Goal: Information Seeking & Learning: Check status

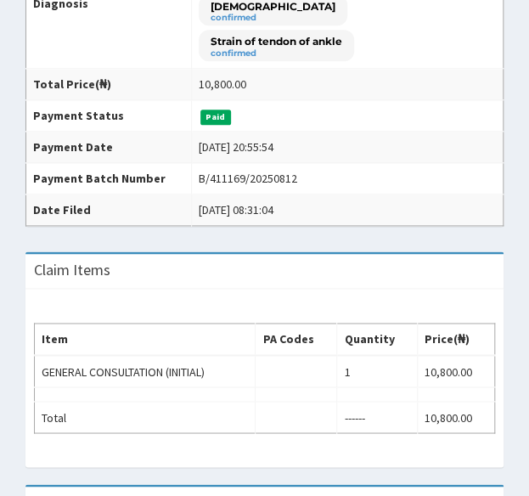
scroll to position [438, 0]
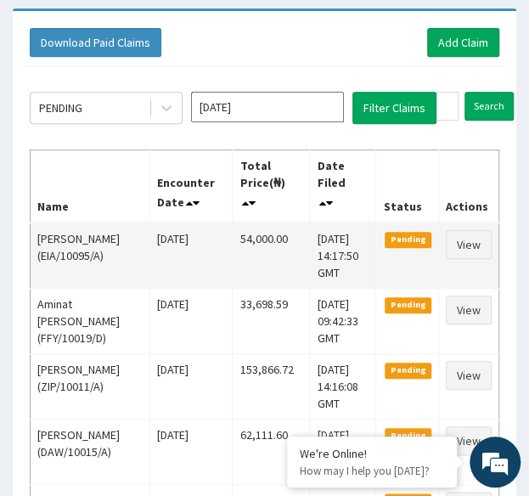
scroll to position [154, 0]
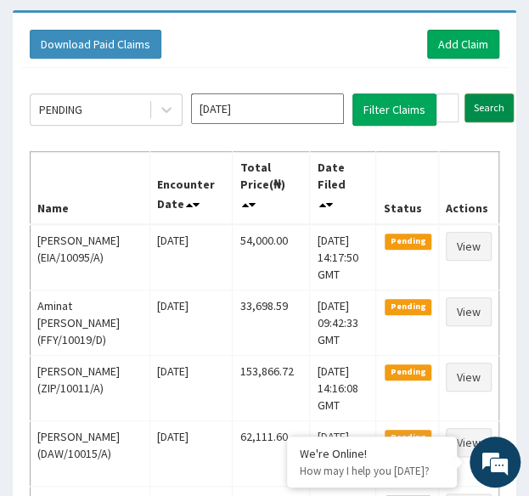
click at [486, 96] on input "Search" at bounding box center [489, 107] width 49 height 29
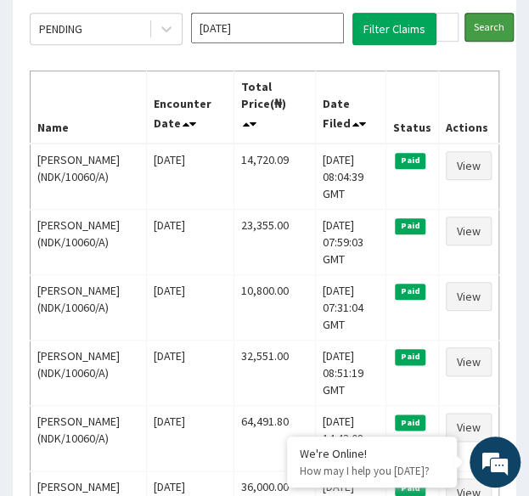
scroll to position [0, 0]
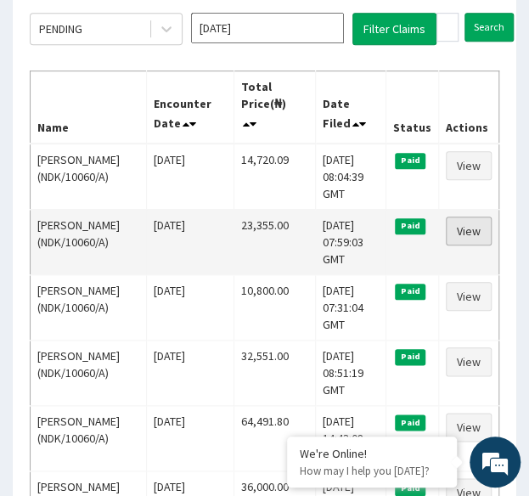
click at [471, 220] on link "View" at bounding box center [469, 231] width 46 height 29
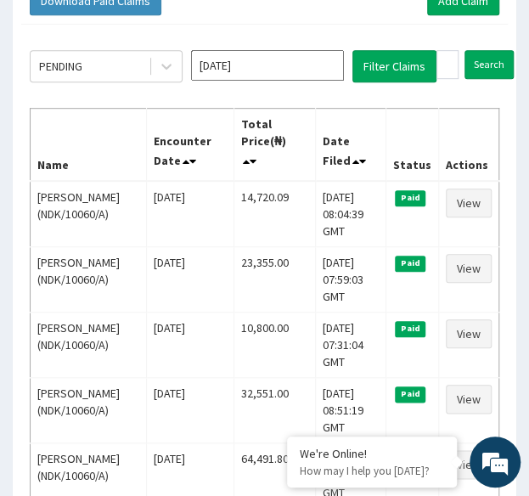
scroll to position [196, 0]
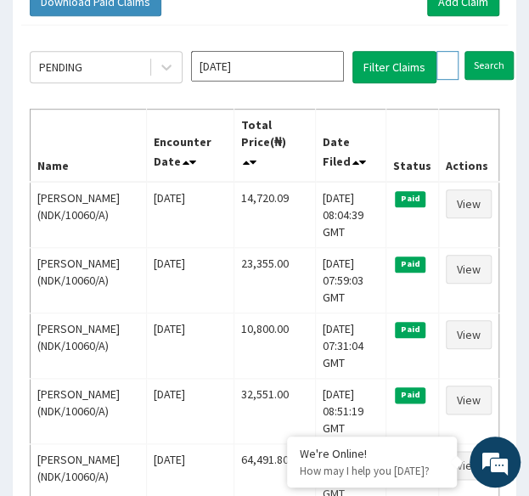
click at [442, 61] on input "NDK/10060/A" at bounding box center [447, 65] width 22 height 29
paste input "B"
type input "NDK/10060/B"
click at [498, 51] on input "Search" at bounding box center [522, 65] width 49 height 29
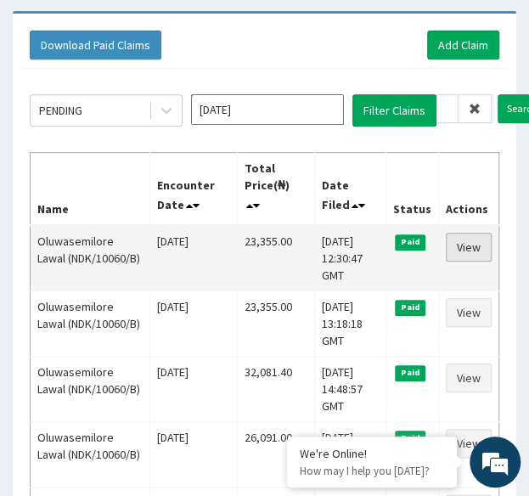
scroll to position [0, 0]
click at [476, 245] on link "View" at bounding box center [469, 247] width 46 height 29
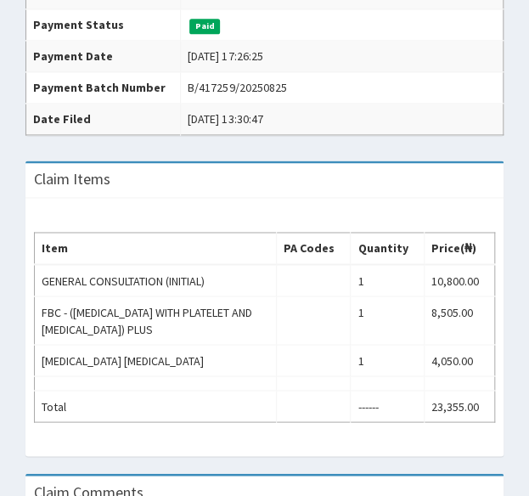
scroll to position [527, 0]
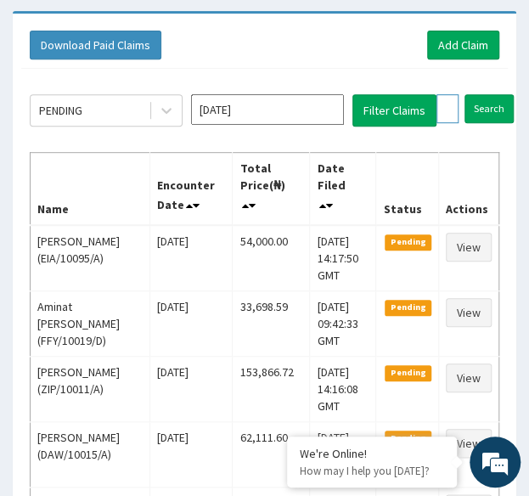
click at [445, 106] on input "NDK/10060/B" at bounding box center [447, 108] width 22 height 29
paste input "ISW/10225/A"
type input "ISW/10225/A"
click at [498, 94] on input "Search" at bounding box center [522, 108] width 49 height 29
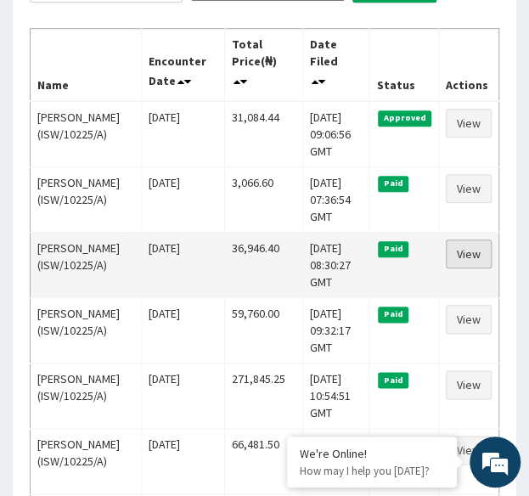
scroll to position [0, 0]
click at [472, 244] on link "View" at bounding box center [469, 253] width 46 height 29
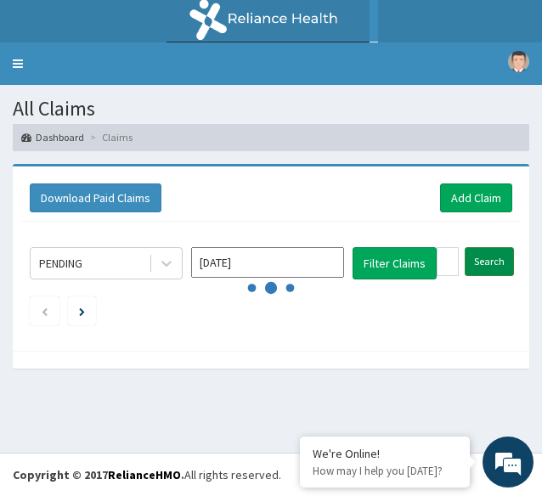
click at [493, 257] on input "Search" at bounding box center [489, 261] width 49 height 29
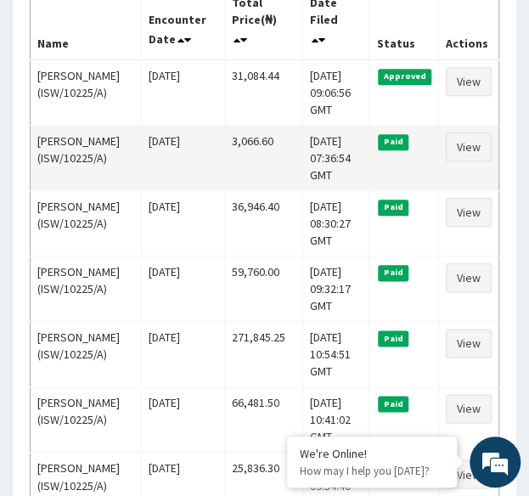
scroll to position [319, 0]
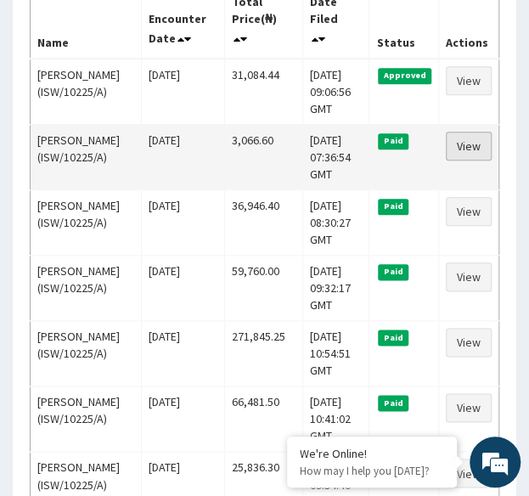
click at [470, 141] on link "View" at bounding box center [469, 146] width 46 height 29
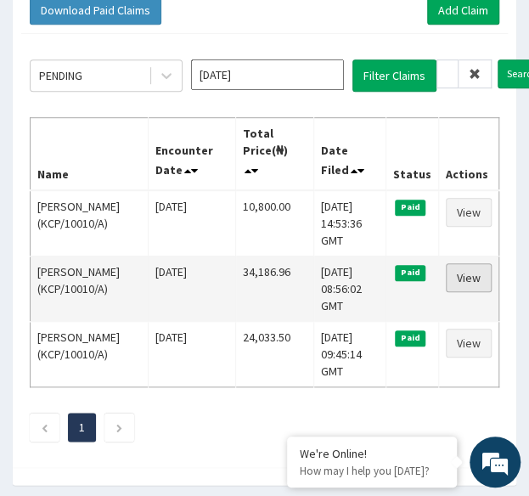
click at [468, 279] on link "View" at bounding box center [469, 277] width 46 height 29
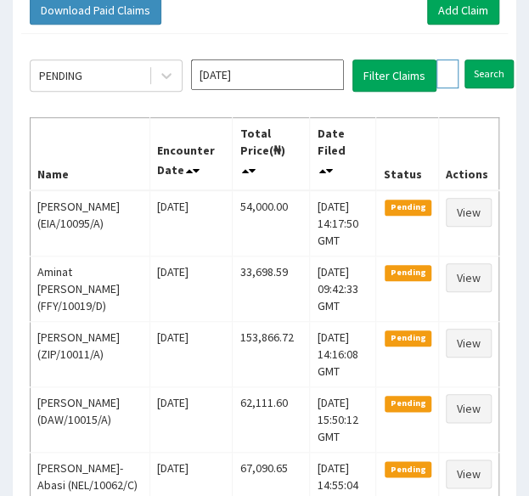
click at [437, 72] on input "KCP/10010/A" at bounding box center [447, 73] width 22 height 29
paste input "PRN/10109"
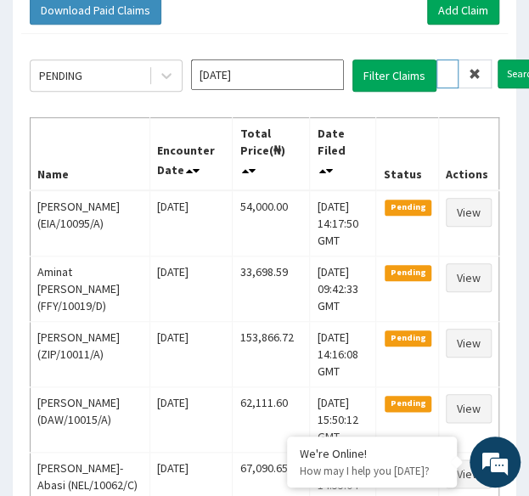
type input "PRN/10109/A"
click at [498, 59] on input "Search" at bounding box center [522, 73] width 49 height 29
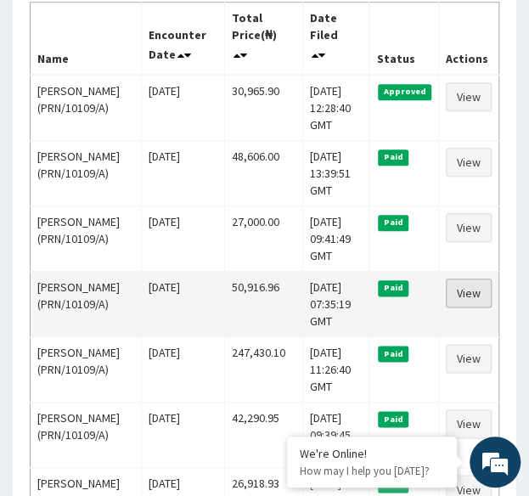
scroll to position [0, 0]
click at [476, 288] on link "View" at bounding box center [469, 293] width 46 height 29
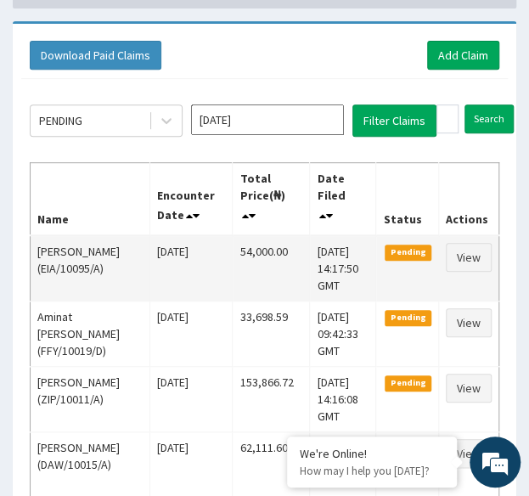
scroll to position [138, 0]
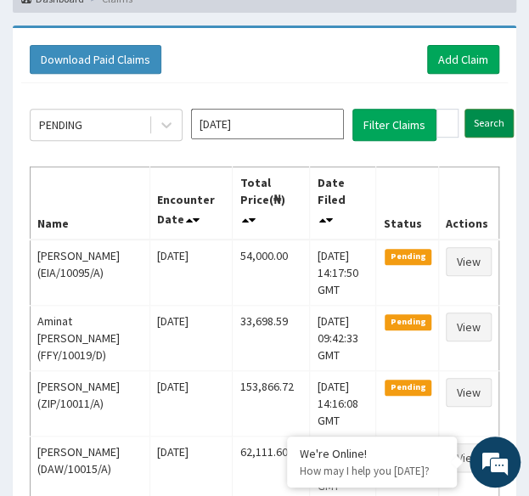
click at [484, 122] on input "Search" at bounding box center [489, 123] width 49 height 29
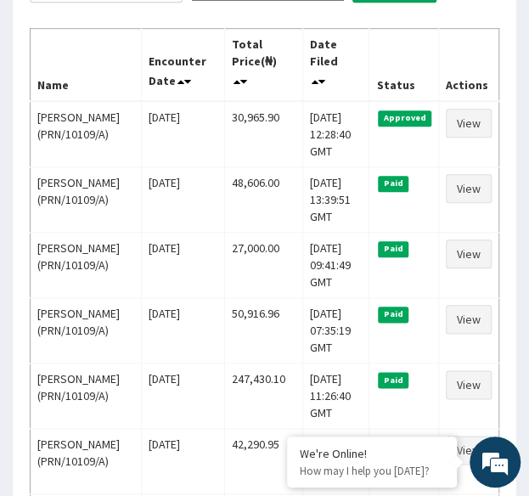
scroll to position [282, 0]
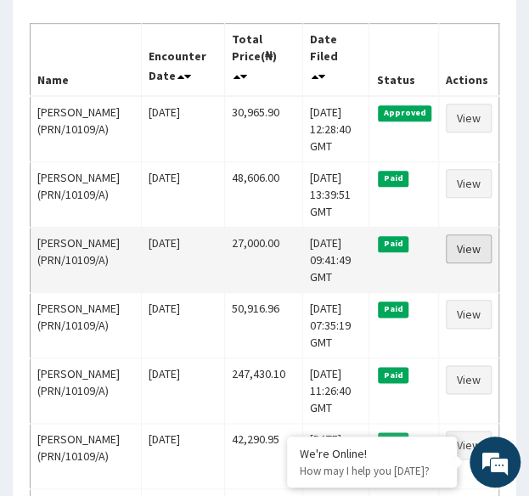
click at [472, 251] on link "View" at bounding box center [469, 248] width 46 height 29
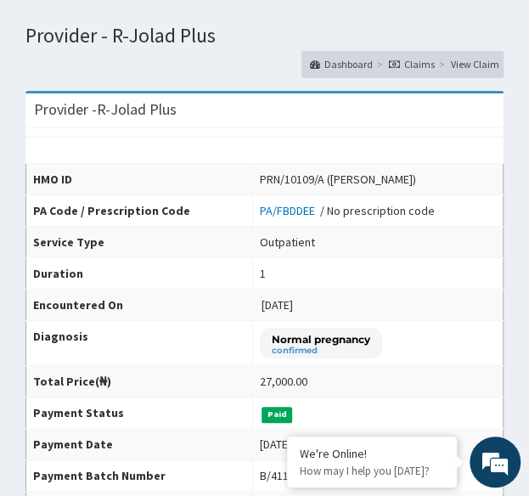
scroll to position [85, 0]
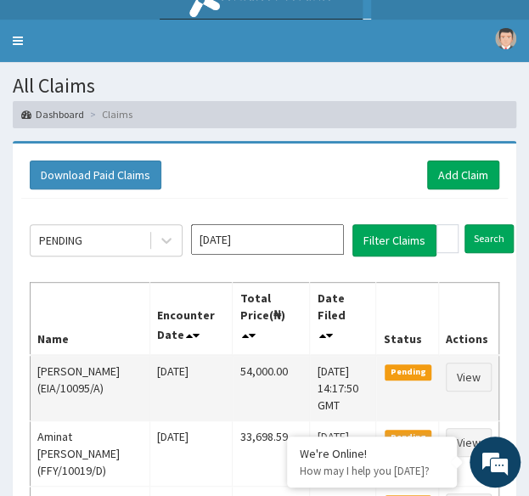
scroll to position [18, 0]
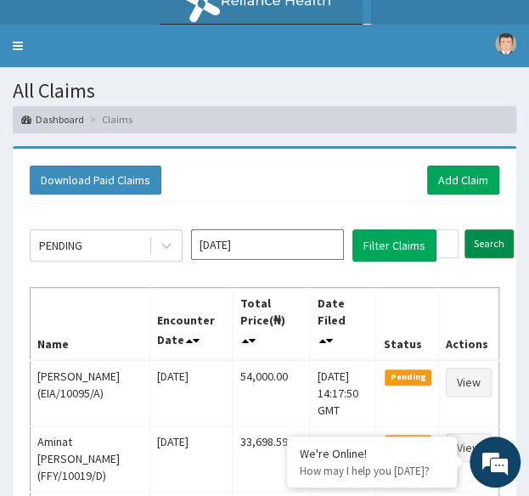
click at [501, 235] on input "Search" at bounding box center [489, 243] width 49 height 29
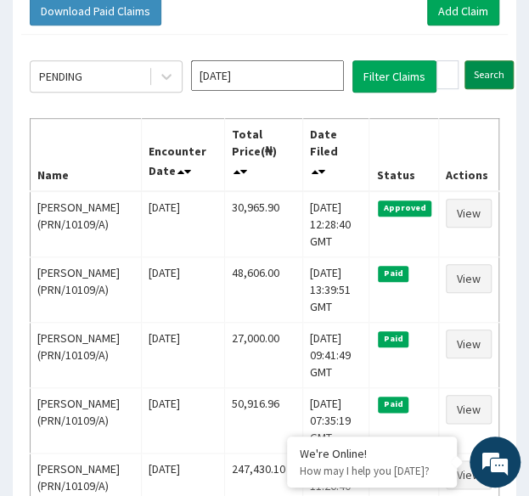
scroll to position [203, 0]
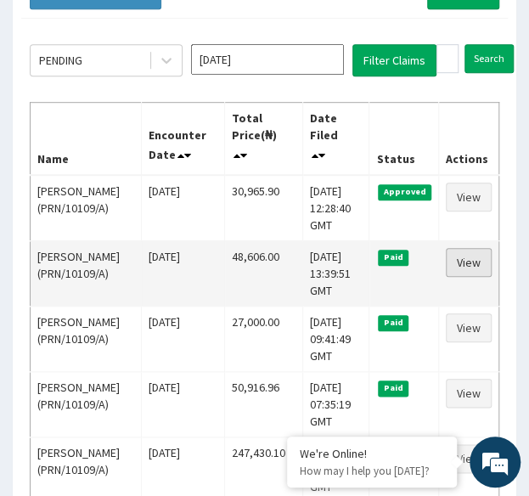
click at [470, 257] on link "View" at bounding box center [469, 262] width 46 height 29
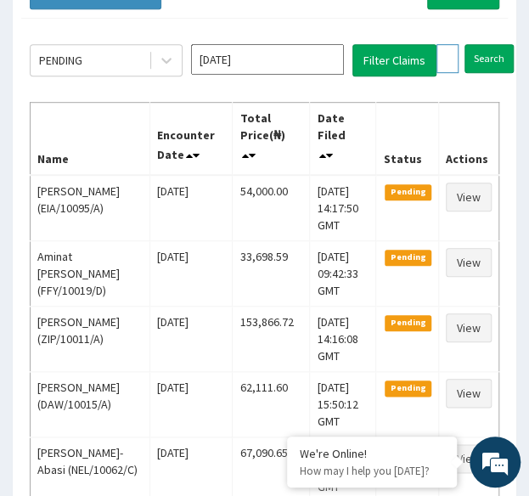
click at [451, 48] on input "PRN/10109/A" at bounding box center [447, 58] width 22 height 29
paste input "SBL/10385/B"
type input "SBL/10385/B"
click at [498, 44] on input "Search" at bounding box center [522, 58] width 49 height 29
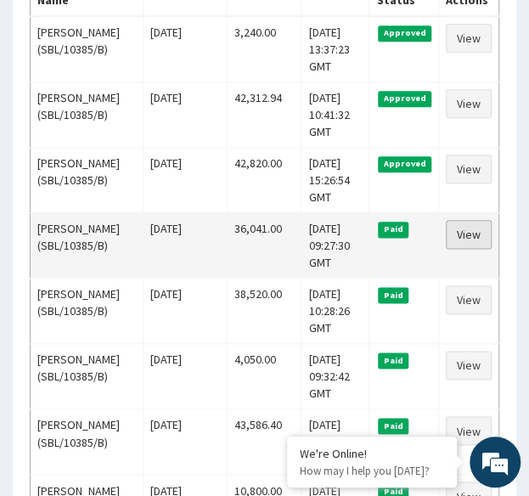
scroll to position [0, 0]
click at [481, 249] on link "View" at bounding box center [469, 234] width 46 height 29
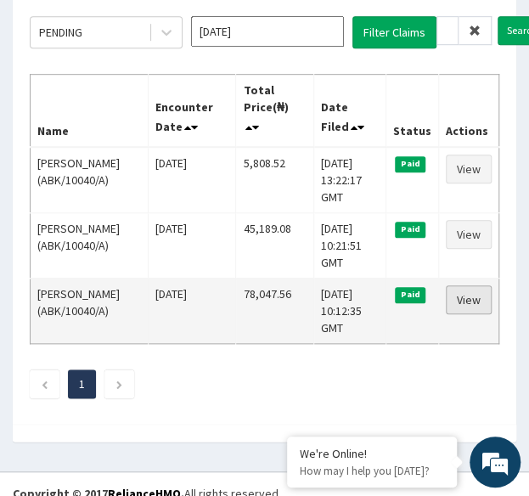
click at [467, 295] on link "View" at bounding box center [469, 299] width 46 height 29
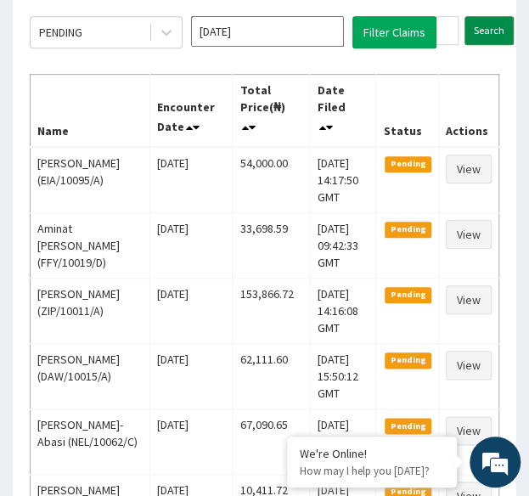
click at [482, 31] on input "Search" at bounding box center [489, 30] width 49 height 29
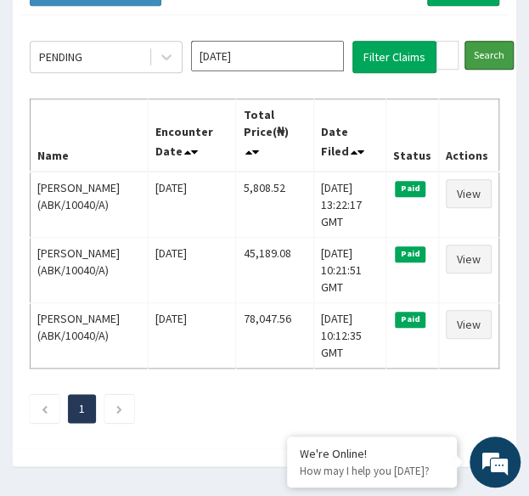
scroll to position [211, 0]
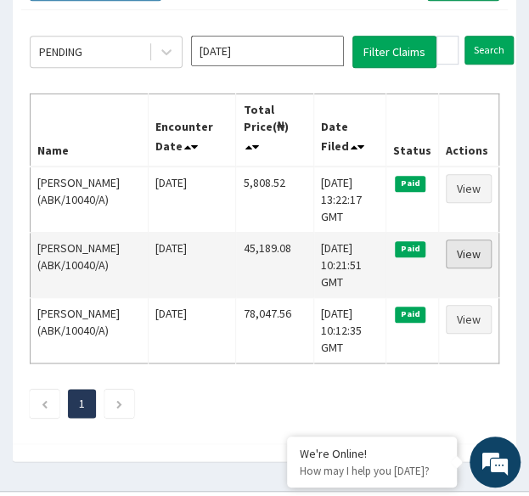
click at [474, 245] on link "View" at bounding box center [469, 253] width 46 height 29
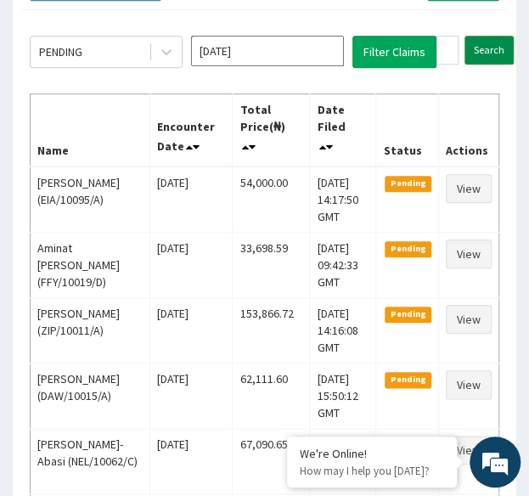
click at [486, 59] on input "Search" at bounding box center [489, 50] width 49 height 29
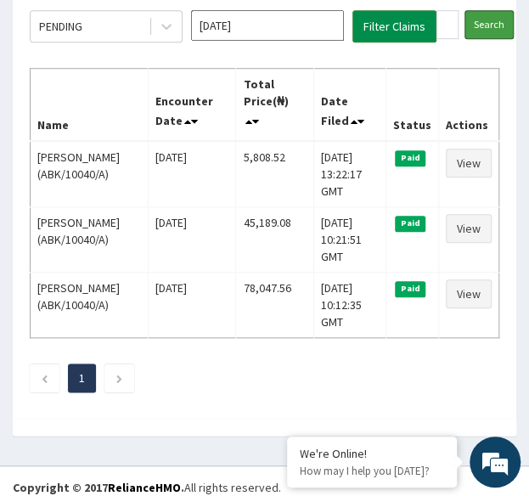
scroll to position [239, 0]
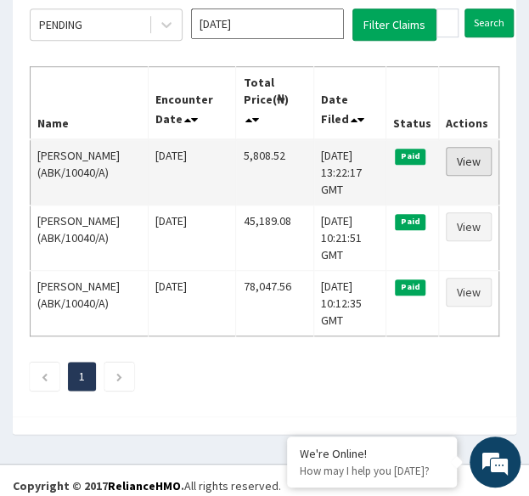
click at [477, 151] on link "View" at bounding box center [469, 161] width 46 height 29
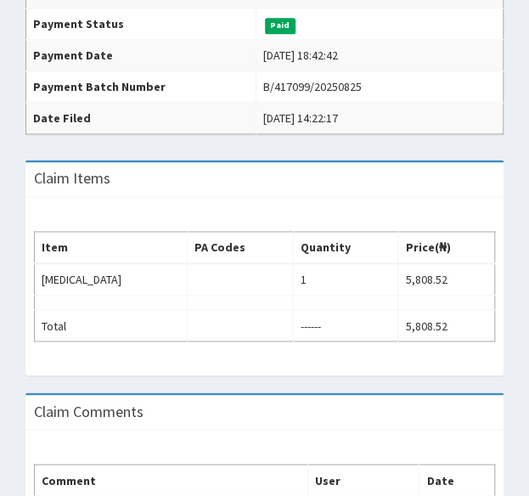
scroll to position [476, 0]
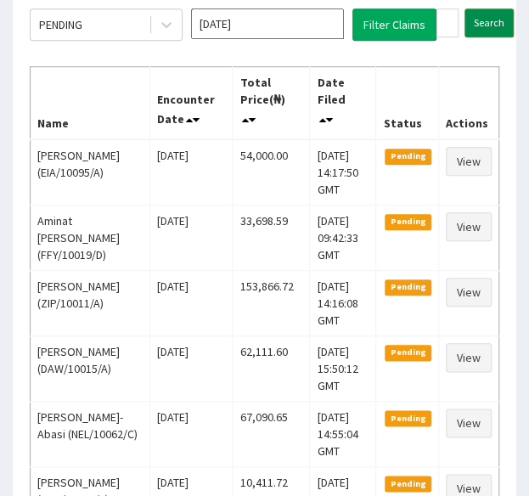
click at [491, 21] on input "Search" at bounding box center [489, 22] width 49 height 29
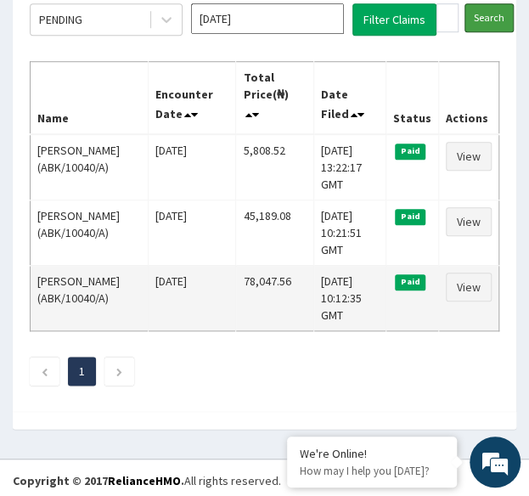
scroll to position [245, 0]
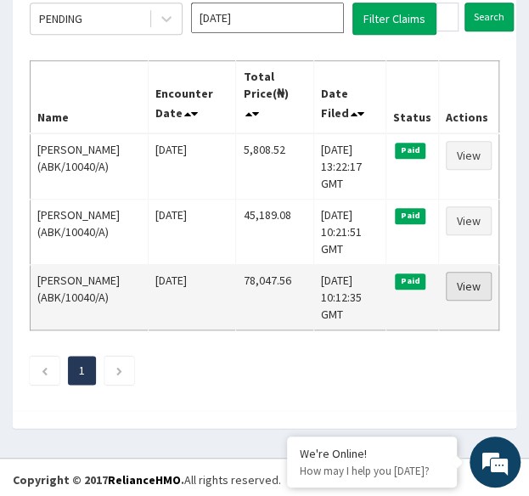
click at [480, 283] on link "View" at bounding box center [469, 286] width 46 height 29
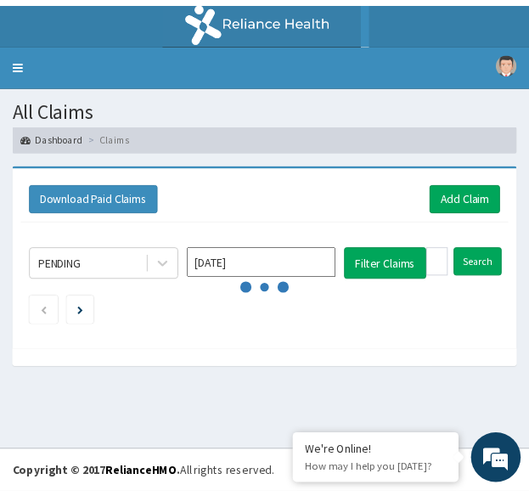
scroll to position [245, 0]
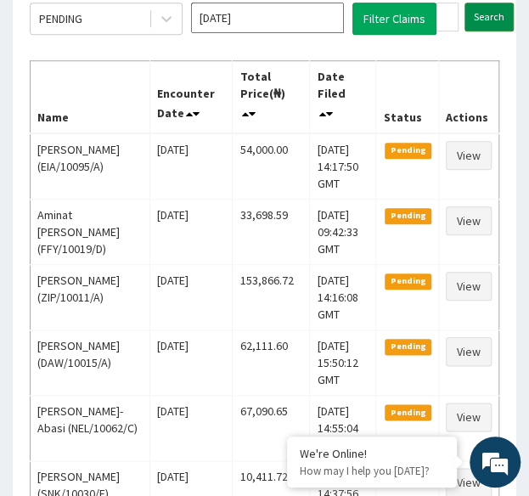
click at [468, 18] on input "Search" at bounding box center [489, 17] width 49 height 29
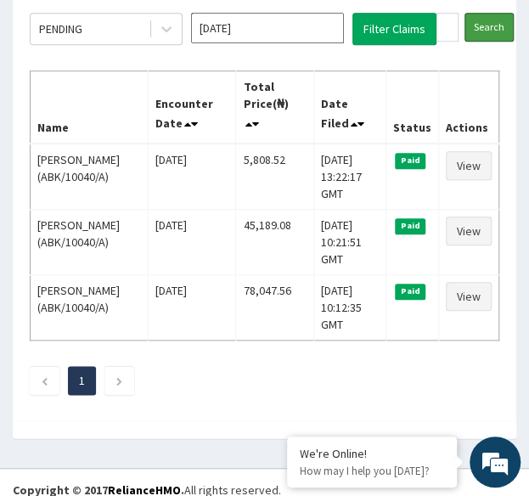
scroll to position [236, 0]
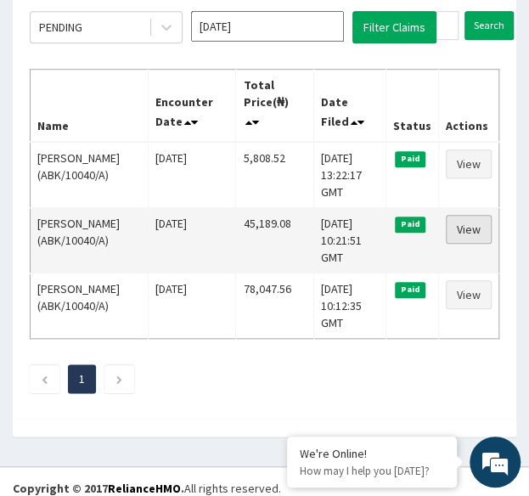
click at [472, 228] on link "View" at bounding box center [469, 229] width 46 height 29
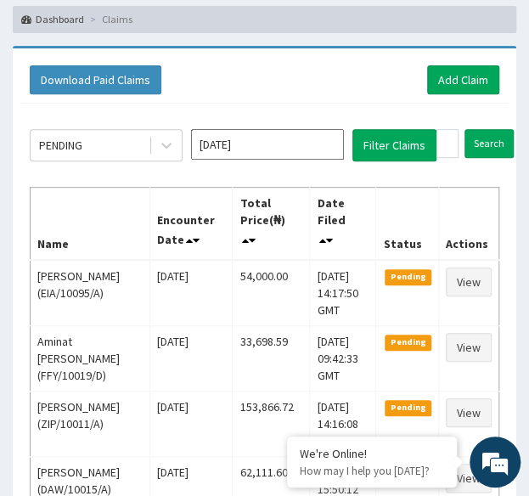
click at [482, 129] on input "Search" at bounding box center [489, 143] width 49 height 29
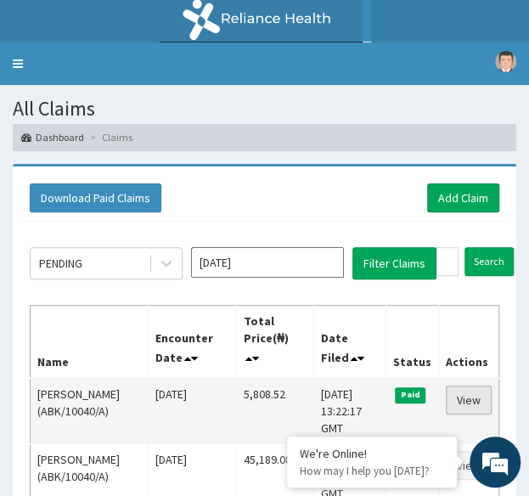
click at [474, 400] on link "View" at bounding box center [469, 400] width 46 height 29
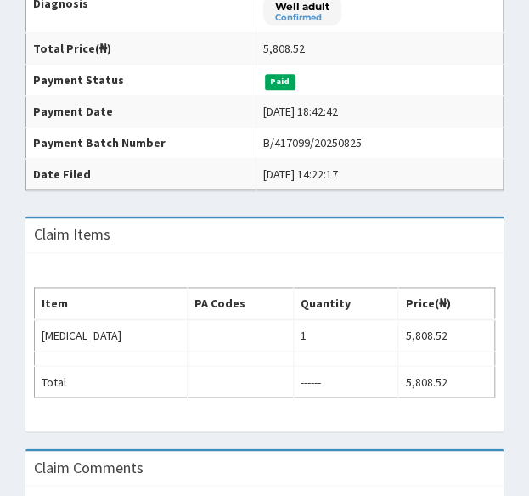
scroll to position [416, 0]
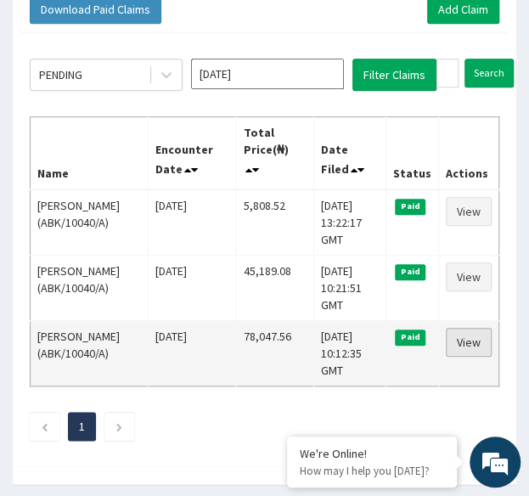
click at [470, 337] on link "View" at bounding box center [469, 342] width 46 height 29
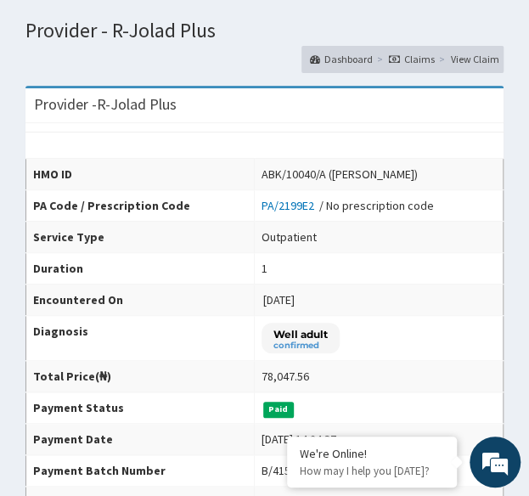
scroll to position [90, 0]
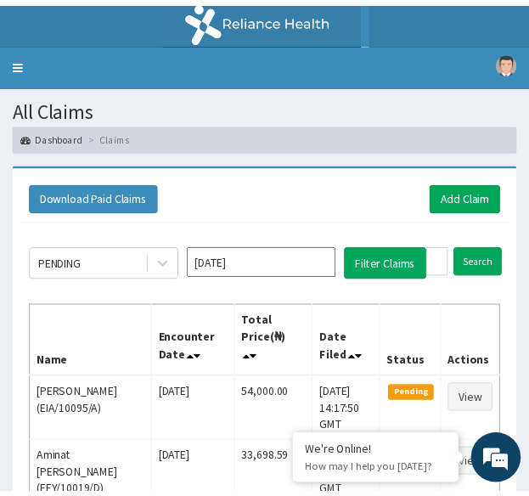
scroll to position [189, 0]
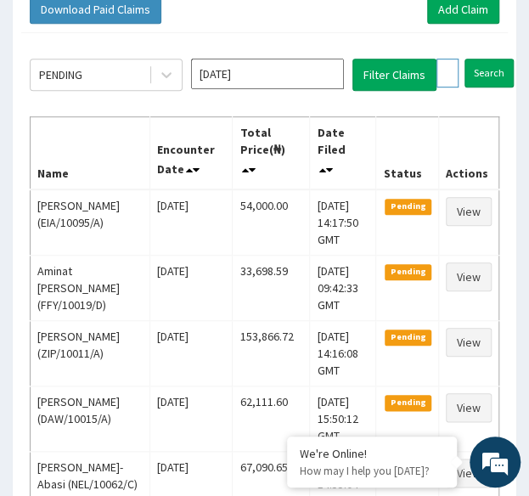
click at [447, 83] on input "ABK/10040/A" at bounding box center [447, 73] width 22 height 29
paste input "RSJ/10087/F"
type input "RSJ/10087/F"
click at [498, 59] on input "Search" at bounding box center [522, 73] width 49 height 29
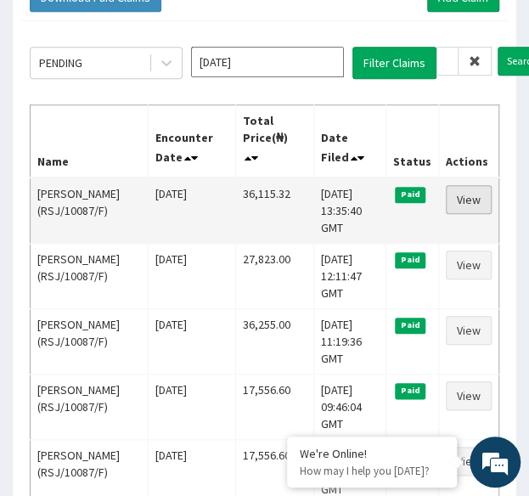
scroll to position [0, 0]
click at [468, 198] on link "View" at bounding box center [469, 199] width 46 height 29
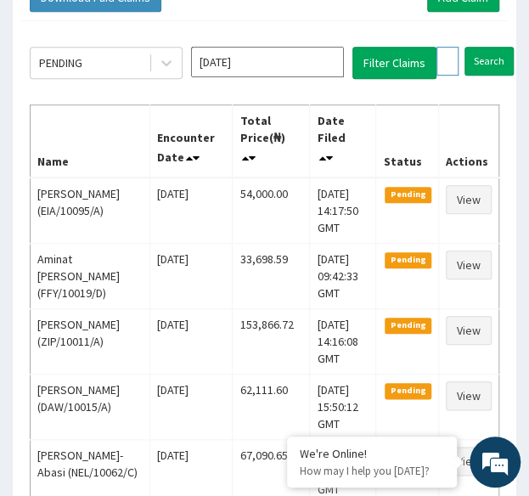
click at [448, 58] on input "RSJ/10087/F" at bounding box center [447, 61] width 22 height 29
paste input "NEL/10072/A"
type input "NEL/10072/A"
click at [498, 47] on input "Search" at bounding box center [522, 61] width 49 height 29
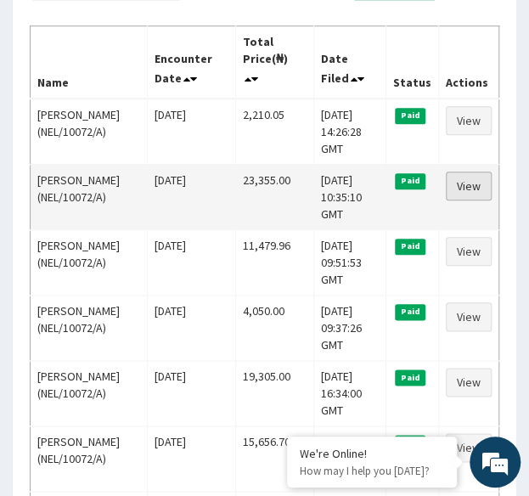
scroll to position [0, 0]
click at [472, 185] on link "View" at bounding box center [469, 186] width 46 height 29
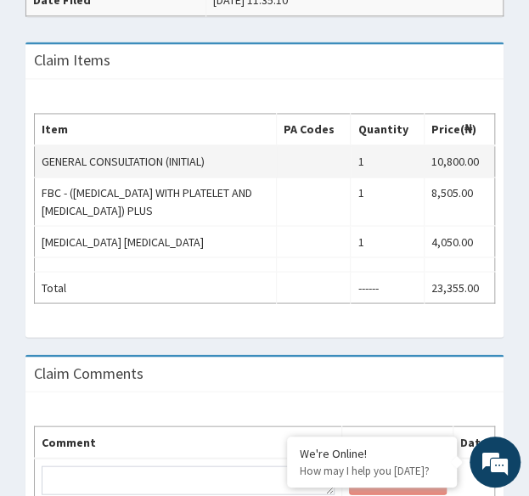
scroll to position [594, 0]
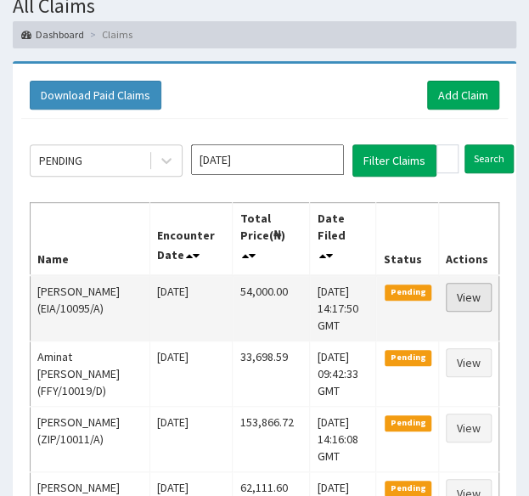
scroll to position [101, 0]
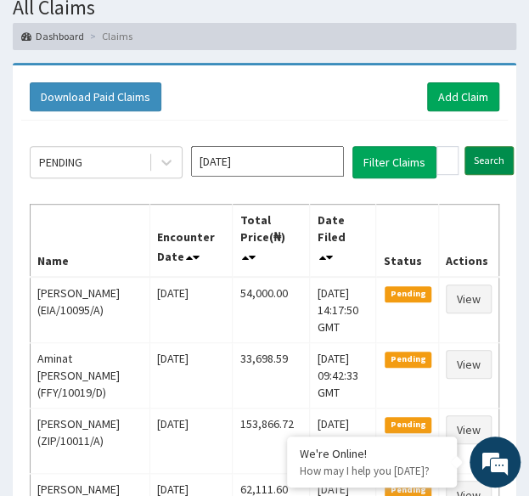
click at [481, 155] on input "Search" at bounding box center [489, 160] width 49 height 29
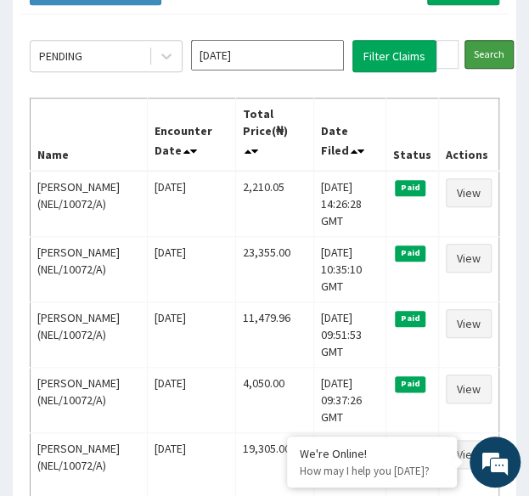
scroll to position [208, 0]
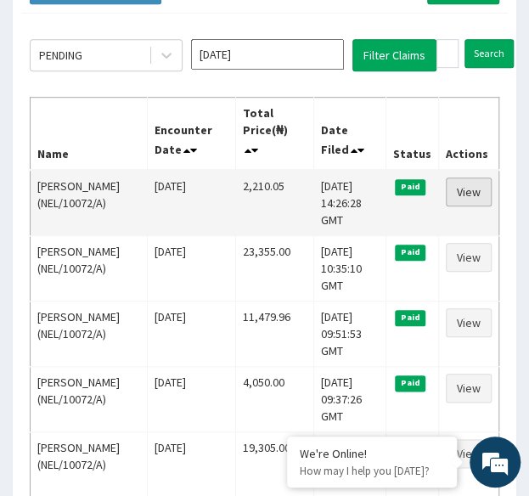
click at [465, 189] on link "View" at bounding box center [469, 191] width 46 height 29
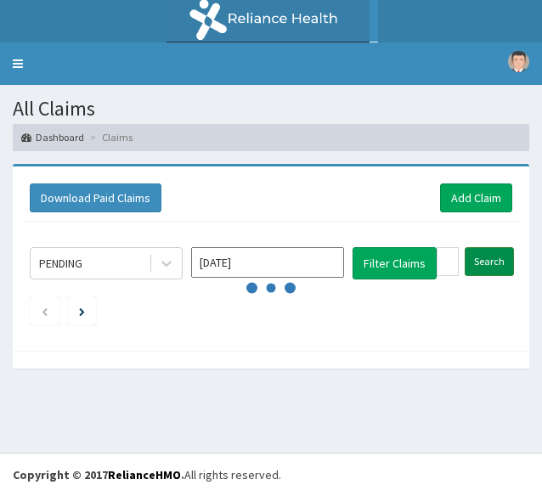
click at [493, 264] on input "Search" at bounding box center [489, 261] width 49 height 29
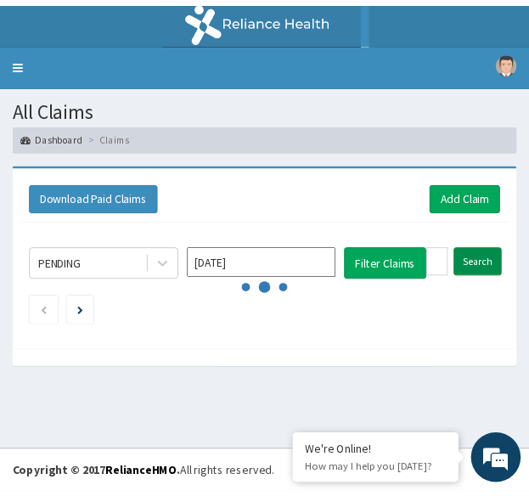
scroll to position [208, 0]
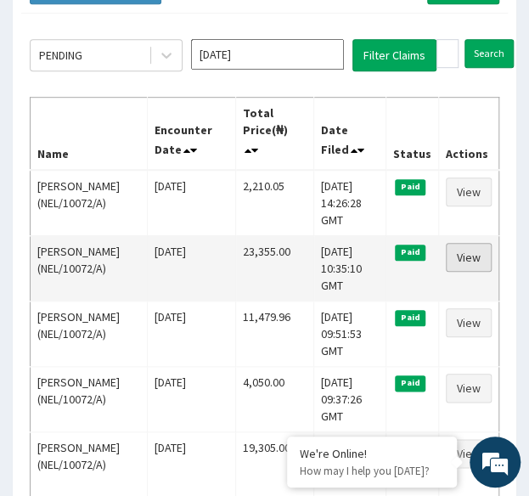
click at [472, 259] on link "View" at bounding box center [469, 257] width 46 height 29
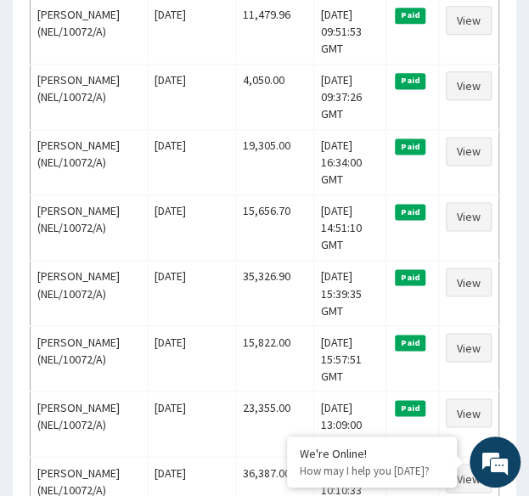
scroll to position [511, 0]
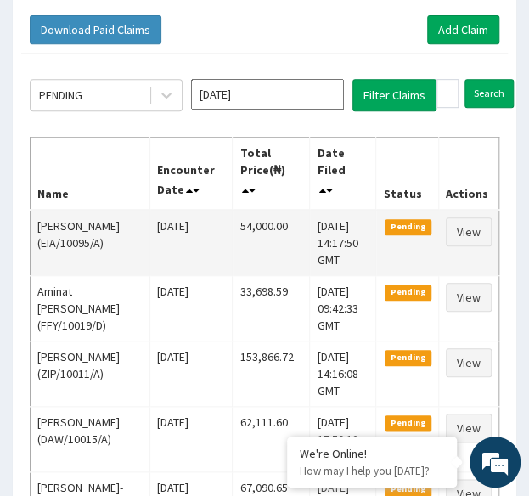
scroll to position [139, 0]
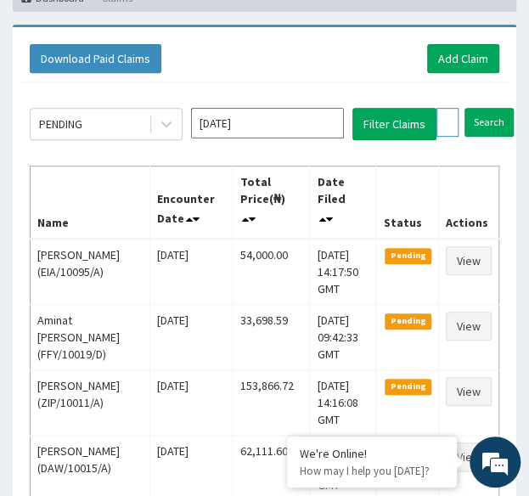
click at [443, 127] on input "NEL/10072/A" at bounding box center [447, 122] width 22 height 29
paste input "C"
type input "NEL/10072/C"
click at [498, 108] on input "Search" at bounding box center [522, 122] width 49 height 29
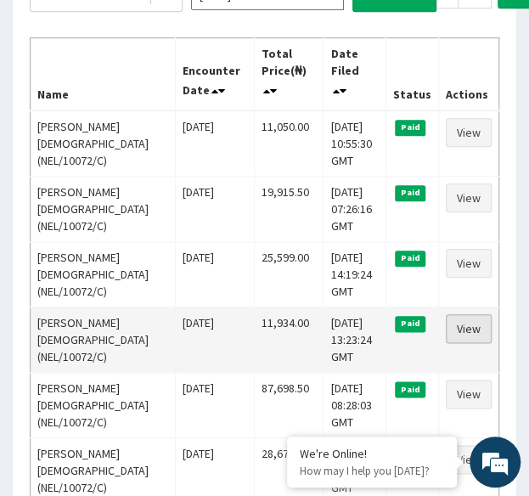
scroll to position [0, 0]
click at [464, 335] on link "View" at bounding box center [469, 328] width 46 height 29
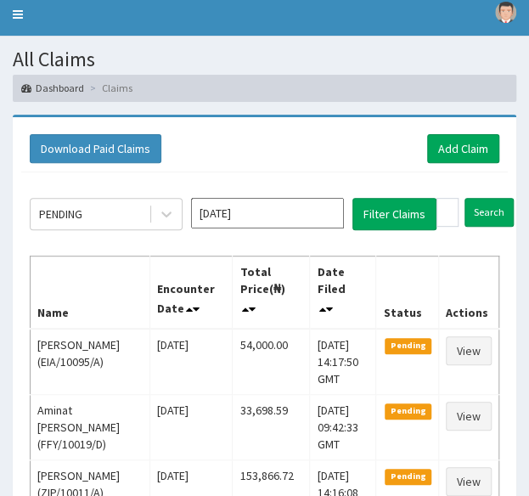
scroll to position [47, 0]
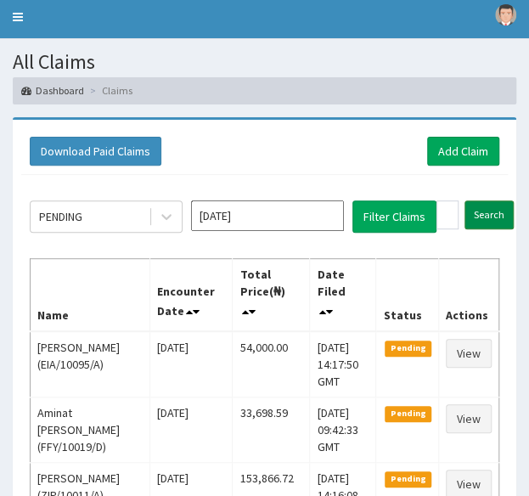
click at [500, 211] on input "Search" at bounding box center [489, 214] width 49 height 29
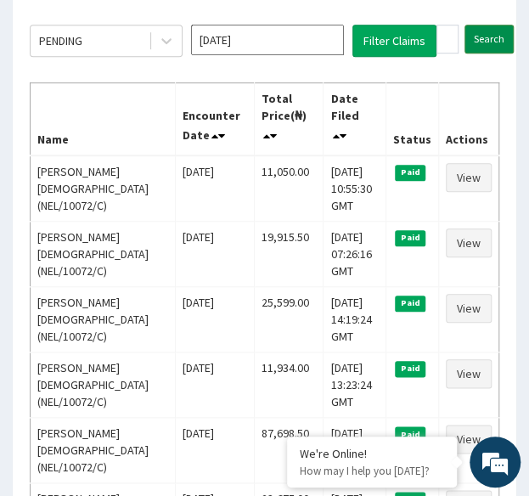
scroll to position [224, 0]
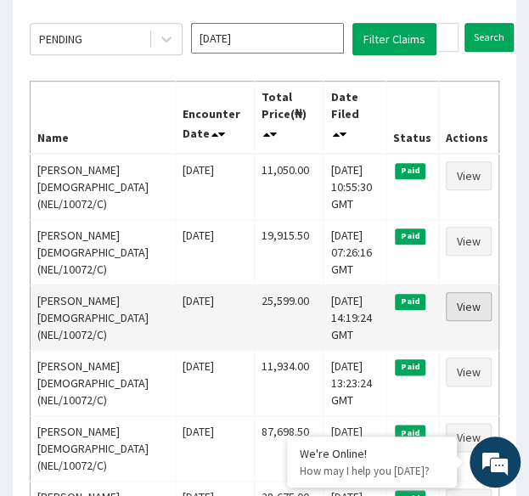
click at [472, 303] on link "View" at bounding box center [469, 306] width 46 height 29
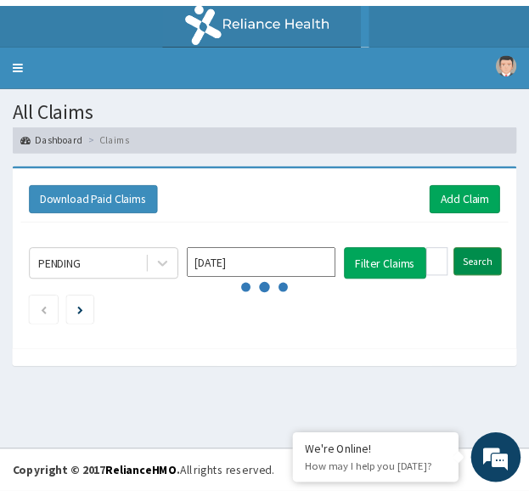
scroll to position [224, 0]
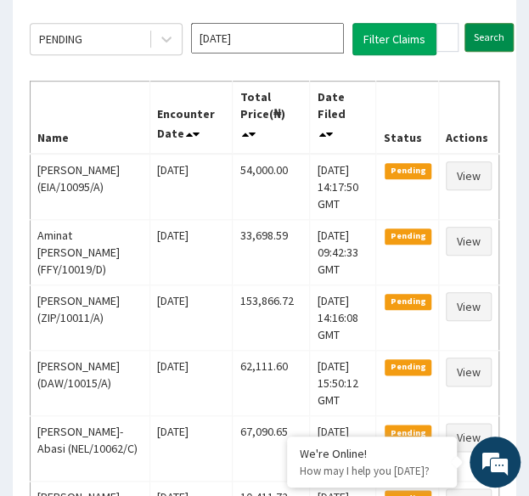
click at [494, 28] on input "Search" at bounding box center [489, 37] width 49 height 29
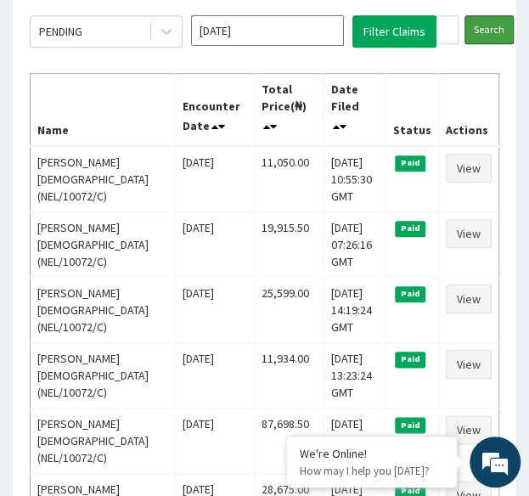
scroll to position [234, 0]
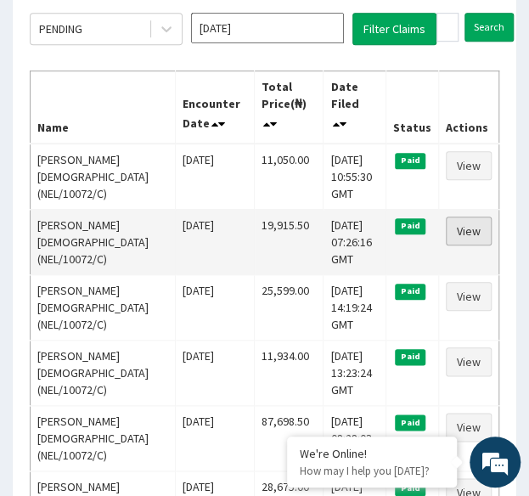
click at [477, 228] on link "View" at bounding box center [469, 231] width 46 height 29
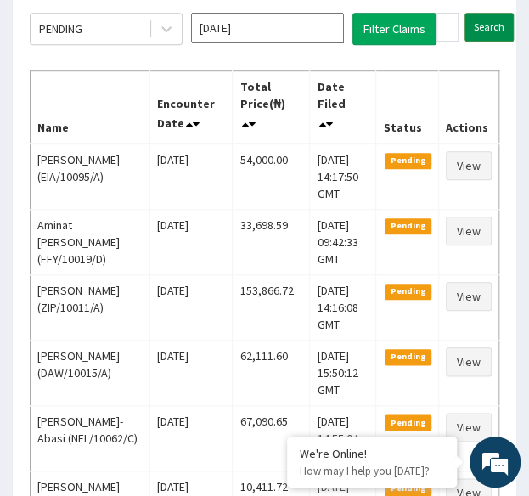
click at [482, 32] on input "Search" at bounding box center [489, 27] width 49 height 29
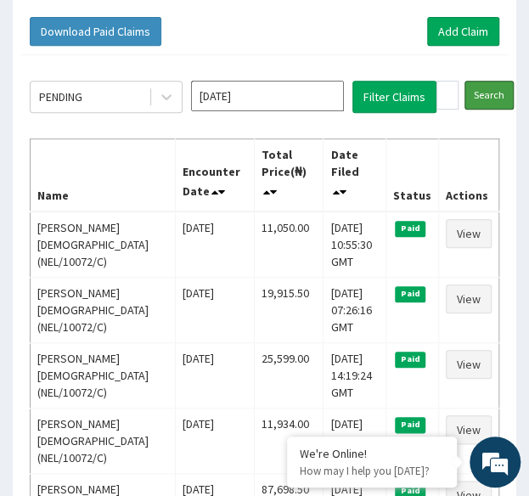
scroll to position [211, 0]
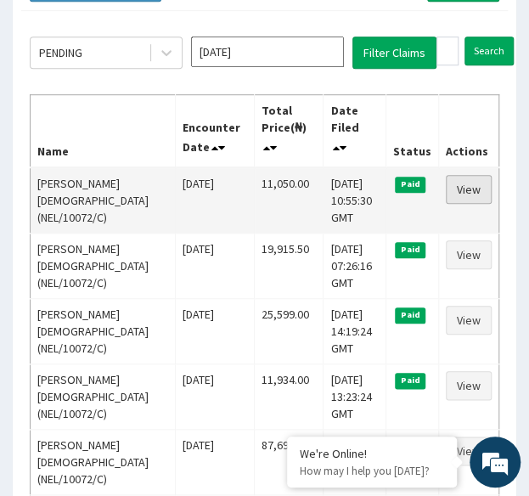
click at [465, 193] on link "View" at bounding box center [469, 189] width 46 height 29
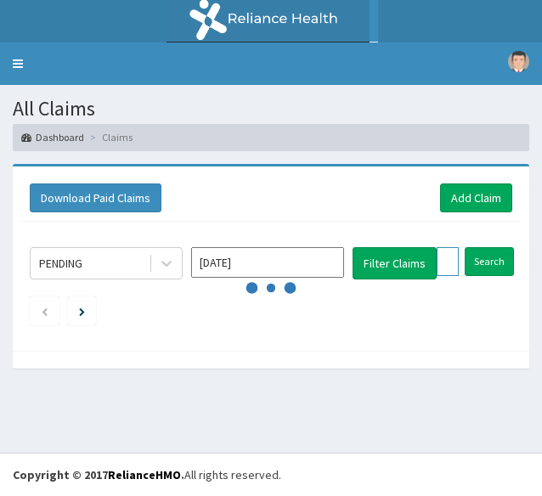
click at [443, 257] on input "NEL/10072/C" at bounding box center [447, 261] width 22 height 29
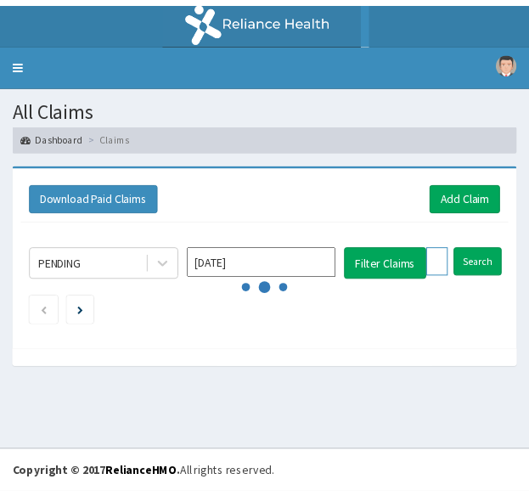
scroll to position [211, 0]
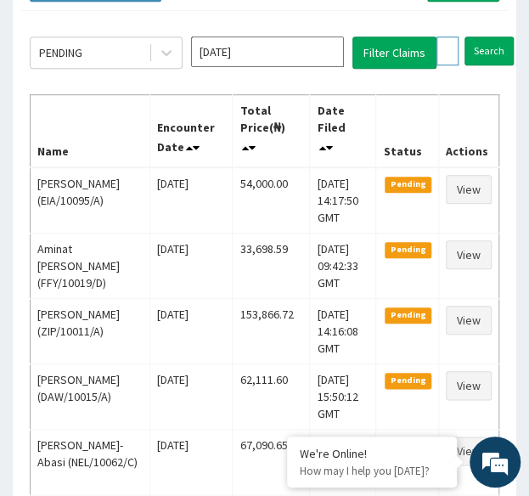
paste input "D"
type input "NEL/10072/D"
click at [498, 37] on input "Search" at bounding box center [522, 51] width 49 height 29
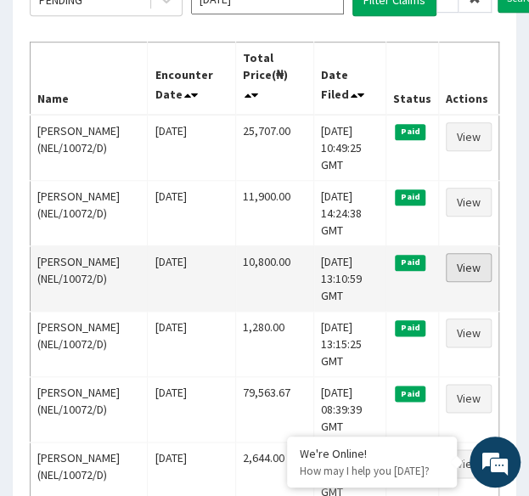
scroll to position [0, 0]
click at [474, 263] on link "View" at bounding box center [469, 267] width 46 height 29
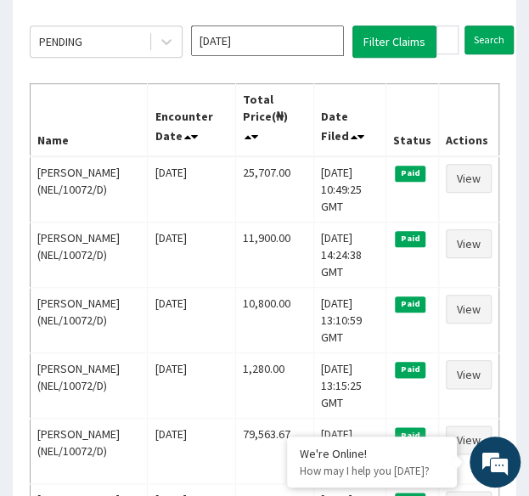
scroll to position [222, 0]
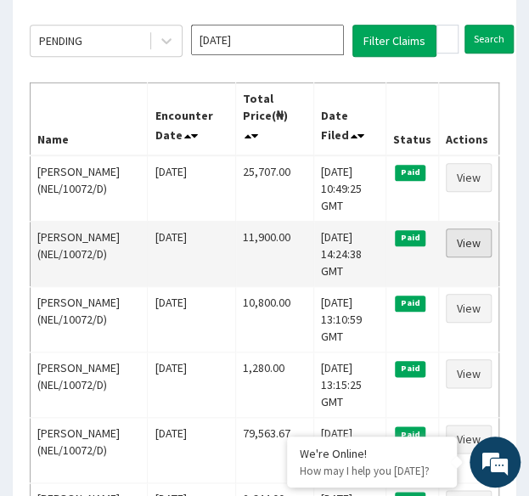
click at [473, 245] on link "View" at bounding box center [469, 242] width 46 height 29
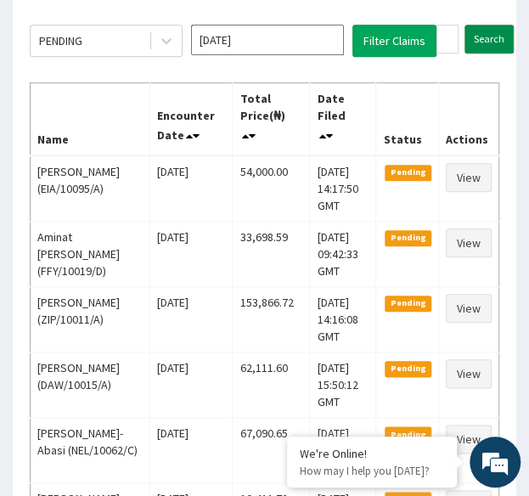
click at [486, 42] on input "Search" at bounding box center [489, 39] width 49 height 29
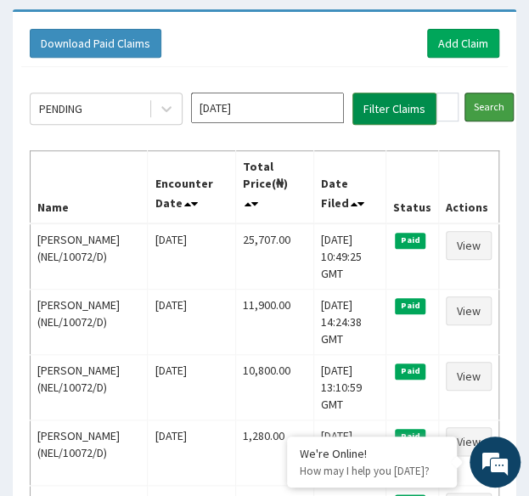
scroll to position [158, 0]
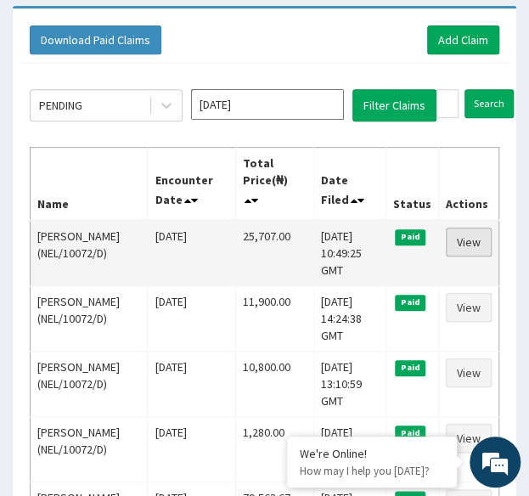
click at [465, 245] on link "View" at bounding box center [469, 242] width 46 height 29
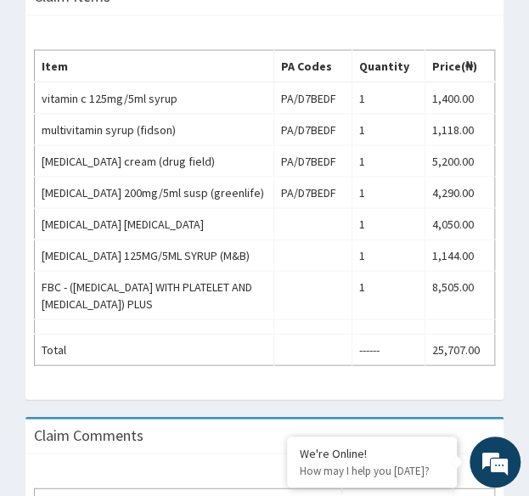
scroll to position [727, 0]
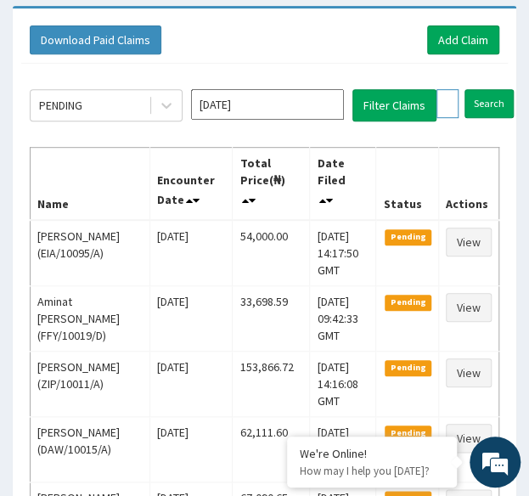
click at [443, 103] on input "NEL/10072/D" at bounding box center [447, 103] width 22 height 29
paste input "B"
type input "NEL/10072/B"
click at [498, 89] on input "Search" at bounding box center [522, 103] width 49 height 29
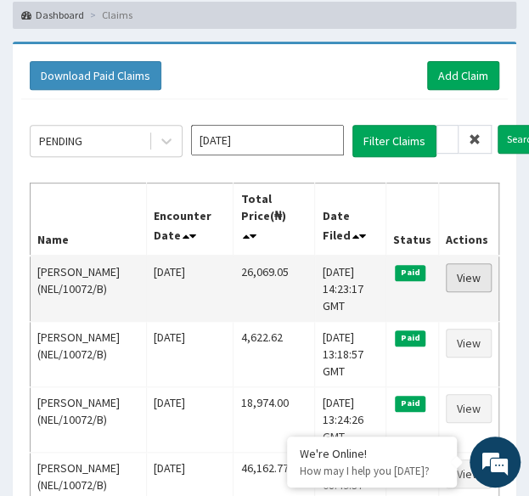
scroll to position [0, 0]
click at [476, 273] on link "View" at bounding box center [469, 277] width 46 height 29
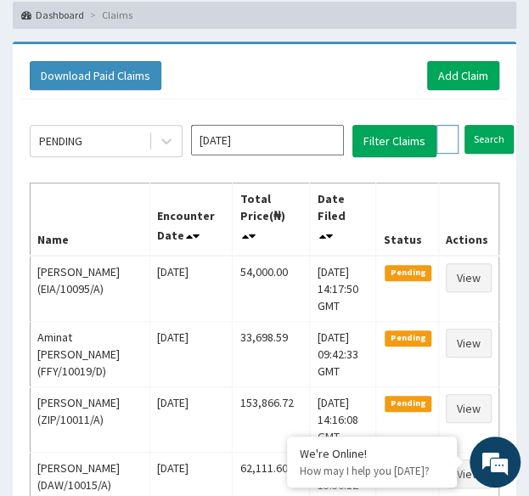
click at [447, 144] on input "NEL/10072/B" at bounding box center [447, 139] width 22 height 29
paste input "ISW/10357/A"
type input "ISW/10357/A"
click at [498, 125] on input "Search" at bounding box center [522, 139] width 49 height 29
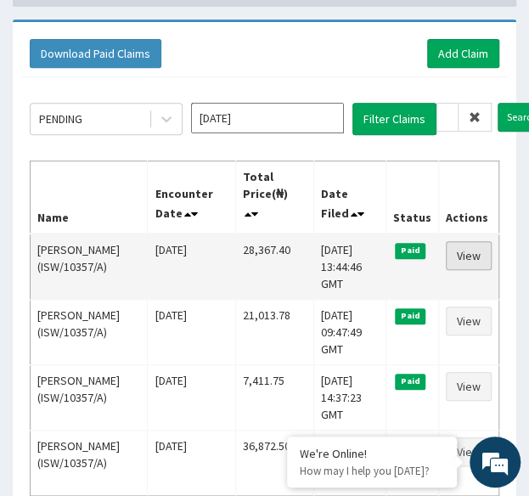
scroll to position [0, 0]
click at [470, 251] on link "View" at bounding box center [469, 255] width 46 height 29
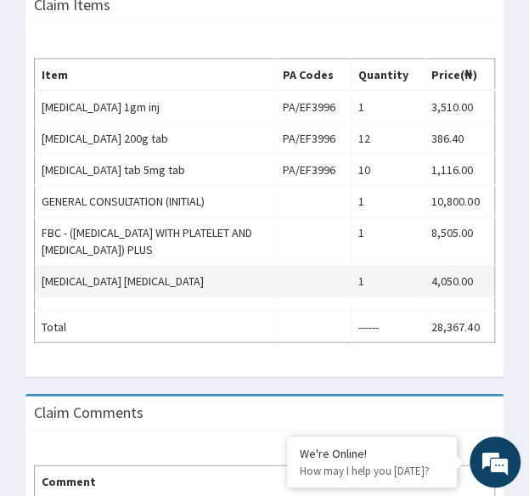
scroll to position [717, 0]
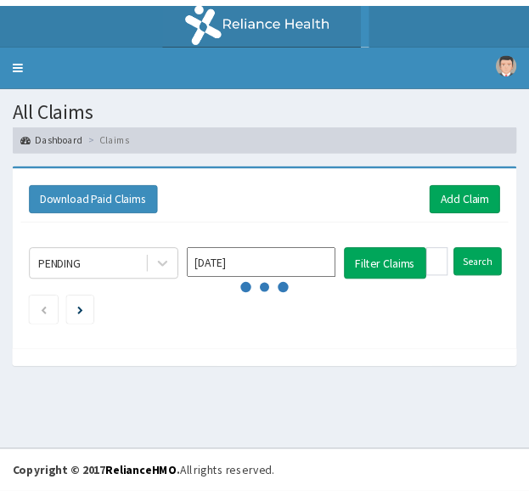
scroll to position [144, 0]
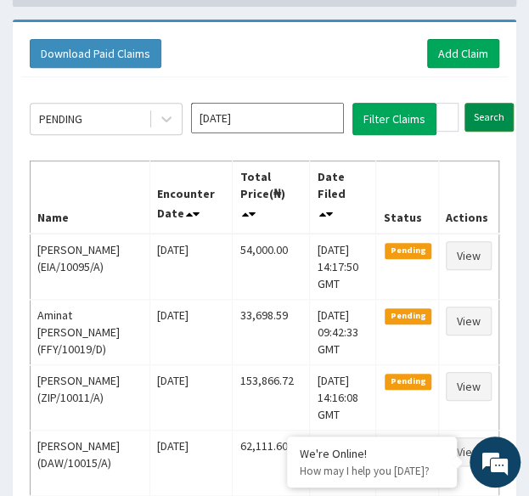
click at [482, 113] on input "Search" at bounding box center [489, 117] width 49 height 29
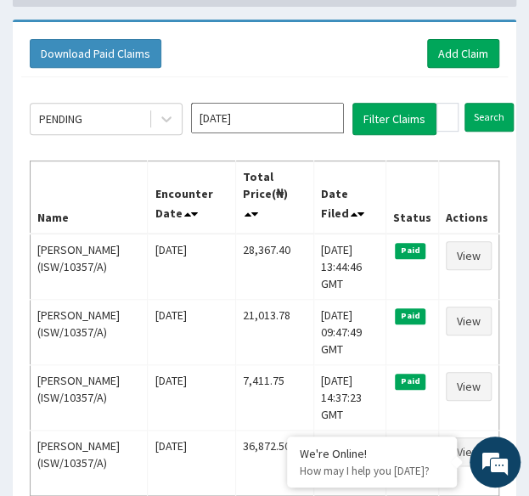
scroll to position [0, 0]
click at [438, 114] on input "ISW/10357/A" at bounding box center [447, 117] width 22 height 29
paste input "PPY/10514/G"
type input "PPY/10514/G"
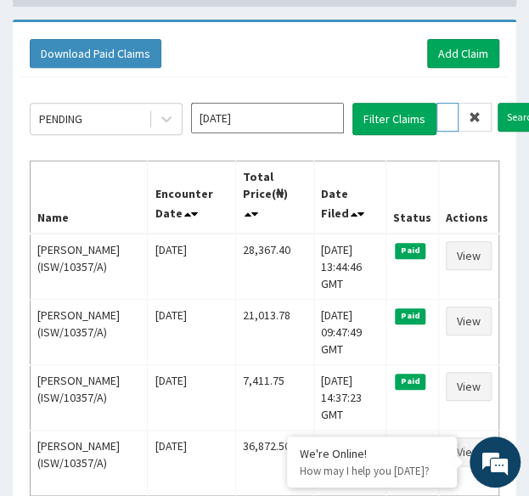
click at [498, 103] on input "Search" at bounding box center [522, 117] width 49 height 29
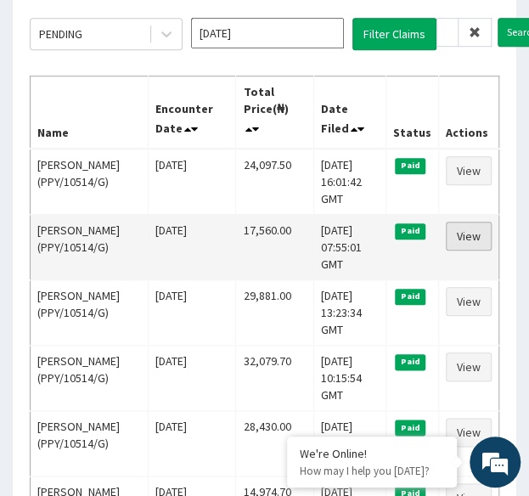
scroll to position [0, 0]
click at [468, 230] on link "View" at bounding box center [469, 236] width 46 height 29
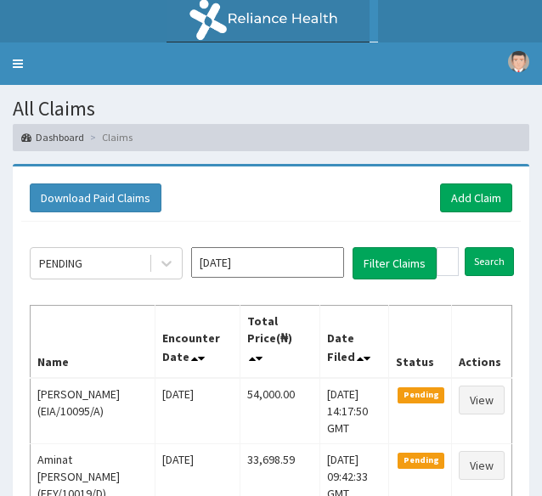
click at [451, 443] on td "View" at bounding box center [481, 475] width 60 height 65
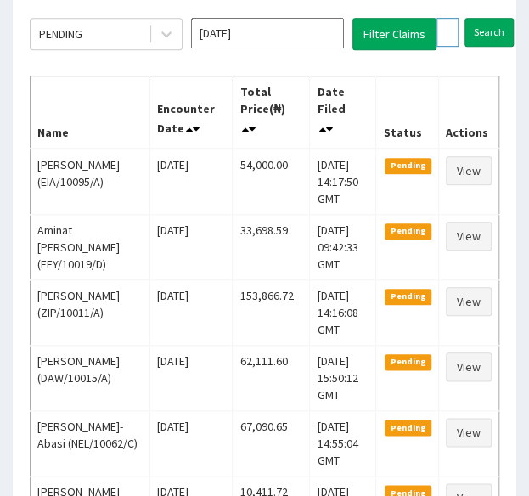
click at [442, 29] on input "PPY/10514/G" at bounding box center [447, 32] width 22 height 29
paste input "ISW/10422/B"
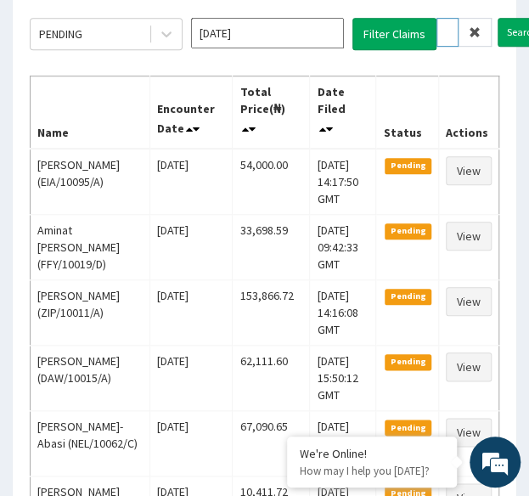
type input "ISW/10422/B"
click at [498, 18] on input "Search" at bounding box center [522, 32] width 49 height 29
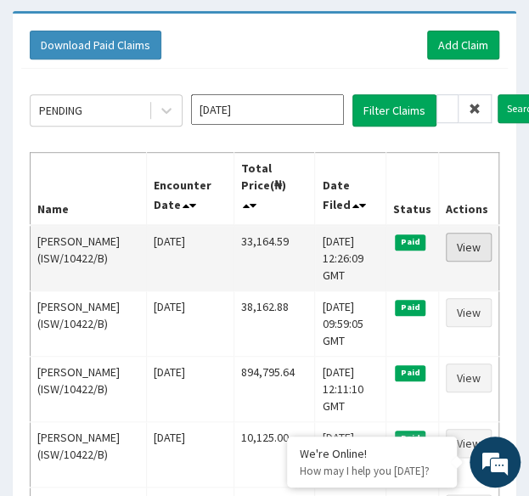
scroll to position [0, 0]
click at [471, 248] on link "View" at bounding box center [469, 247] width 46 height 29
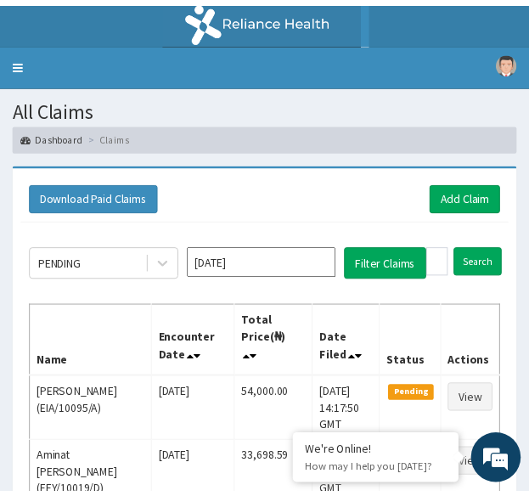
scroll to position [153, 0]
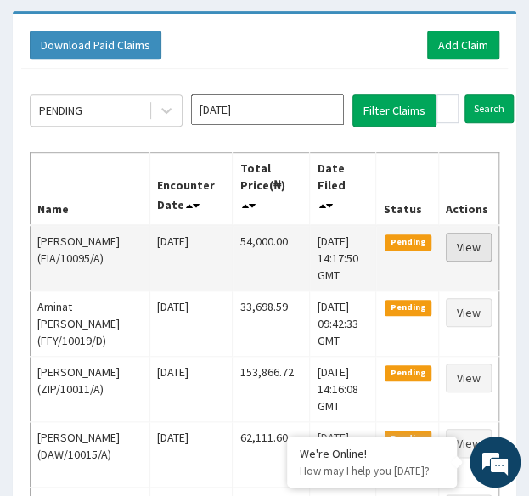
click at [448, 251] on link "View" at bounding box center [469, 247] width 46 height 29
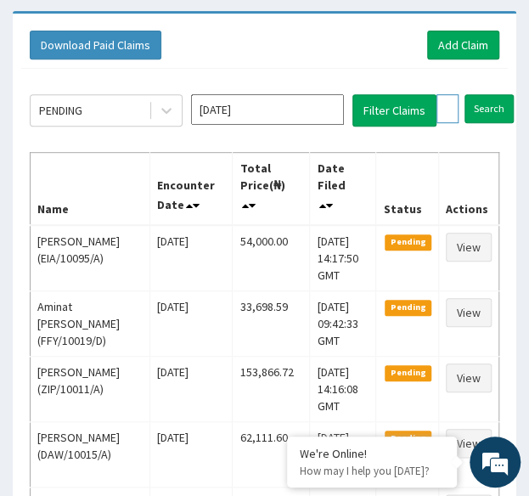
click at [447, 111] on input "ISW/10422/B" at bounding box center [447, 108] width 22 height 29
paste input "CUA/10019"
type input "CUA/10019/B"
click at [498, 94] on input "Search" at bounding box center [522, 108] width 49 height 29
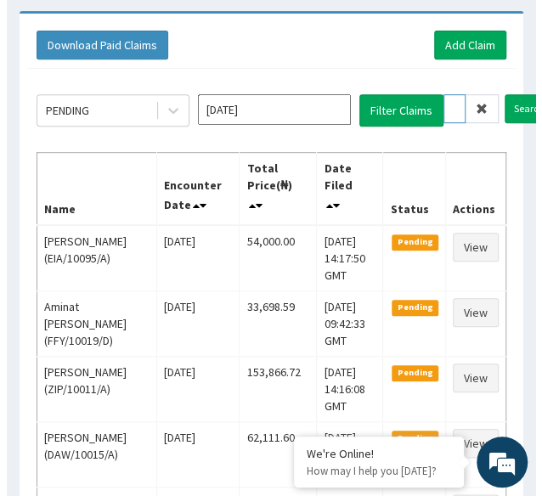
scroll to position [0, 0]
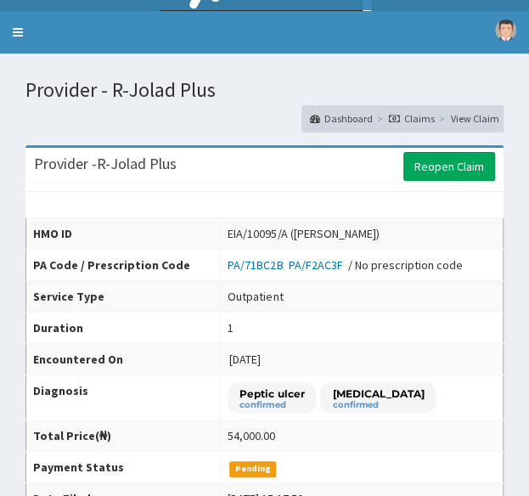
scroll to position [32, 0]
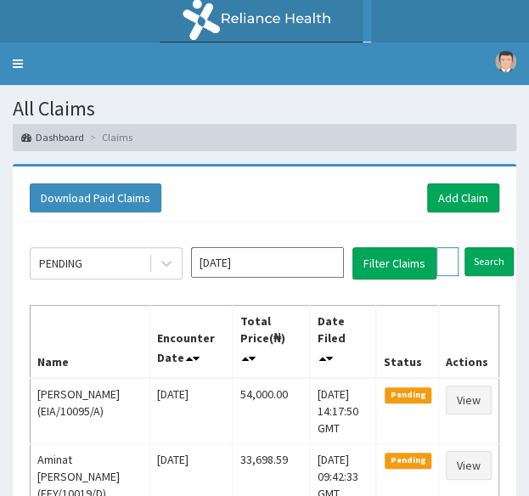
click at [447, 267] on input "CUA/10019/B" at bounding box center [447, 261] width 22 height 29
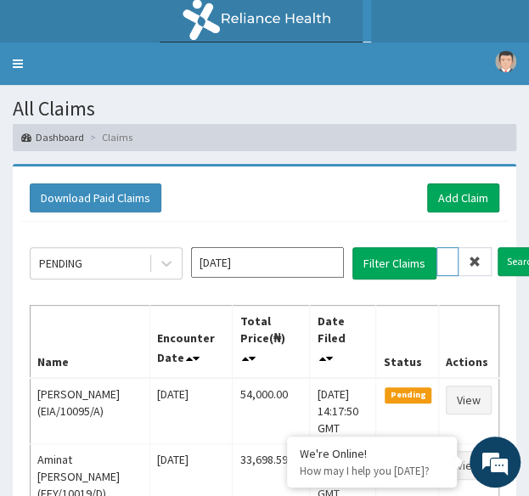
scroll to position [0, 65]
click at [498, 247] on input "Search" at bounding box center [522, 261] width 49 height 29
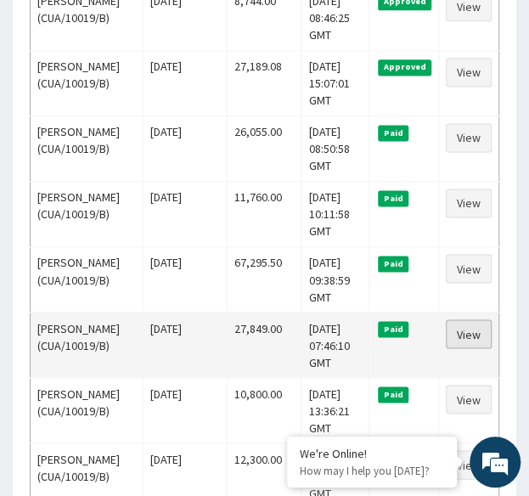
scroll to position [0, 0]
click at [473, 324] on link "View" at bounding box center [469, 333] width 46 height 29
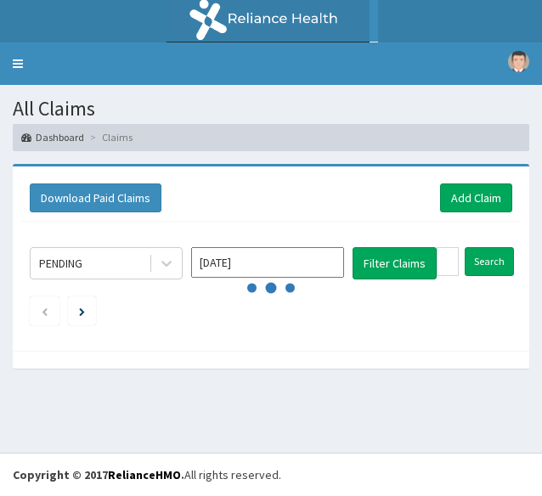
click at [496, 259] on input "Search" at bounding box center [489, 261] width 49 height 29
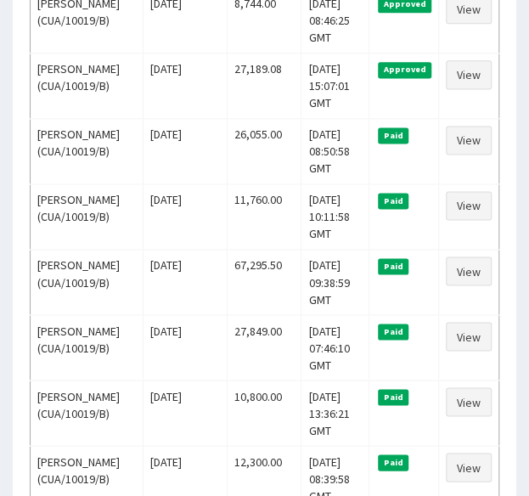
scroll to position [522, 0]
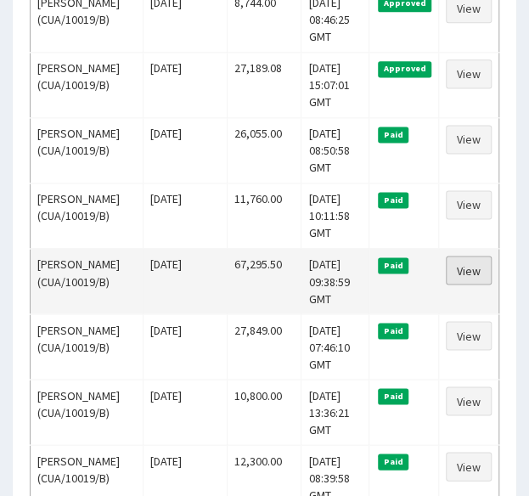
click at [476, 265] on link "View" at bounding box center [469, 270] width 46 height 29
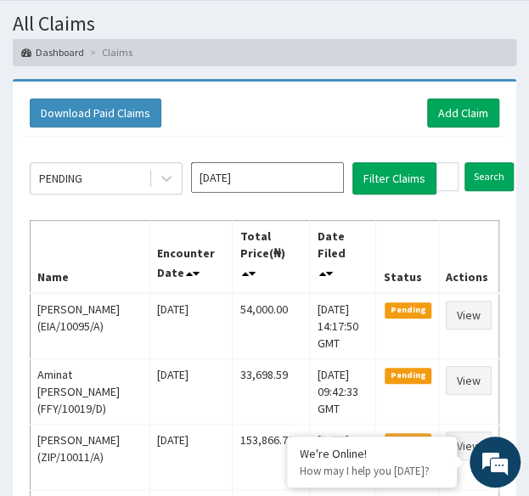
scroll to position [83, 0]
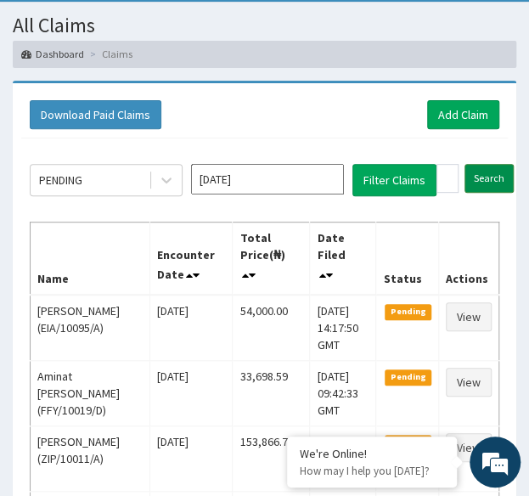
click at [484, 172] on input "Search" at bounding box center [489, 178] width 49 height 29
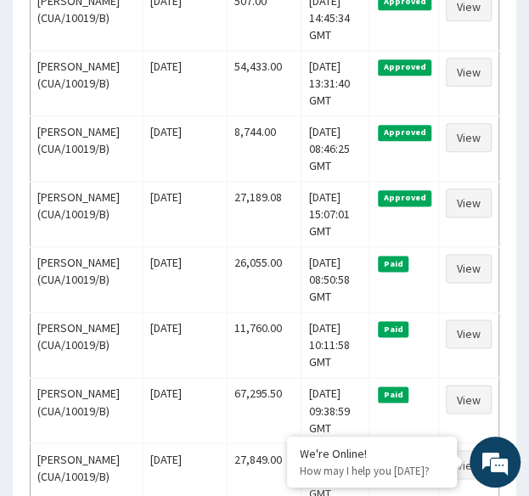
scroll to position [403, 0]
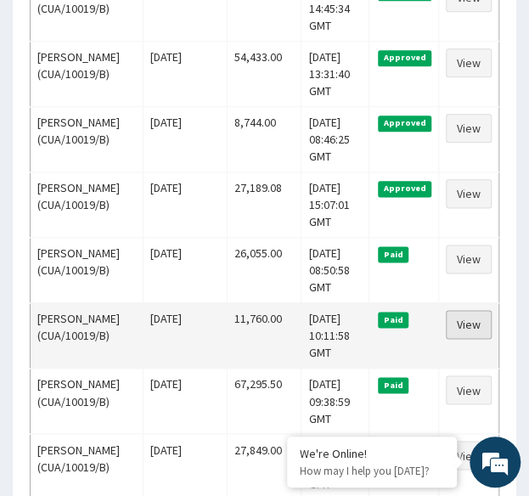
click at [477, 318] on link "View" at bounding box center [469, 324] width 46 height 29
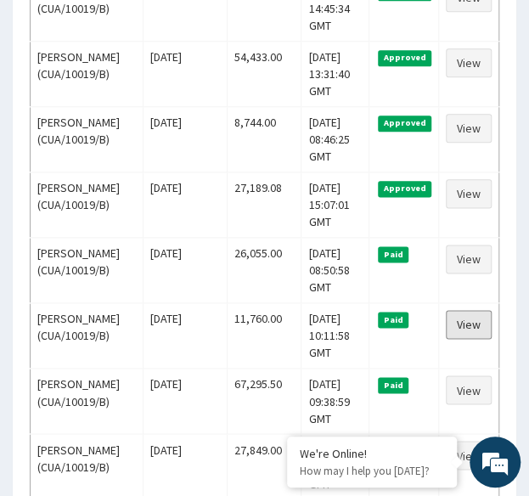
scroll to position [0, 0]
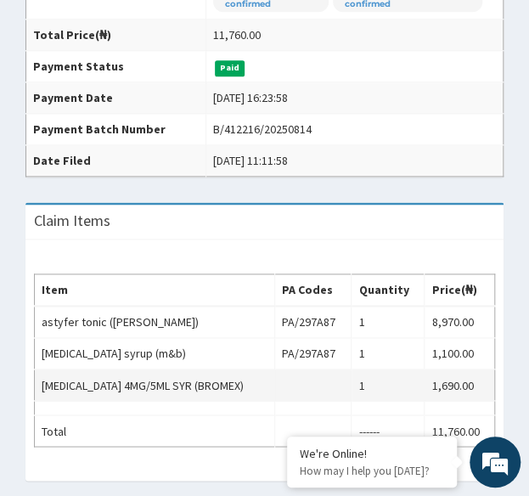
scroll to position [431, 0]
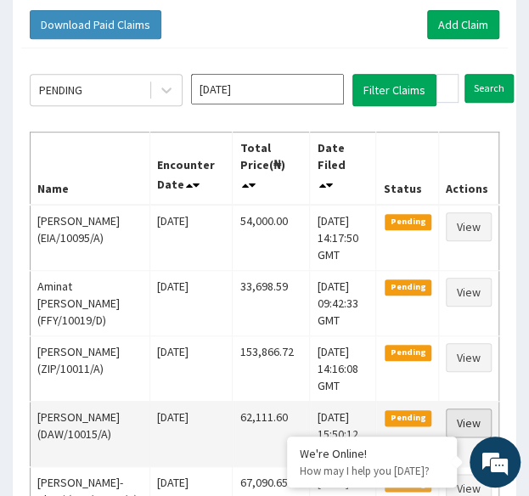
scroll to position [168, 0]
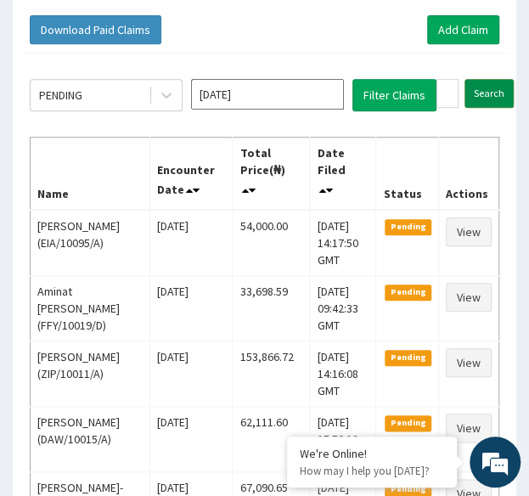
click at [486, 87] on input "Search" at bounding box center [489, 93] width 49 height 29
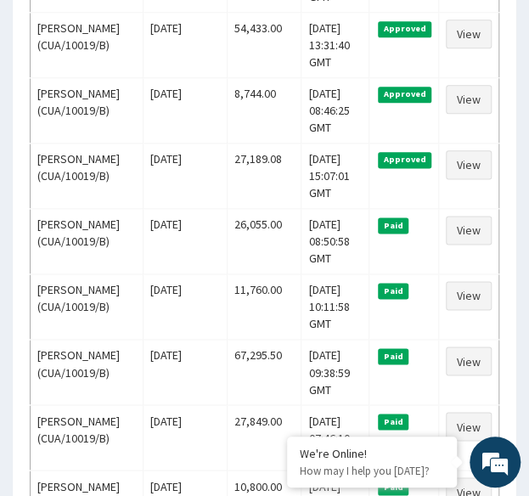
scroll to position [0, 0]
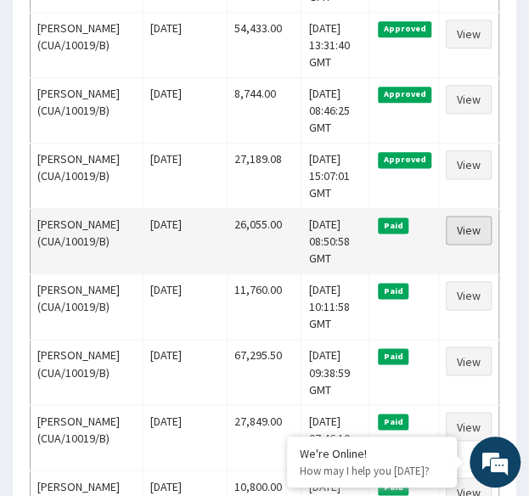
click at [470, 229] on link "View" at bounding box center [469, 230] width 46 height 29
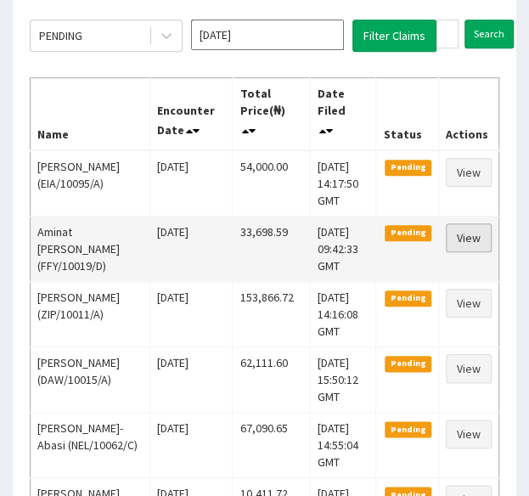
scroll to position [217, 0]
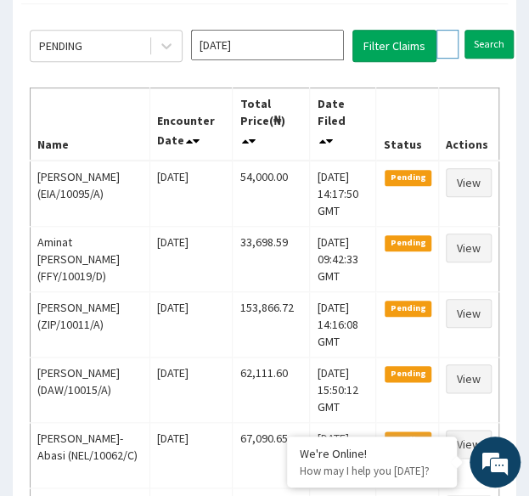
click at [452, 47] on input "CUA/10019/B" at bounding box center [447, 44] width 22 height 29
paste input "D"
type input "CUA/10019/D"
click at [498, 30] on input "Search" at bounding box center [522, 44] width 49 height 29
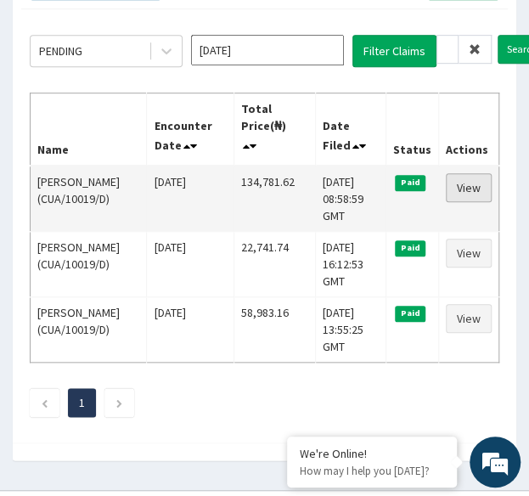
scroll to position [0, 0]
click at [472, 185] on link "View" at bounding box center [469, 187] width 46 height 29
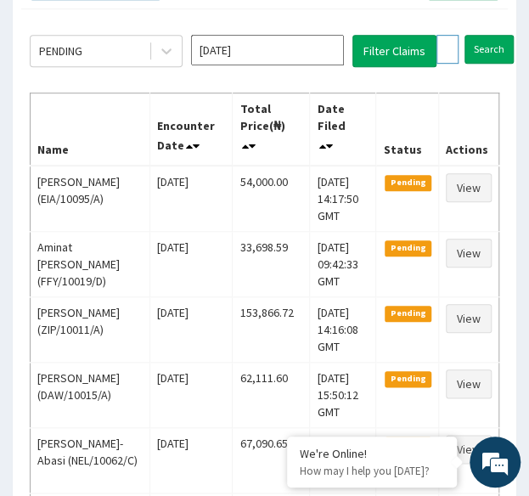
click at [444, 59] on input "CUA/10019/D" at bounding box center [447, 49] width 22 height 29
paste input "PED/10073/A"
type input "PED/10073/A"
click at [498, 35] on input "Search" at bounding box center [522, 49] width 49 height 29
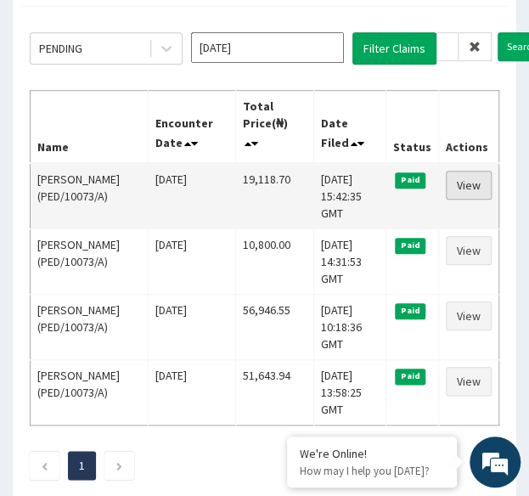
scroll to position [0, 0]
click at [465, 183] on link "View" at bounding box center [469, 185] width 46 height 29
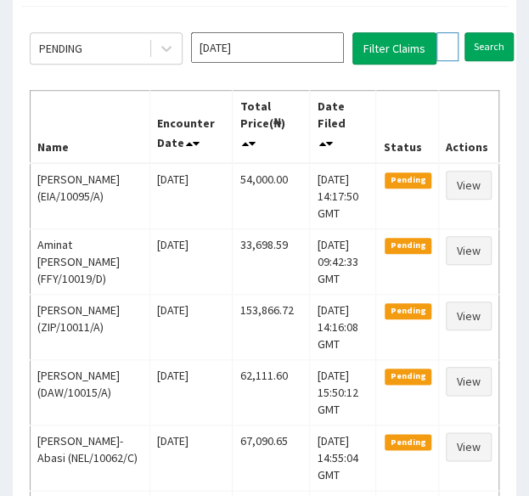
click at [440, 43] on input "PED/10073/A" at bounding box center [447, 46] width 22 height 29
paste input "ABP/10493/A"
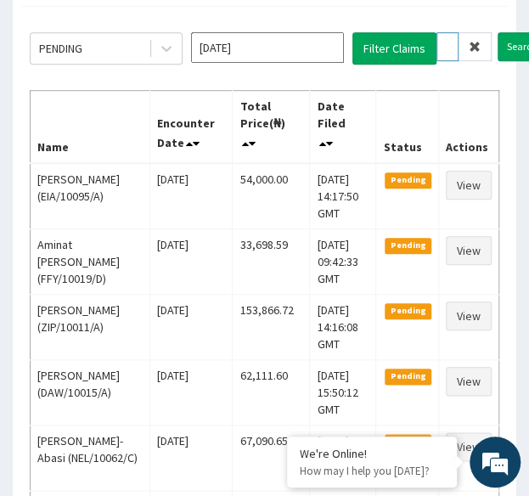
type input "ABP/10493/A"
click at [498, 32] on input "Search" at bounding box center [522, 46] width 49 height 29
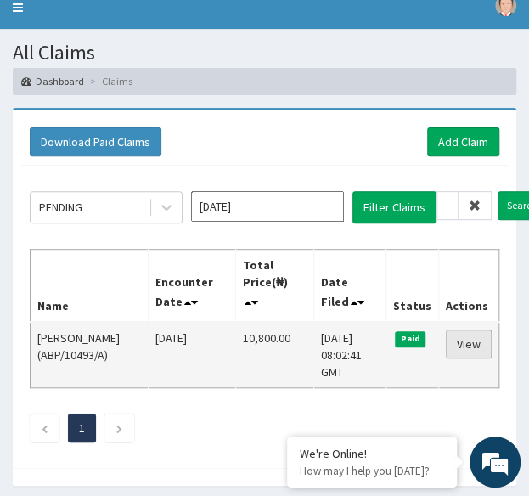
scroll to position [0, 0]
click at [470, 342] on link "View" at bounding box center [469, 343] width 46 height 29
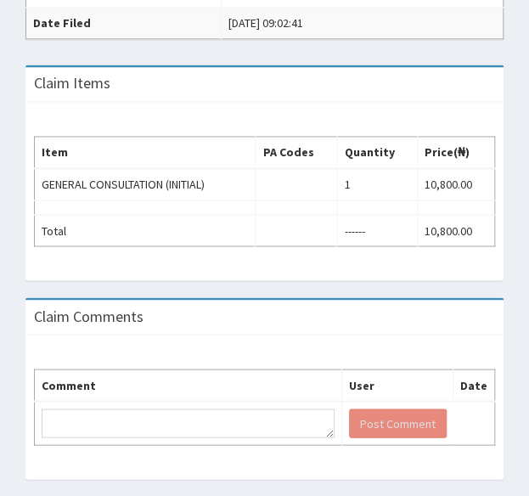
scroll to position [571, 0]
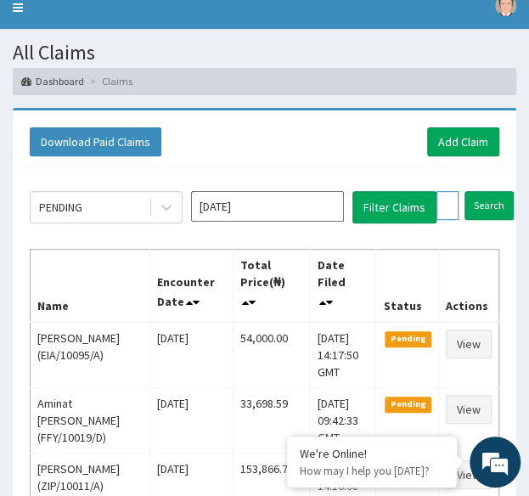
click at [445, 206] on input "ABP/10493/A" at bounding box center [447, 205] width 22 height 29
paste input "PPY/10461/A"
type input "PPY/10461/A"
click at [498, 191] on input "Search" at bounding box center [522, 205] width 49 height 29
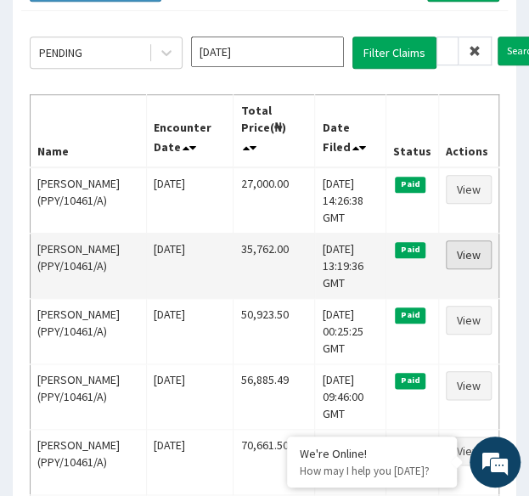
scroll to position [0, 0]
click at [471, 257] on link "View" at bounding box center [469, 254] width 46 height 29
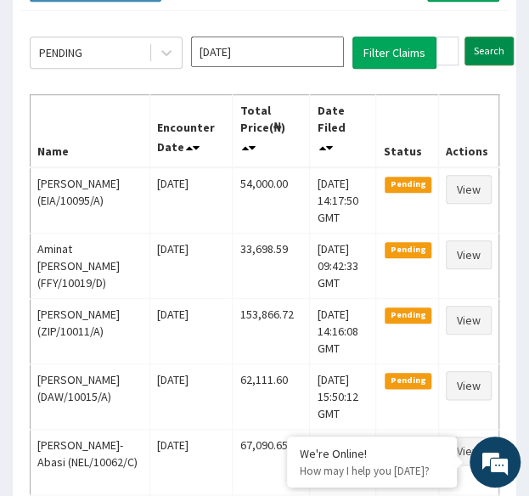
click at [477, 48] on input "Search" at bounding box center [489, 51] width 49 height 29
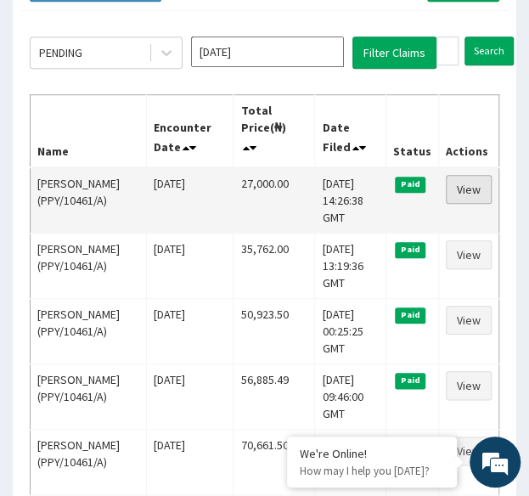
click at [454, 183] on link "View" at bounding box center [469, 189] width 46 height 29
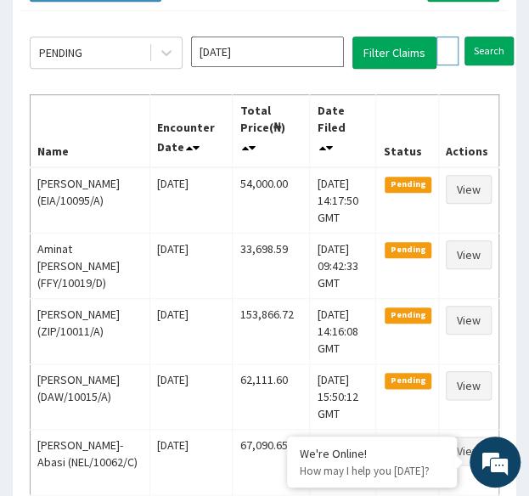
click at [447, 52] on input "PPY/10461/A" at bounding box center [447, 51] width 22 height 29
paste input "UBP/10293/C"
type input "UBP/10293/C"
click at [498, 37] on input "Search" at bounding box center [522, 51] width 49 height 29
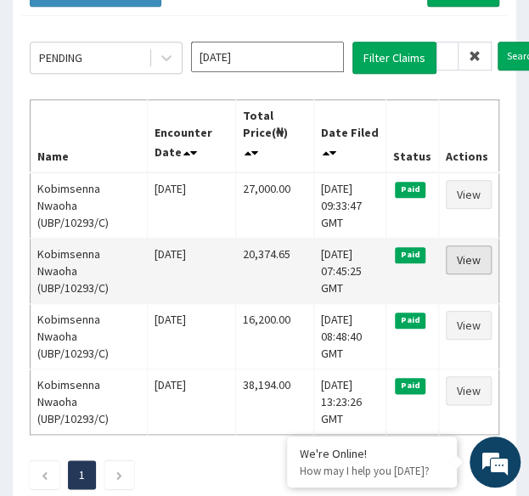
scroll to position [0, 0]
click at [474, 252] on link "View" at bounding box center [469, 259] width 46 height 29
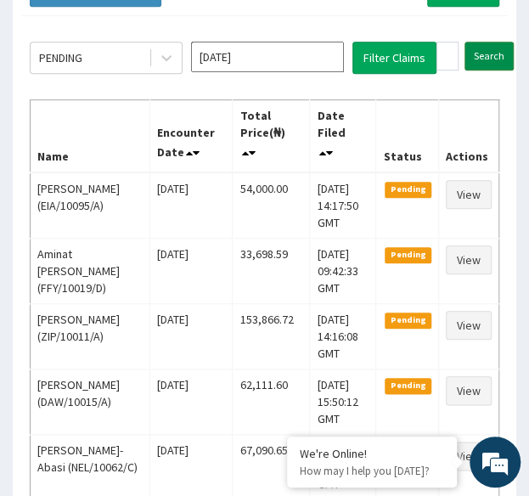
click at [488, 52] on input "Search" at bounding box center [489, 56] width 49 height 29
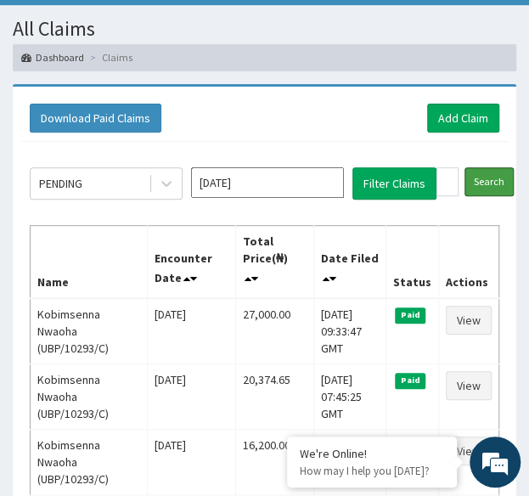
scroll to position [82, 0]
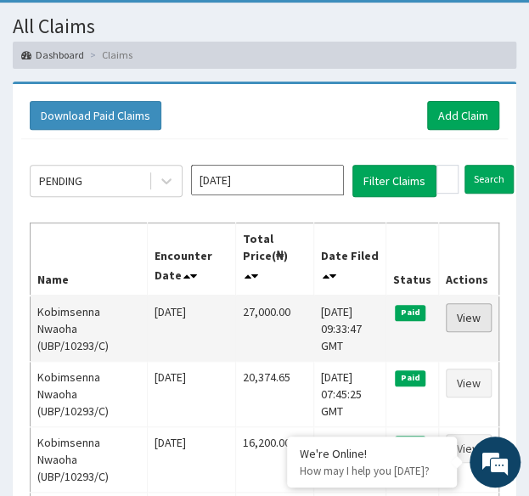
click at [469, 308] on link "View" at bounding box center [469, 317] width 46 height 29
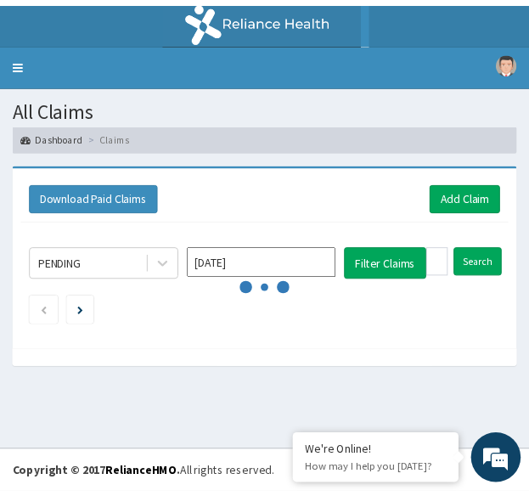
scroll to position [82, 0]
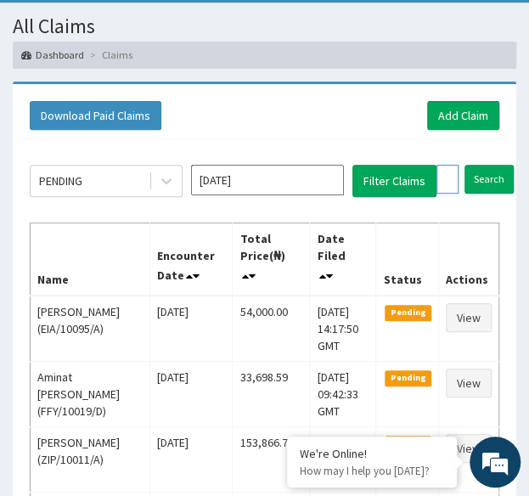
click at [442, 174] on input "UBP/10293/C" at bounding box center [447, 179] width 22 height 29
paste input "D"
type input "UBP/10293/D"
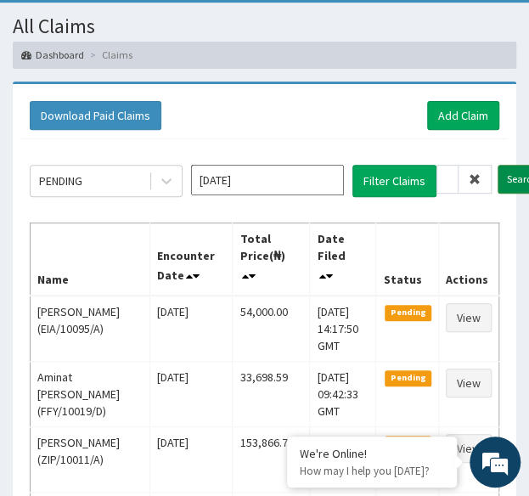
click at [510, 178] on input "Search" at bounding box center [522, 179] width 49 height 29
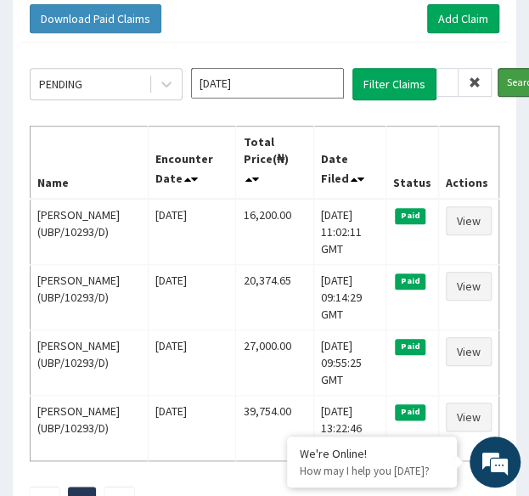
scroll to position [180, 0]
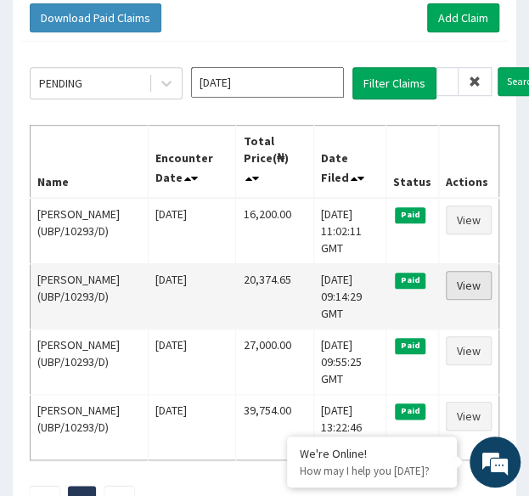
click at [474, 279] on link "View" at bounding box center [469, 285] width 46 height 29
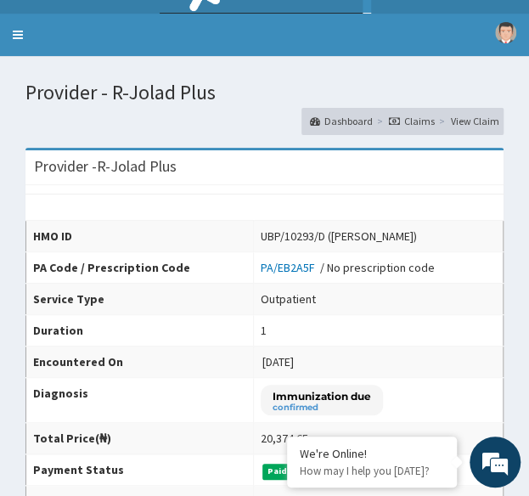
scroll to position [24, 0]
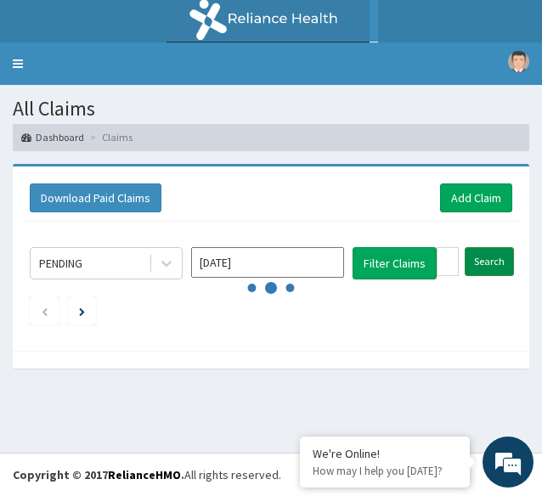
click at [482, 260] on div "PENDING Sep 2025 Filter Claims UBP/10293/D Search" at bounding box center [270, 282] width 499 height 121
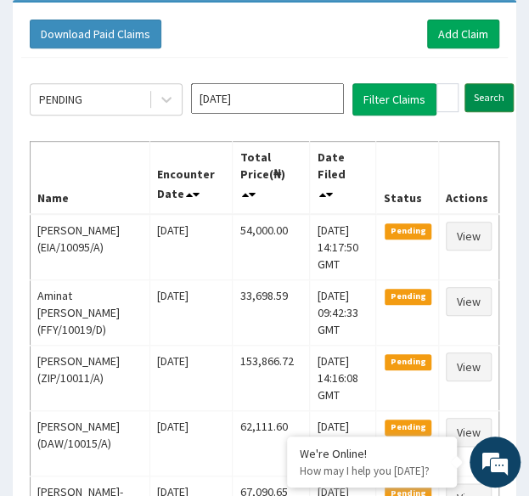
scroll to position [163, 0]
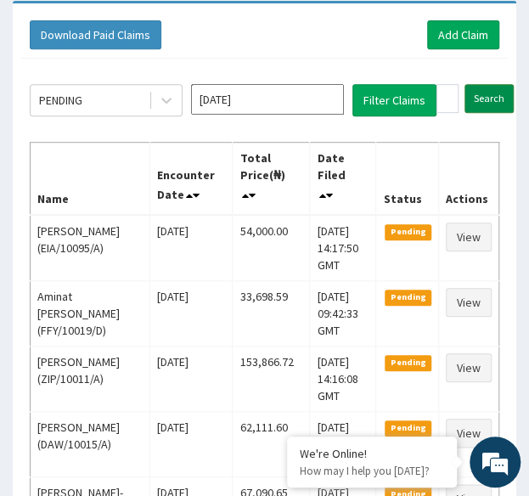
click at [489, 91] on input "Search" at bounding box center [489, 98] width 49 height 29
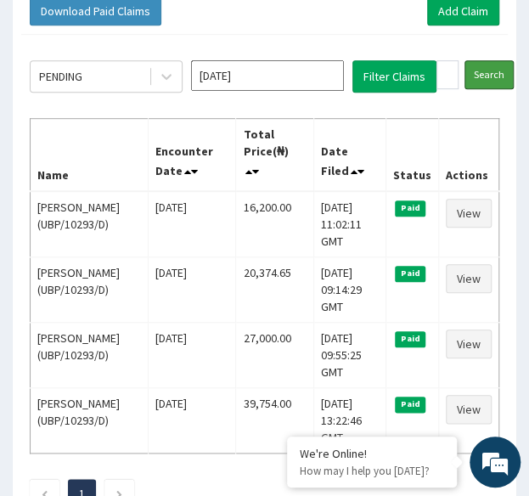
scroll to position [189, 0]
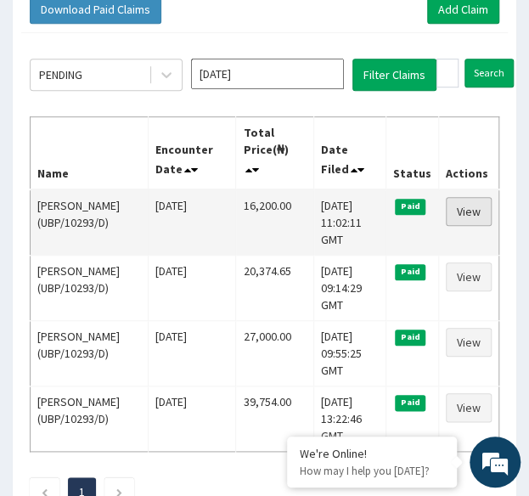
click at [460, 211] on link "View" at bounding box center [469, 211] width 46 height 29
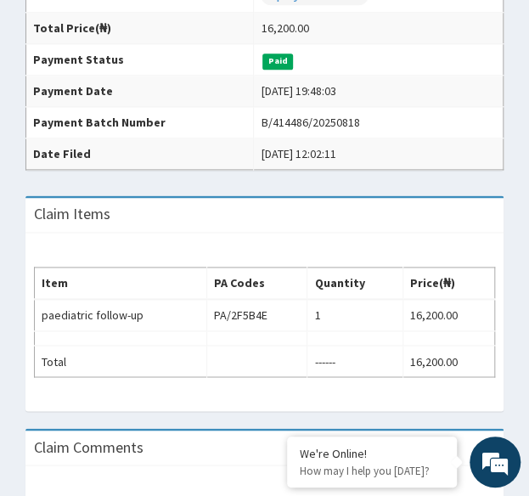
scroll to position [440, 0]
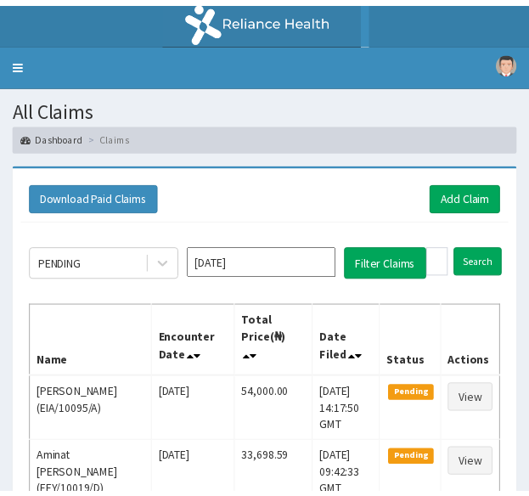
scroll to position [189, 0]
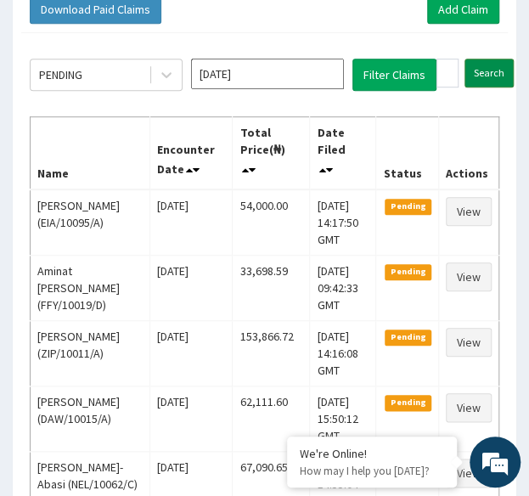
click at [477, 74] on input "Search" at bounding box center [489, 73] width 49 height 29
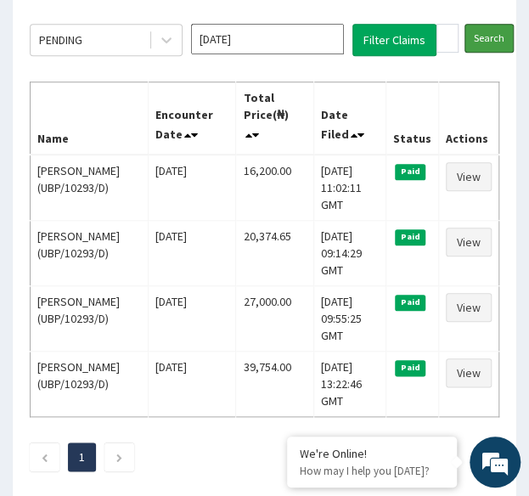
scroll to position [224, 0]
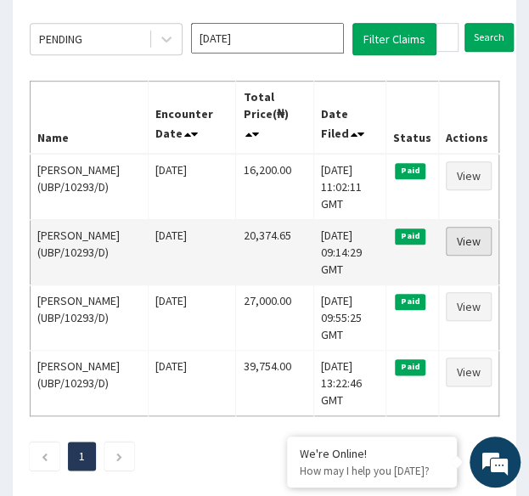
click at [474, 240] on link "View" at bounding box center [469, 241] width 46 height 29
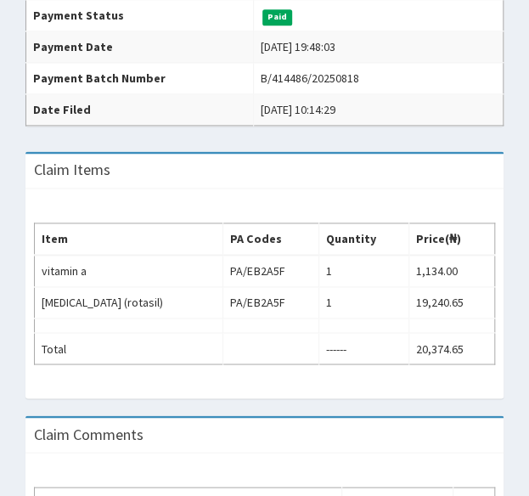
scroll to position [488, 0]
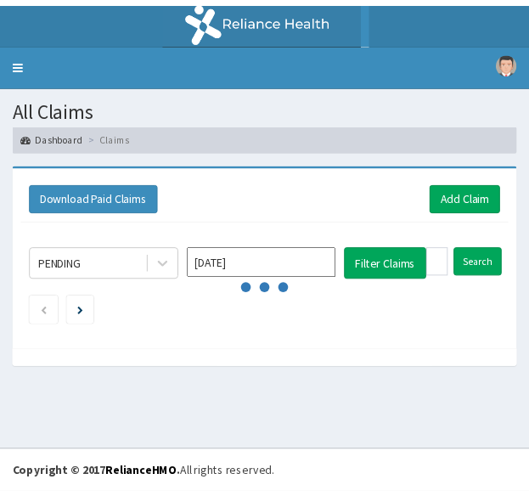
scroll to position [224, 0]
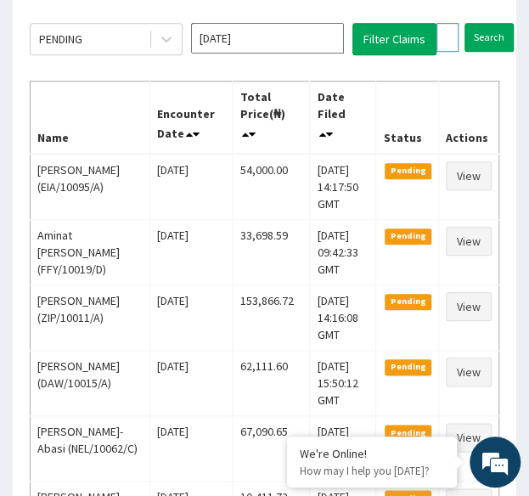
click at [453, 47] on input "UBP/10293/D" at bounding box center [447, 37] width 22 height 29
paste input "C"
type input "UBP/10293/C"
click at [498, 23] on input "Search" at bounding box center [522, 37] width 49 height 29
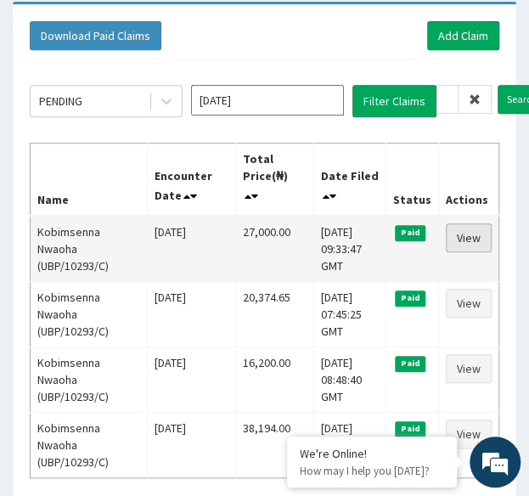
scroll to position [0, 0]
click at [470, 235] on link "View" at bounding box center [469, 237] width 46 height 29
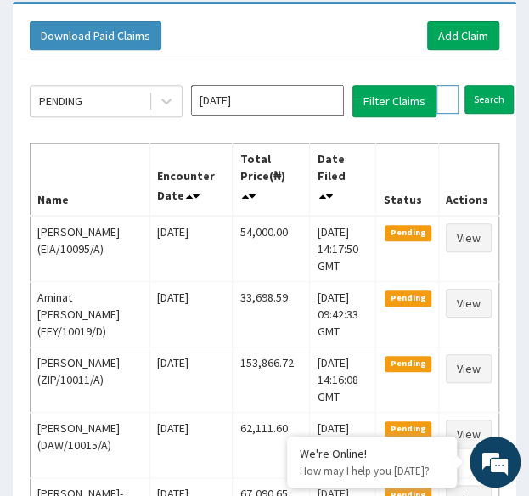
click at [447, 96] on input "UBP/10293/C" at bounding box center [447, 99] width 22 height 29
paste input "A"
type input "UBP/10293/A"
click at [498, 85] on input "Search" at bounding box center [522, 99] width 49 height 29
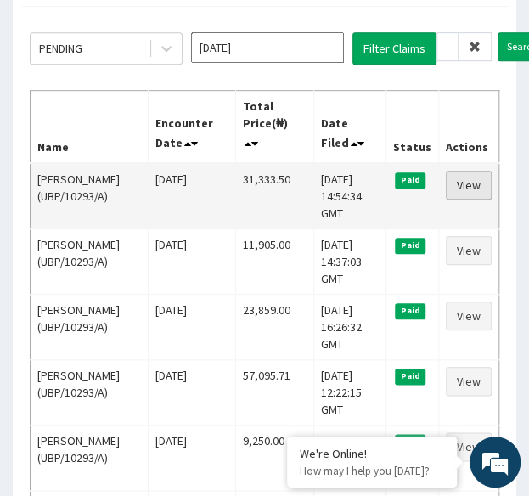
scroll to position [0, 0]
click at [476, 182] on link "View" at bounding box center [469, 185] width 46 height 29
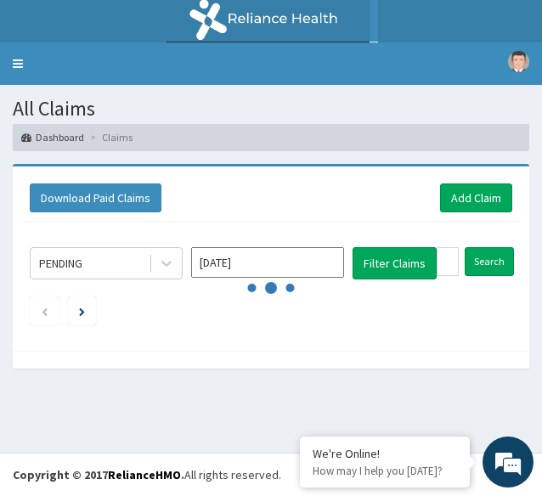
click at [446, 256] on input "UBP/10293/A" at bounding box center [447, 261] width 22 height 29
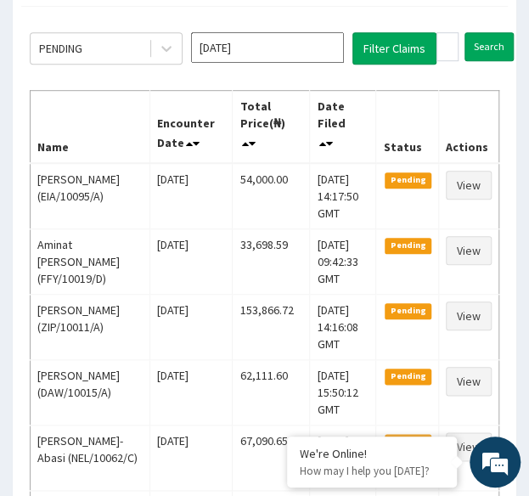
scroll to position [0, 61]
type input "KAT/10015/B"
click at [498, 32] on input "Search" at bounding box center [522, 46] width 49 height 29
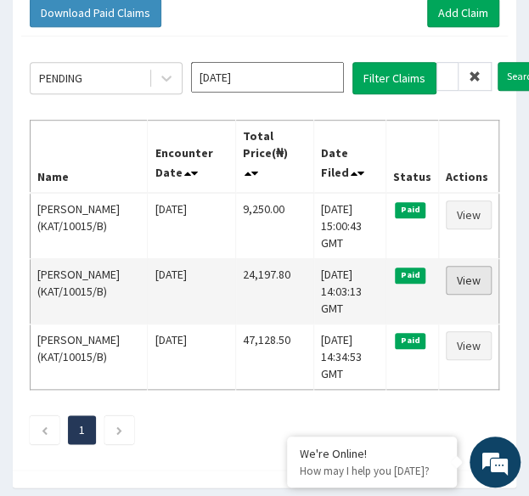
scroll to position [0, 0]
click at [473, 279] on link "View" at bounding box center [469, 280] width 46 height 29
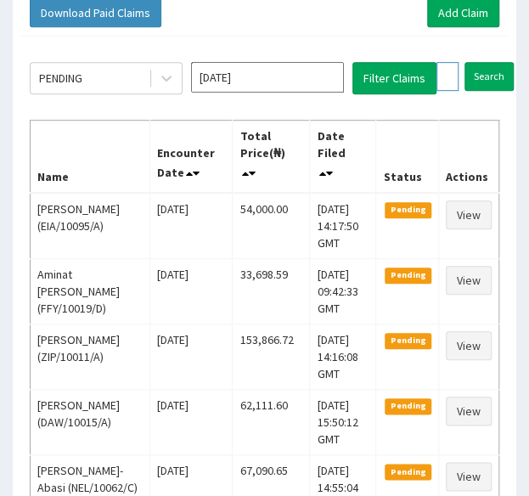
drag, startPoint x: 0, startPoint y: 0, endPoint x: 444, endPoint y: 75, distance: 450.4
click at [444, 75] on input "KAT/10015/B" at bounding box center [447, 76] width 22 height 29
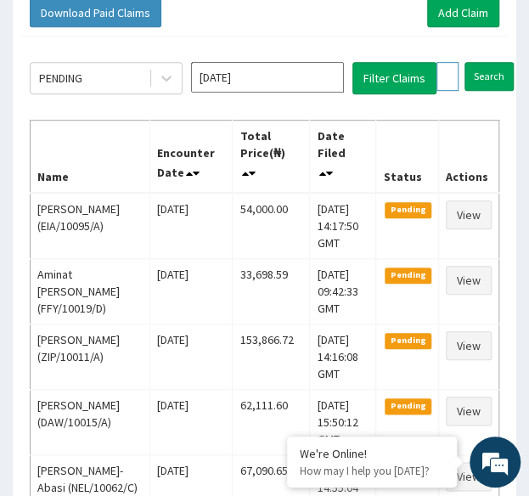
paste input "A"
type input "KAT/10015/A"
click at [498, 62] on input "Search" at bounding box center [522, 76] width 49 height 29
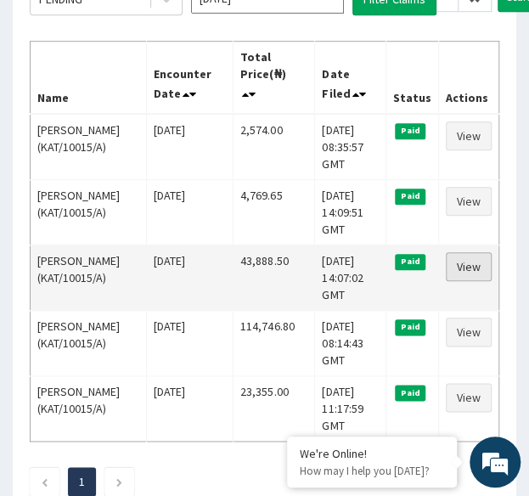
scroll to position [0, 0]
click at [468, 262] on link "View" at bounding box center [469, 266] width 46 height 29
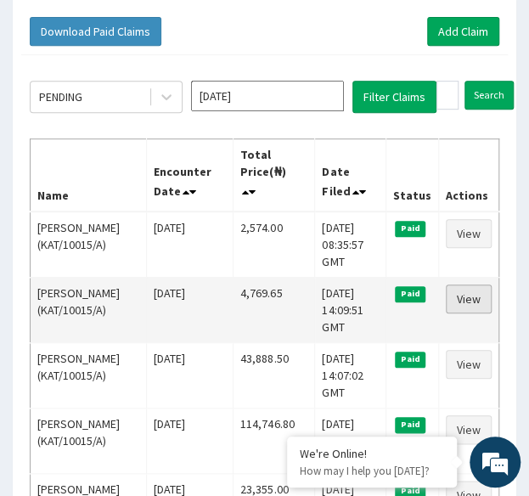
click at [476, 295] on link "View" at bounding box center [469, 298] width 46 height 29
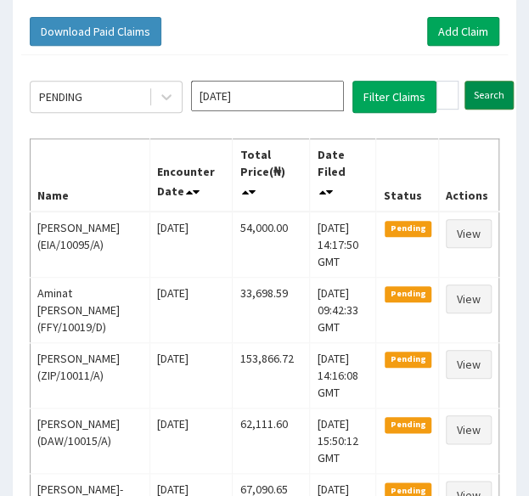
click at [486, 94] on input "Search" at bounding box center [489, 95] width 49 height 29
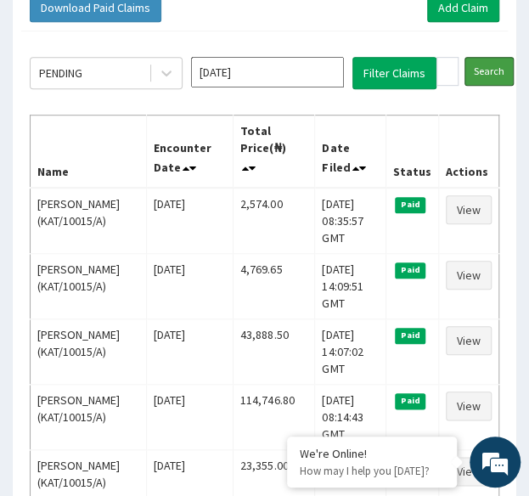
scroll to position [193, 0]
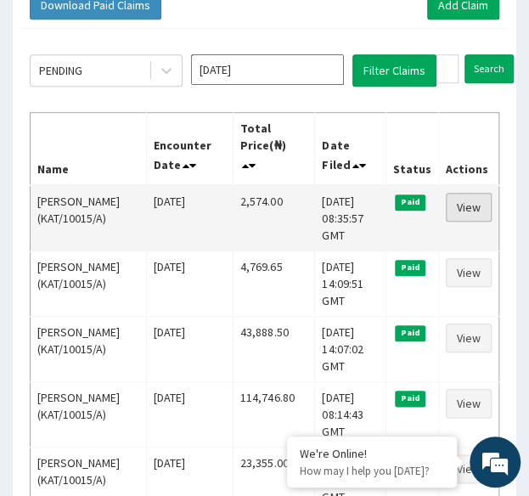
click at [476, 205] on link "View" at bounding box center [469, 207] width 46 height 29
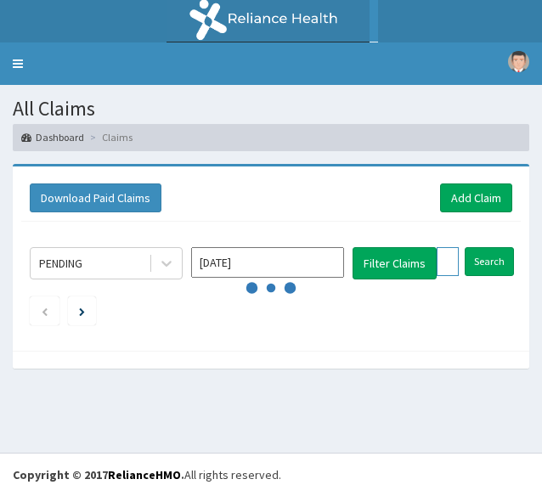
click at [448, 256] on input "KAT/10015/A" at bounding box center [447, 261] width 22 height 29
paste input "HIC/10021/C"
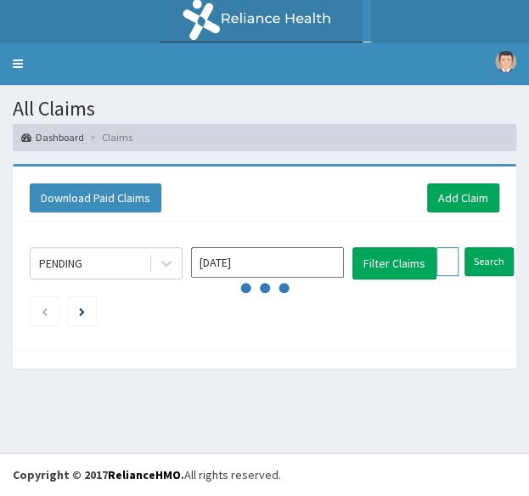
scroll to position [0, 61]
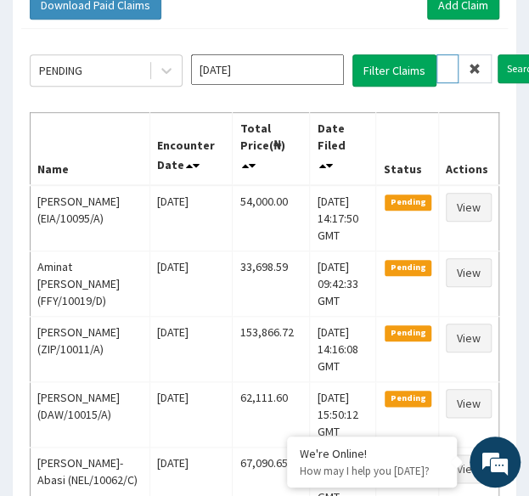
type input "HIC/10021/C"
click at [498, 54] on input "Search" at bounding box center [522, 68] width 49 height 29
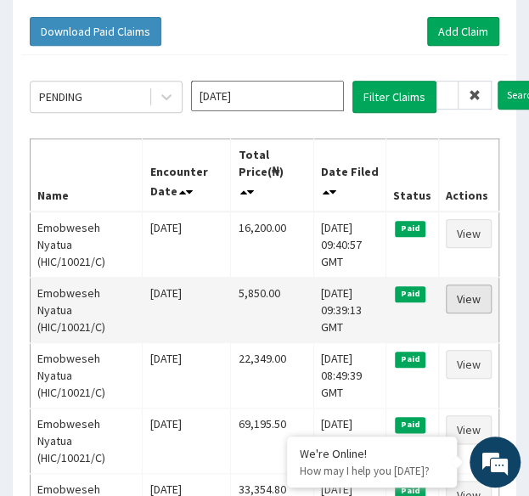
scroll to position [0, 0]
click at [467, 299] on link "View" at bounding box center [469, 298] width 46 height 29
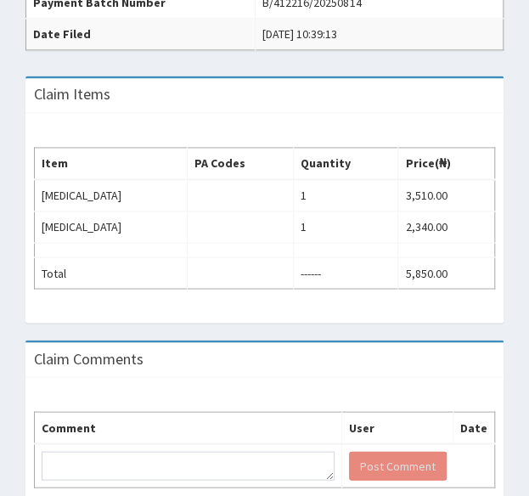
scroll to position [560, 0]
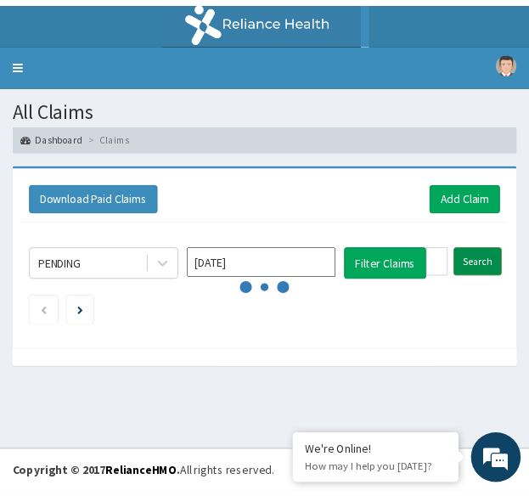
scroll to position [166, 0]
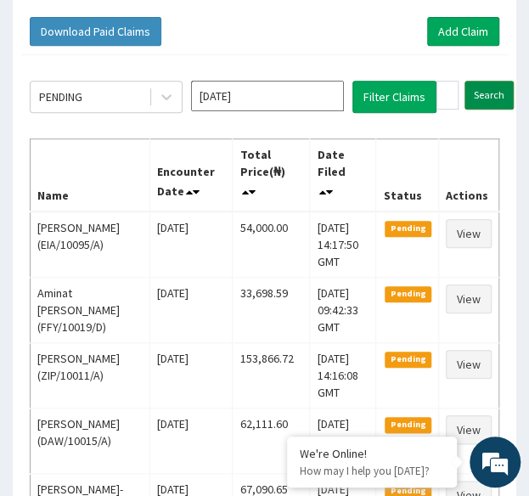
click at [483, 96] on input "Search" at bounding box center [489, 95] width 49 height 29
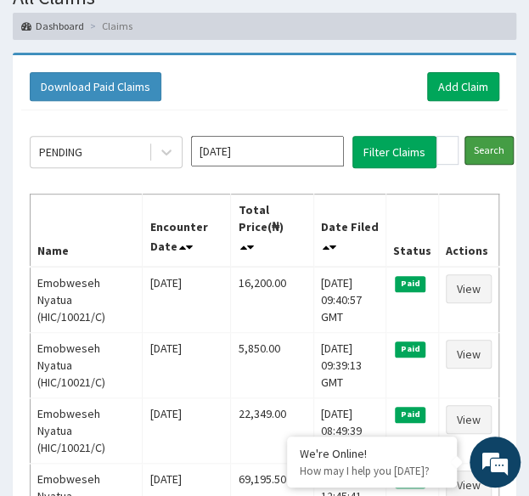
scroll to position [115, 0]
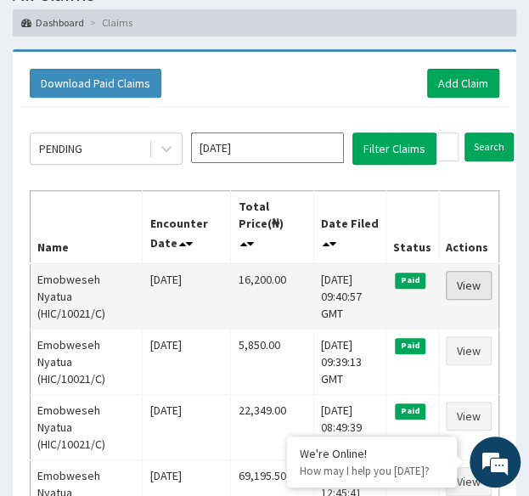
click at [464, 284] on link "View" at bounding box center [469, 285] width 46 height 29
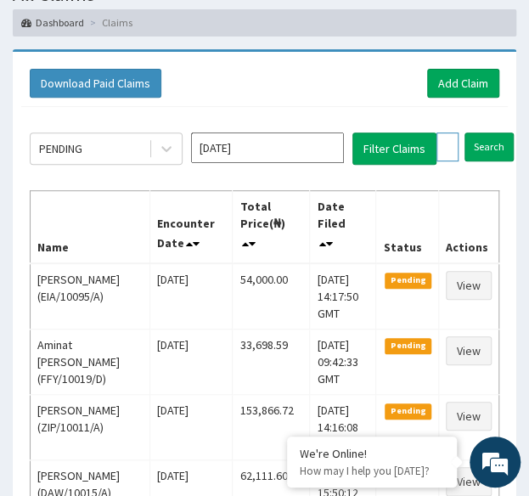
click at [447, 141] on input "HIC/10021/C" at bounding box center [447, 146] width 22 height 29
paste input "HIC/10021/B"
click at [498, 132] on input "Search" at bounding box center [522, 146] width 49 height 29
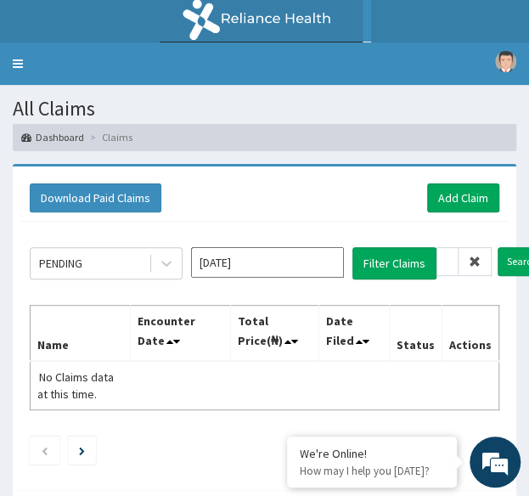
scroll to position [0, 0]
click at [453, 259] on input "HIC/10021/B" at bounding box center [447, 261] width 22 height 29
paste input "text"
type input "HIC/10021/B"
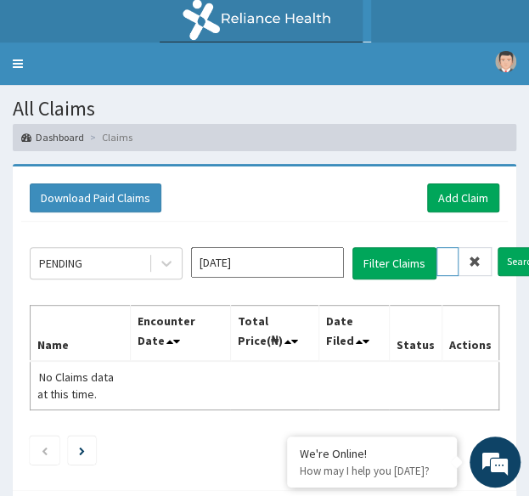
click at [498, 247] on input "Search" at bounding box center [522, 261] width 49 height 29
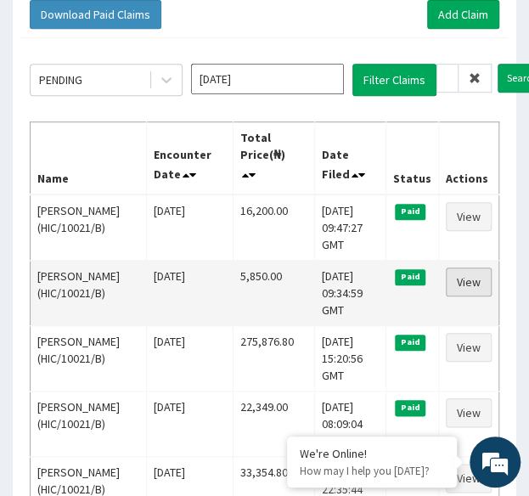
scroll to position [0, 0]
click at [469, 284] on link "View" at bounding box center [469, 281] width 46 height 29
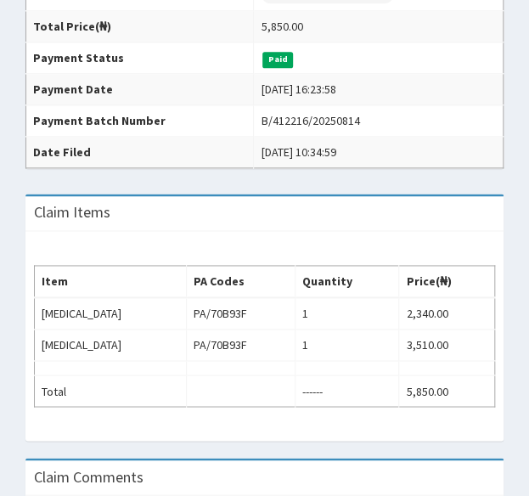
scroll to position [503, 0]
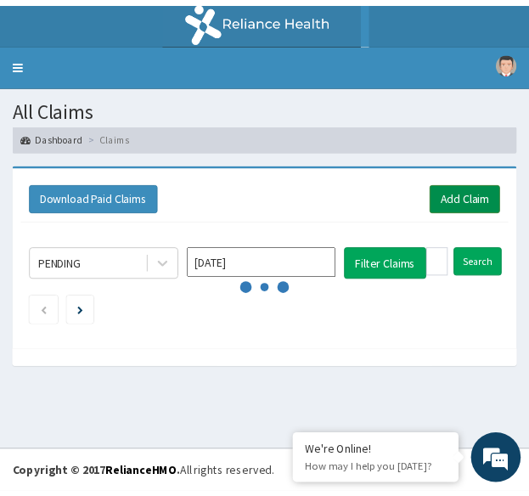
scroll to position [183, 0]
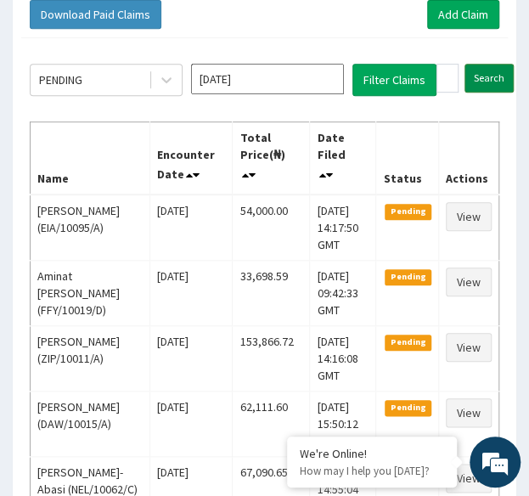
click at [482, 77] on input "Search" at bounding box center [489, 78] width 49 height 29
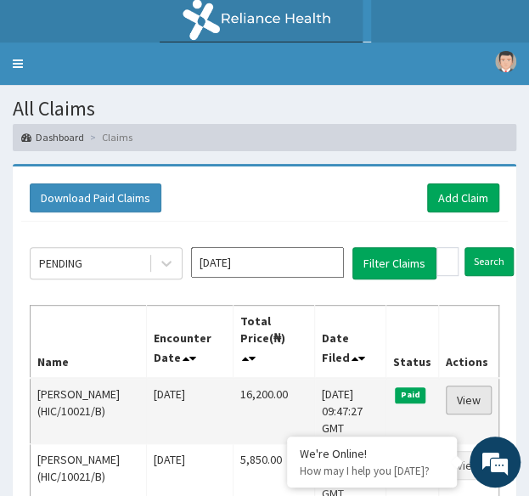
click at [475, 398] on link "View" at bounding box center [469, 400] width 46 height 29
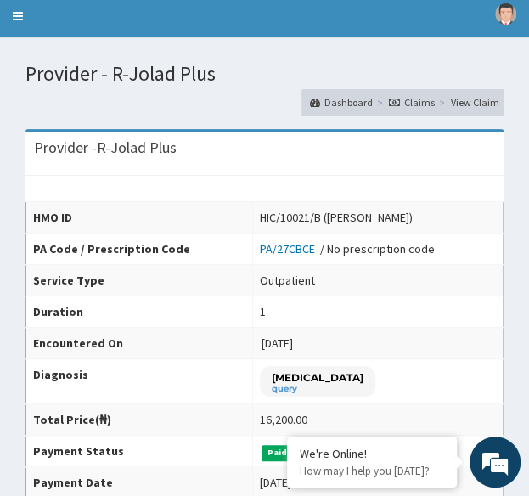
scroll to position [45, 0]
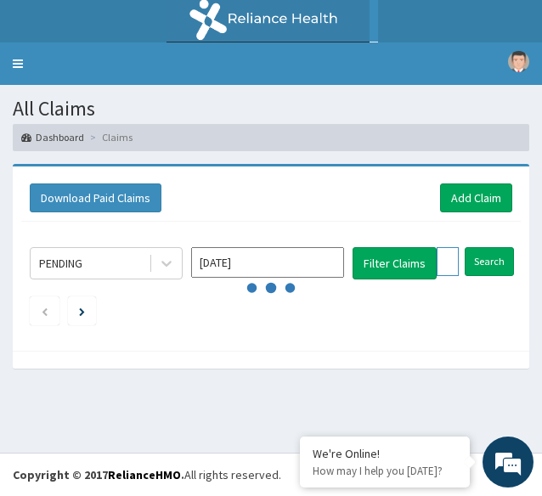
click at [453, 266] on input "HIC/10021/B" at bounding box center [447, 261] width 22 height 29
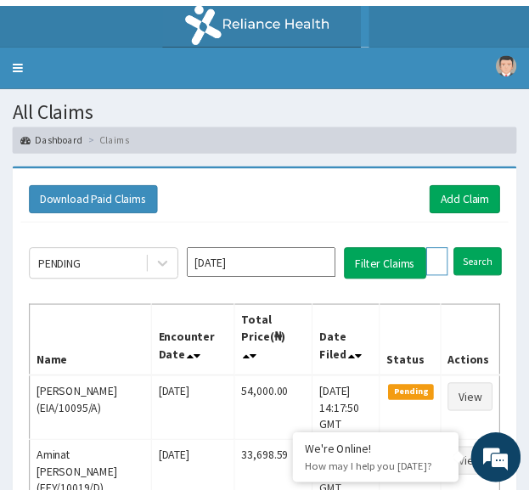
scroll to position [183, 0]
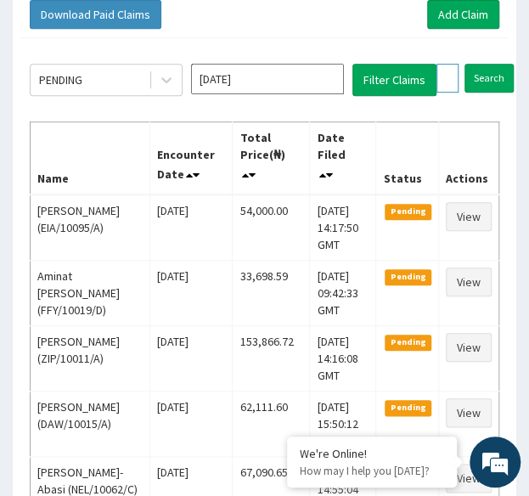
paste input "LTI/10209/A"
type input "LTI/10209/A"
click at [519, 74] on input "Search" at bounding box center [522, 78] width 49 height 29
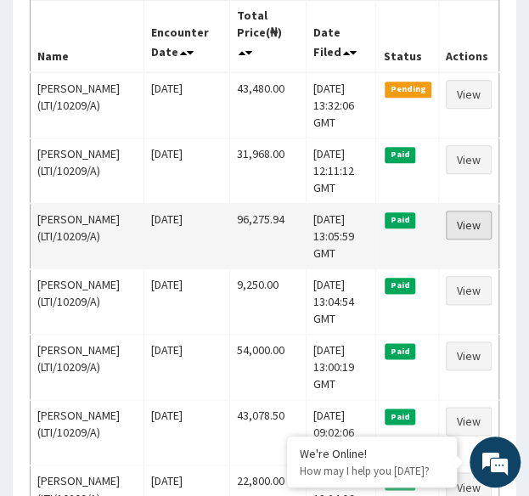
click at [472, 217] on link "View" at bounding box center [469, 225] width 46 height 29
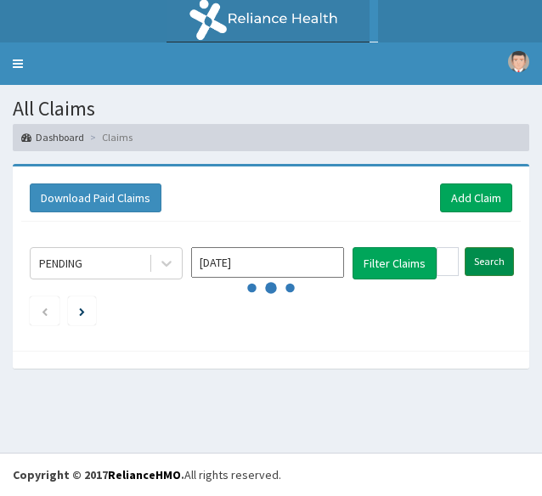
click at [489, 252] on input "Search" at bounding box center [489, 261] width 49 height 29
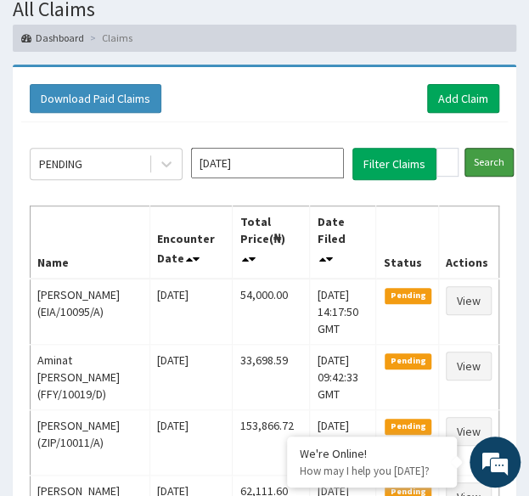
scroll to position [99, 0]
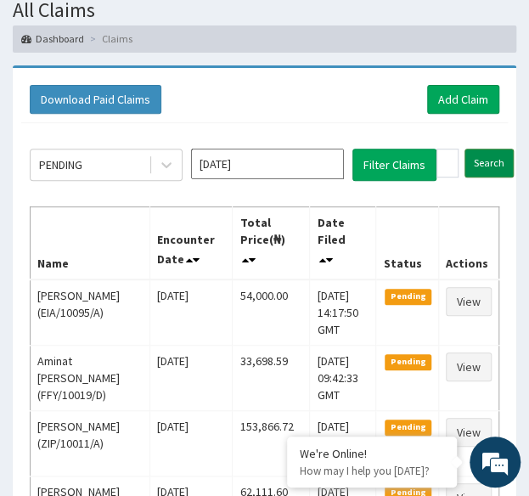
click at [501, 160] on input "Search" at bounding box center [489, 163] width 49 height 29
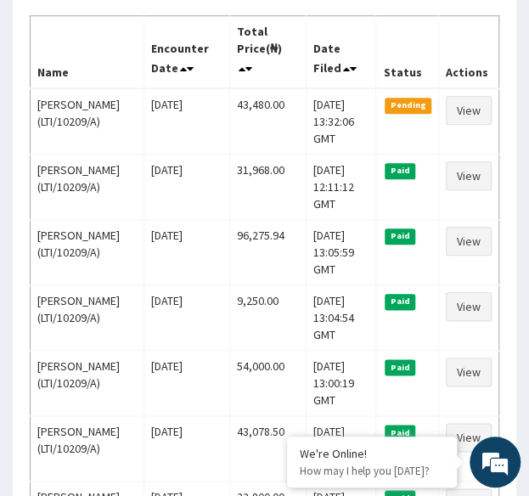
scroll to position [291, 0]
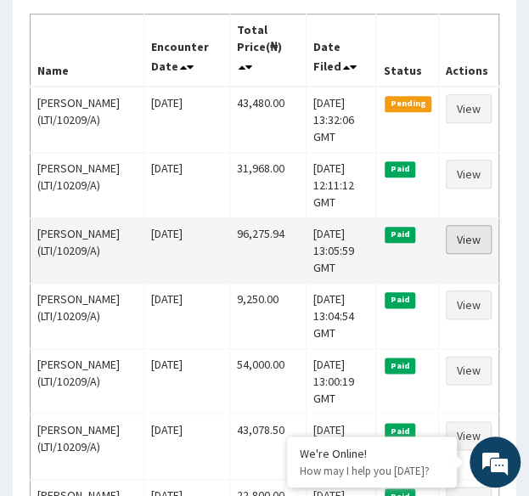
click at [474, 234] on link "View" at bounding box center [469, 239] width 46 height 29
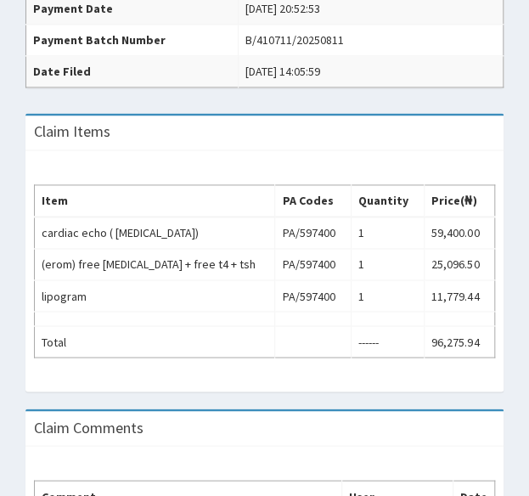
scroll to position [522, 0]
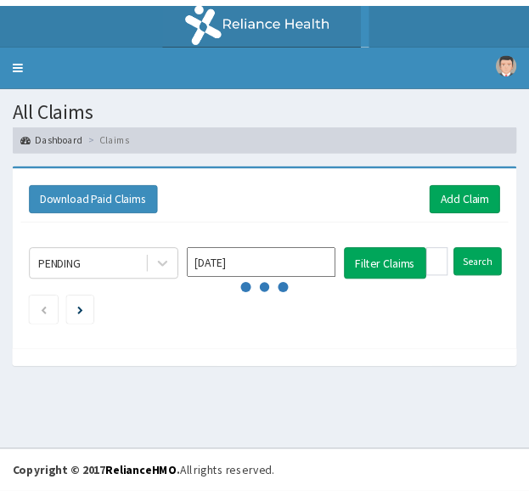
scroll to position [291, 0]
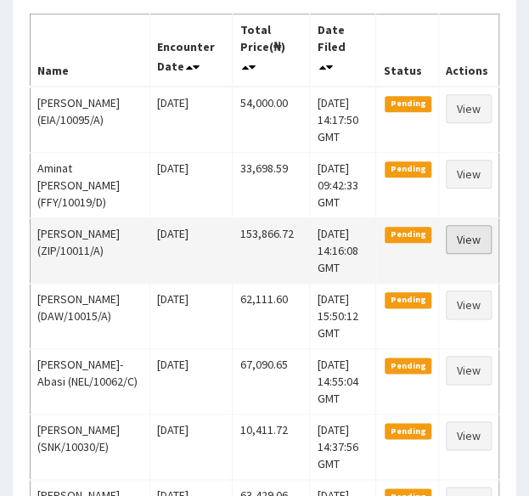
drag, startPoint x: 0, startPoint y: 0, endPoint x: 477, endPoint y: 260, distance: 543.4
click at [477, 254] on link "View" at bounding box center [469, 239] width 46 height 29
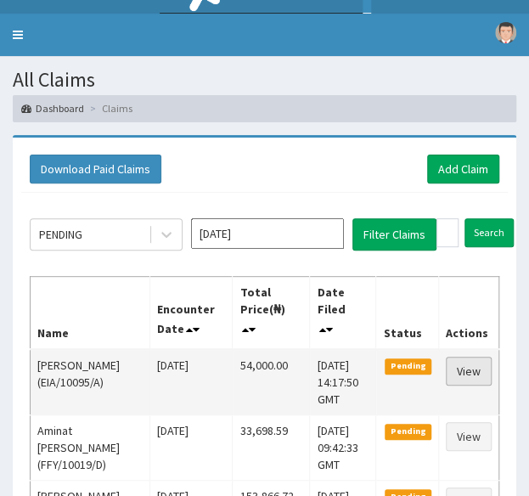
scroll to position [28, 0]
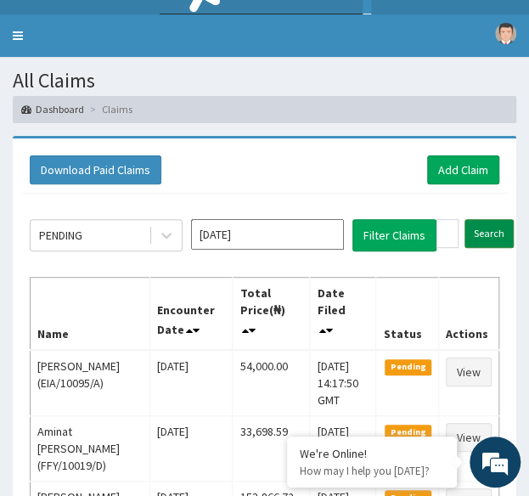
click at [488, 239] on input "Search" at bounding box center [489, 233] width 49 height 29
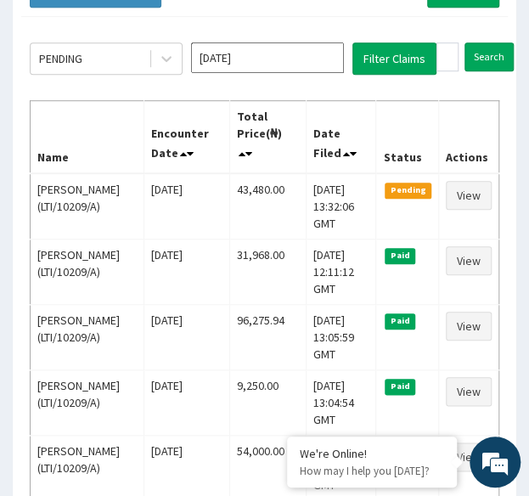
scroll to position [212, 0]
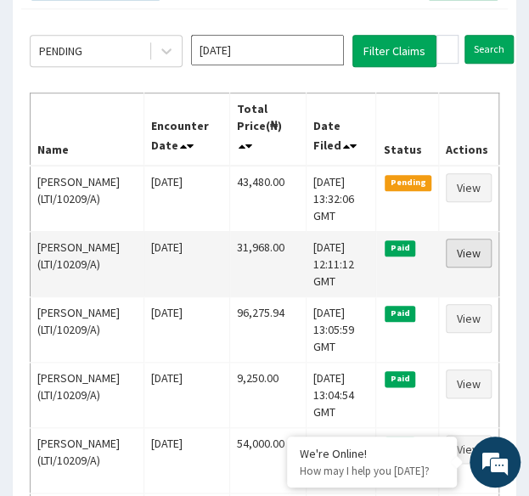
click at [480, 252] on link "View" at bounding box center [469, 253] width 46 height 29
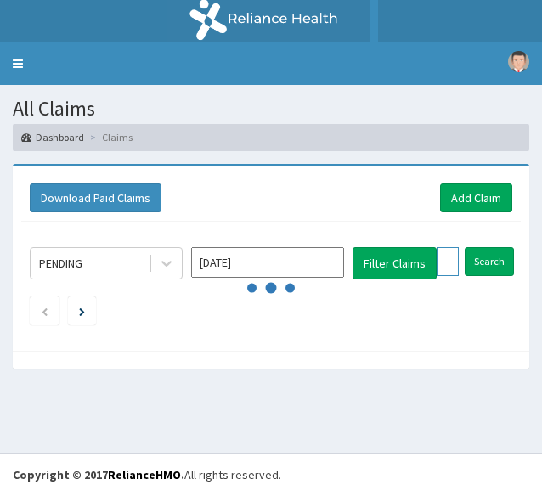
click at [444, 256] on input "LTI/10209/A" at bounding box center [447, 261] width 22 height 29
paste input "RSJ/10067"
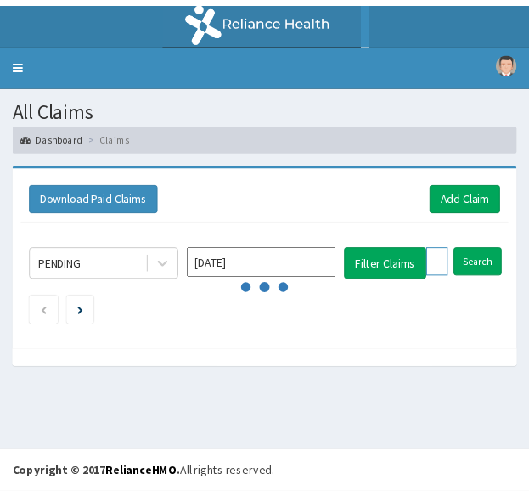
scroll to position [0, 61]
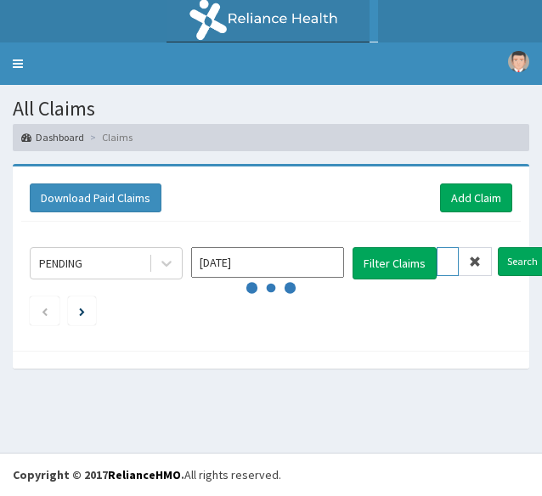
type input "RSJ/10067/A"
click at [498, 247] on input "Search" at bounding box center [522, 261] width 49 height 29
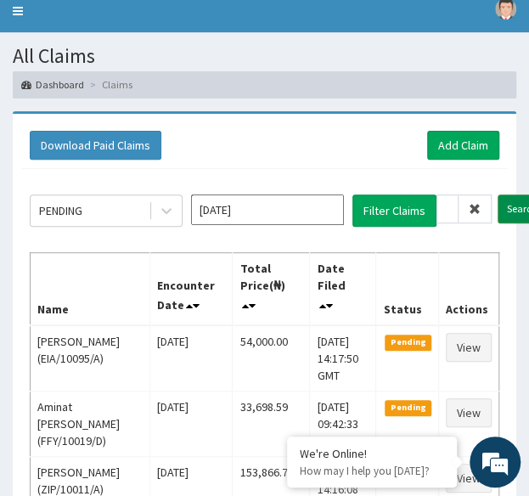
scroll to position [0, 0]
click at [508, 204] on input "Search" at bounding box center [522, 208] width 49 height 29
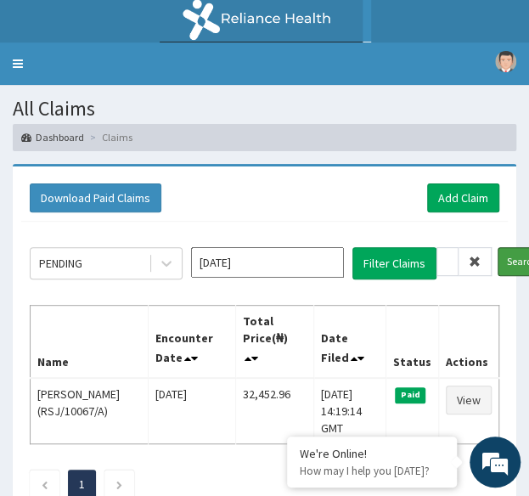
scroll to position [116, 0]
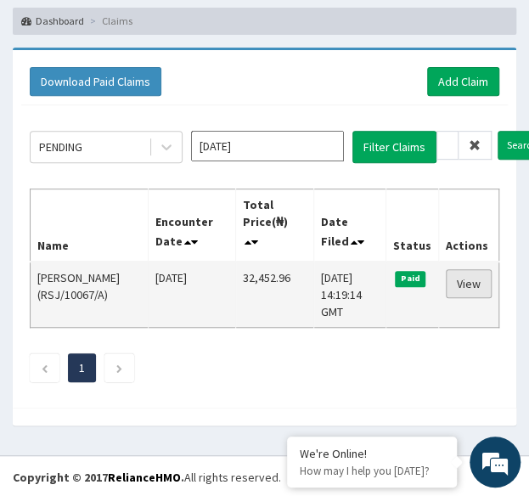
click at [470, 282] on link "View" at bounding box center [469, 283] width 46 height 29
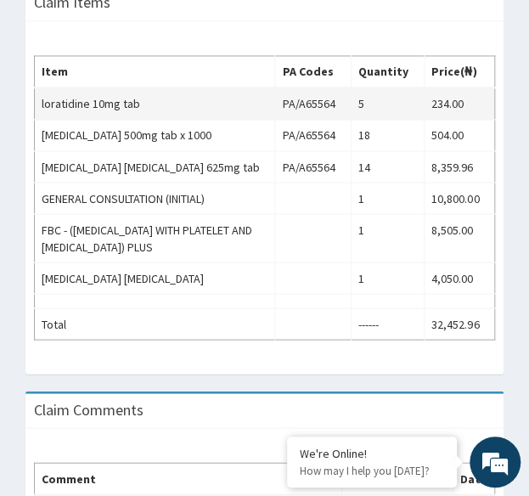
scroll to position [651, 0]
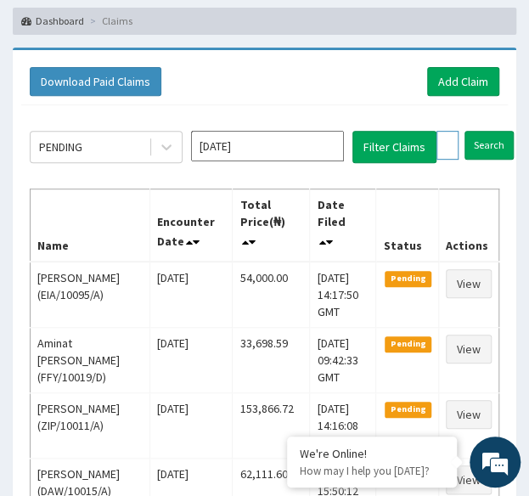
click at [438, 140] on input "RSJ/10067/A" at bounding box center [447, 145] width 22 height 29
paste input "ISW/10430"
type input "ISW/10430/A"
click at [498, 131] on input "Search" at bounding box center [522, 145] width 49 height 29
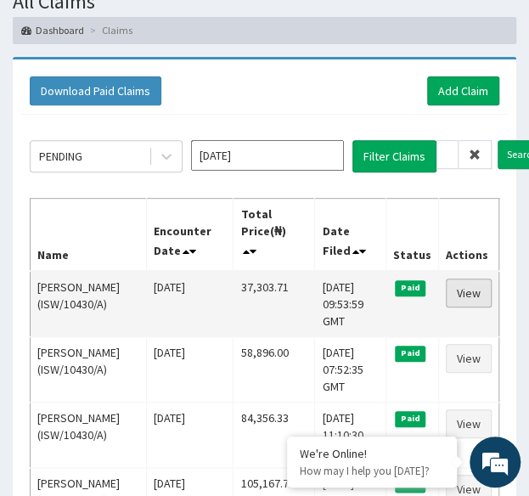
scroll to position [0, 0]
click at [470, 279] on link "View" at bounding box center [469, 293] width 46 height 29
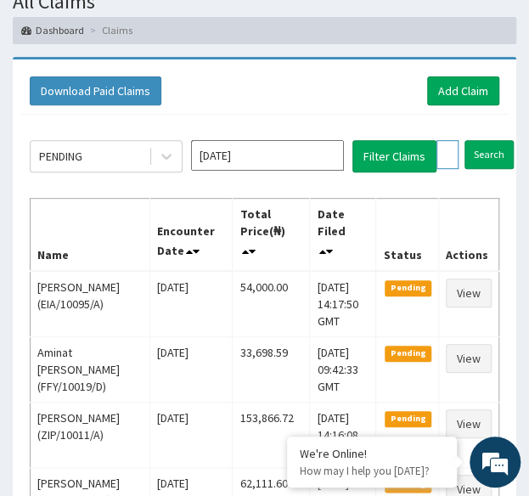
click at [448, 154] on input "ISW/10430/A" at bounding box center [447, 154] width 22 height 29
paste input "ABP/10182/B"
type input "ABP/10182/B"
click at [498, 140] on input "Search" at bounding box center [522, 154] width 49 height 29
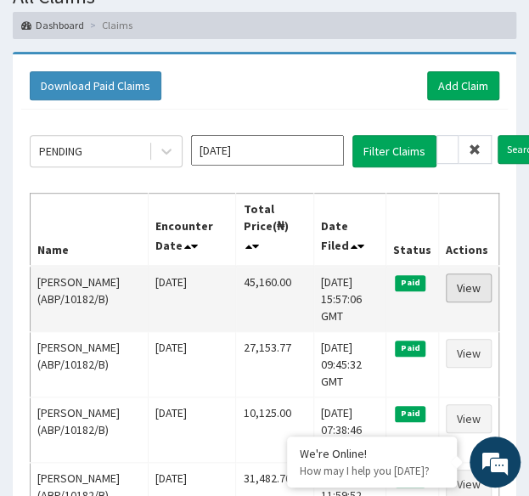
scroll to position [0, 0]
click at [467, 281] on link "View" at bounding box center [469, 287] width 46 height 29
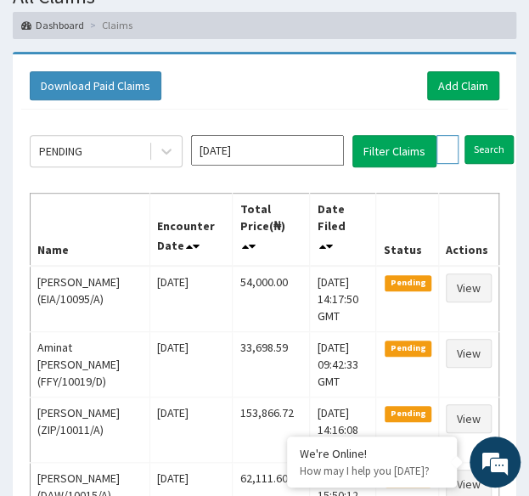
click at [445, 144] on input "ABP/10182/B" at bounding box center [447, 149] width 22 height 29
paste input "PZC/10039"
click at [498, 135] on input "Search" at bounding box center [522, 149] width 49 height 29
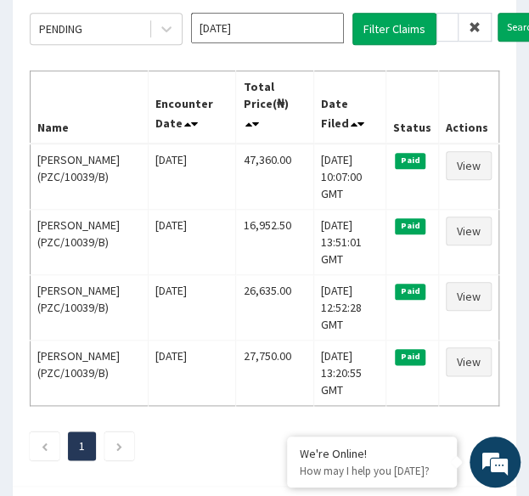
scroll to position [0, 0]
click at [440, 30] on input "PZC/10039/B" at bounding box center [447, 27] width 22 height 29
paste input "SLB/10168/A"
type input "SLB/10168/A"
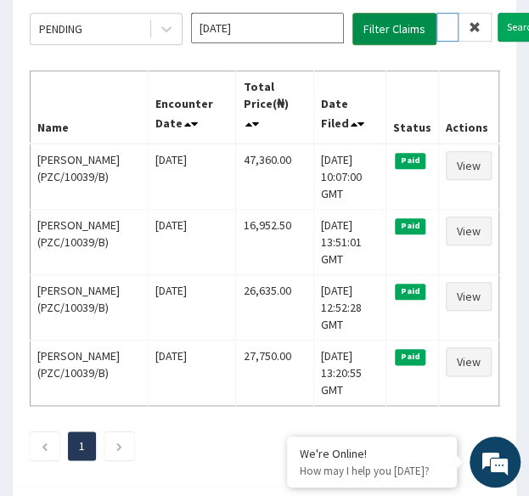
click at [498, 13] on input "Search" at bounding box center [522, 27] width 49 height 29
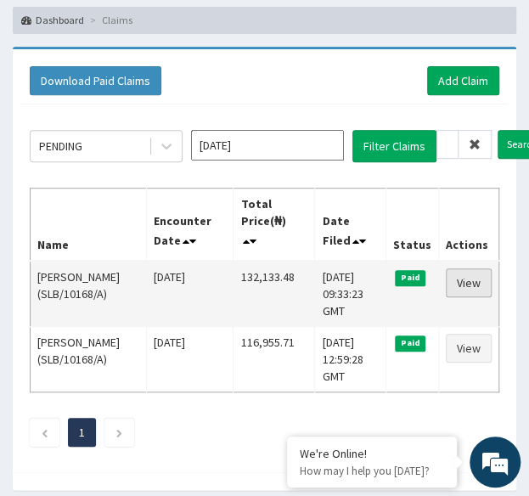
scroll to position [0, 0]
click at [477, 282] on link "View" at bounding box center [469, 282] width 46 height 29
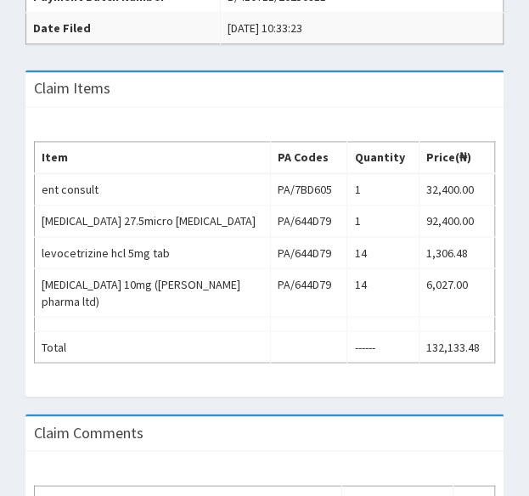
scroll to position [566, 0]
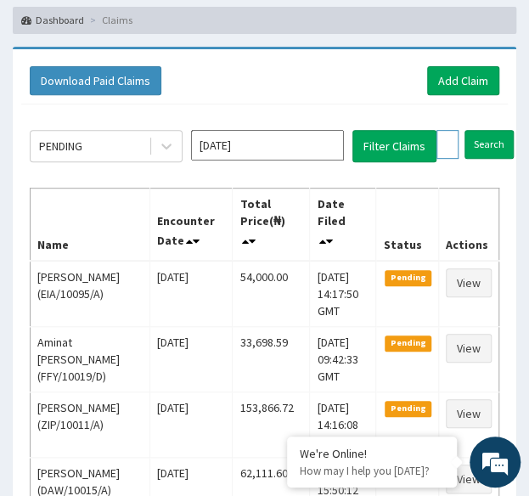
click at [442, 135] on input "SLB/10168/A" at bounding box center [447, 144] width 22 height 29
paste input "ARM/10087/D"
type input "ARM/10087/D"
click at [498, 130] on input "Search" at bounding box center [522, 144] width 49 height 29
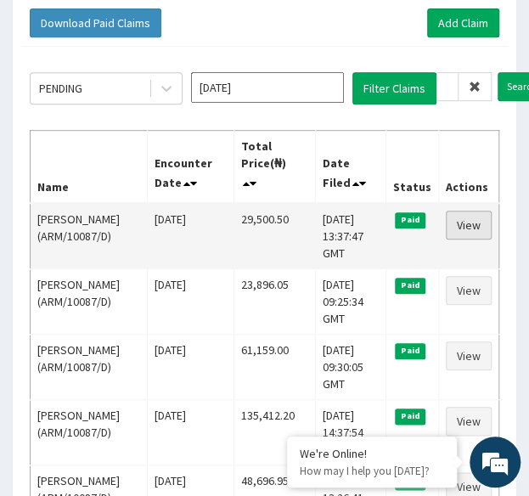
scroll to position [0, 0]
click at [473, 228] on link "View" at bounding box center [469, 225] width 46 height 29
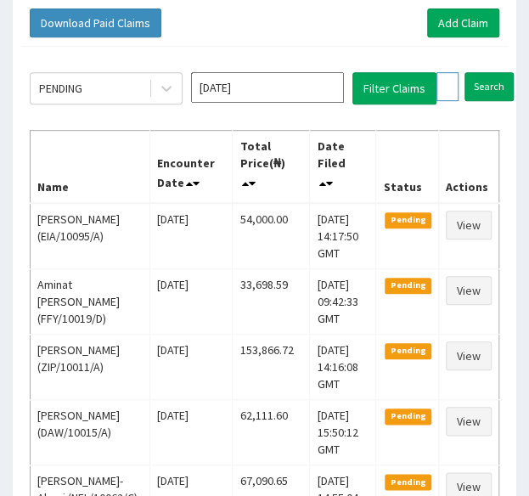
click at [445, 82] on input "ARM/10087/D" at bounding box center [447, 86] width 22 height 29
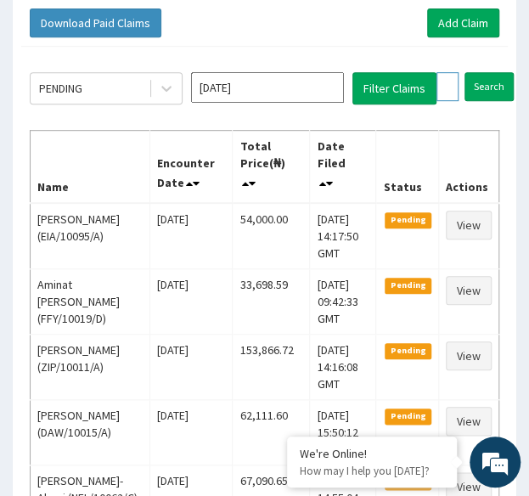
paste input "B"
type input "ARM/10087/B"
click at [519, 87] on input "Search" at bounding box center [522, 86] width 49 height 29
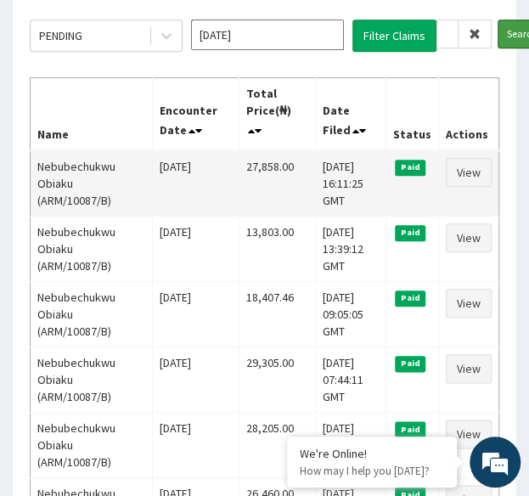
scroll to position [228, 0]
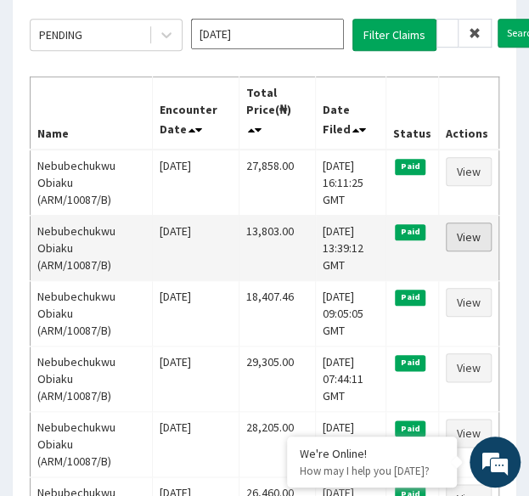
click at [470, 232] on link "View" at bounding box center [469, 236] width 46 height 29
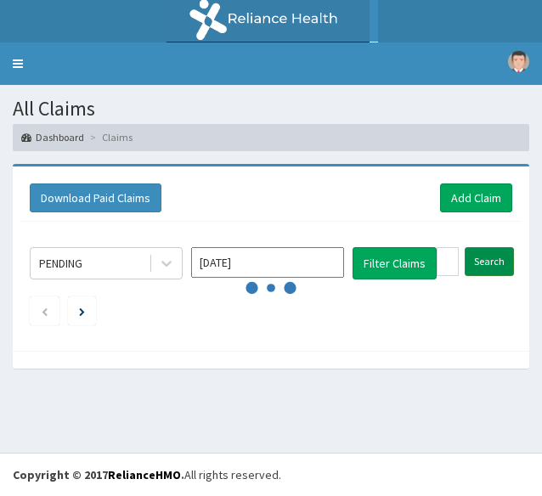
click at [491, 255] on input "Search" at bounding box center [489, 261] width 49 height 29
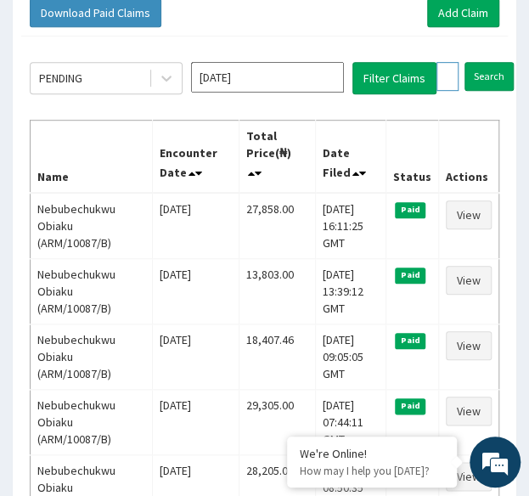
click at [448, 75] on input "ARM/10087/B" at bounding box center [447, 76] width 22 height 29
paste input "C"
type input "ARM/10087/C"
click at [498, 62] on input "Search" at bounding box center [522, 76] width 49 height 29
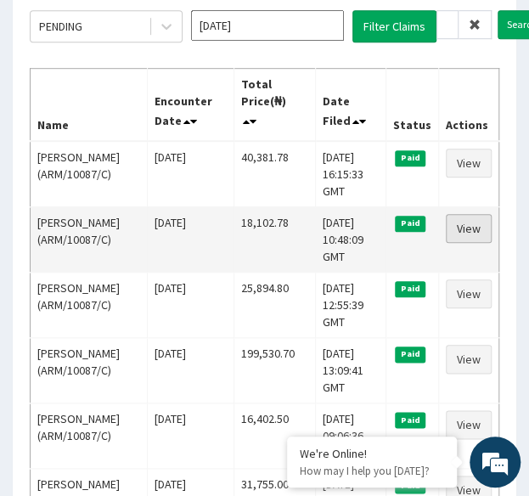
scroll to position [0, 0]
click at [464, 222] on link "View" at bounding box center [469, 228] width 46 height 29
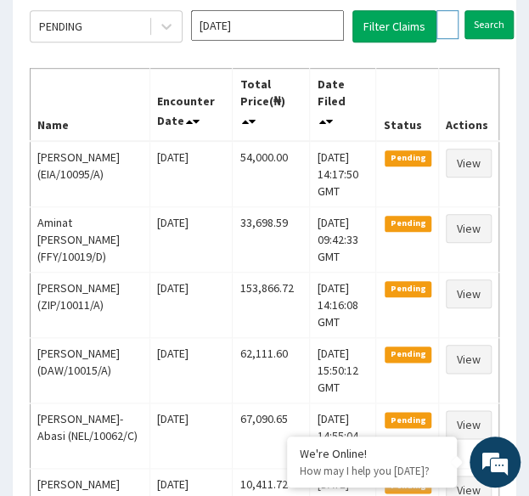
click at [448, 26] on input "ARM/10087/C" at bounding box center [447, 24] width 22 height 29
paste input "NBP/10188/A"
type input "NBP/10188/A"
click at [498, 10] on input "Search" at bounding box center [522, 24] width 49 height 29
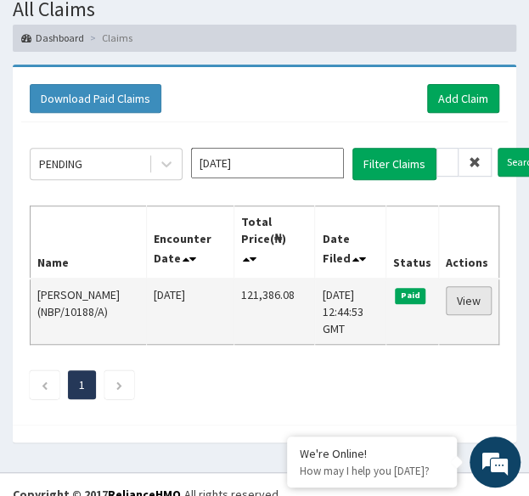
scroll to position [0, 0]
click at [472, 286] on link "View" at bounding box center [469, 300] width 46 height 29
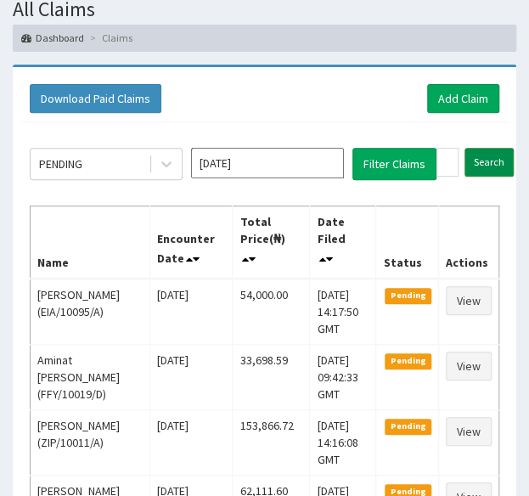
click at [487, 160] on input "Search" at bounding box center [489, 162] width 49 height 29
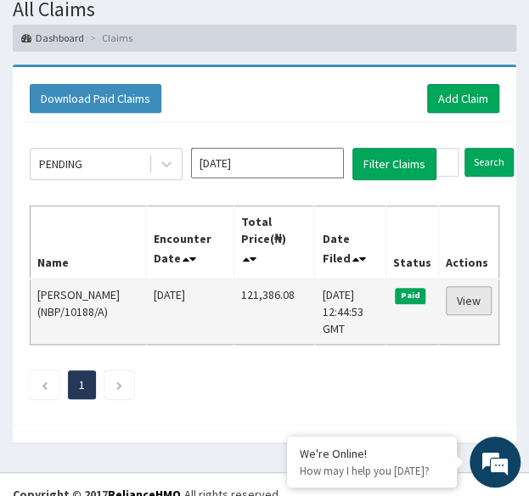
click at [482, 286] on link "View" at bounding box center [469, 300] width 46 height 29
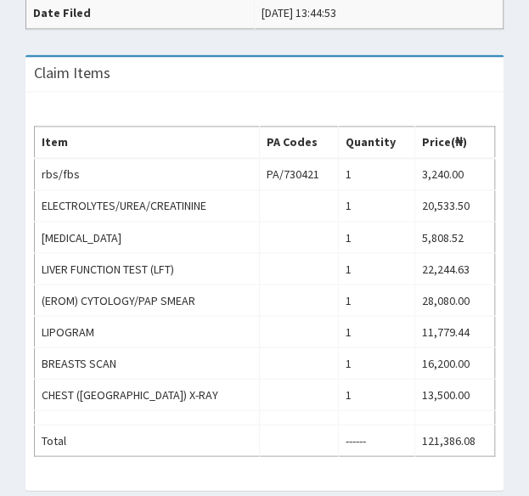
scroll to position [586, 0]
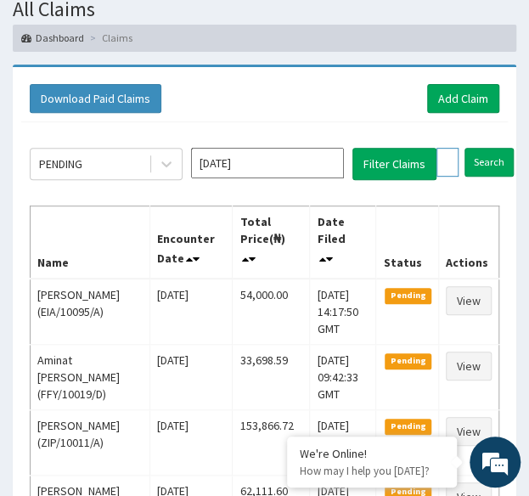
click at [448, 161] on input "NBP/10188/A" at bounding box center [447, 162] width 22 height 29
paste input "SLY/10001"
type input "SLY/10001/A"
click at [498, 148] on input "Search" at bounding box center [522, 162] width 49 height 29
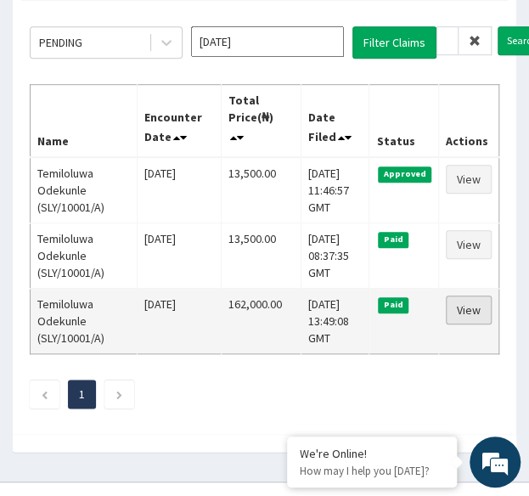
scroll to position [0, 0]
click at [481, 309] on link "View" at bounding box center [469, 310] width 46 height 29
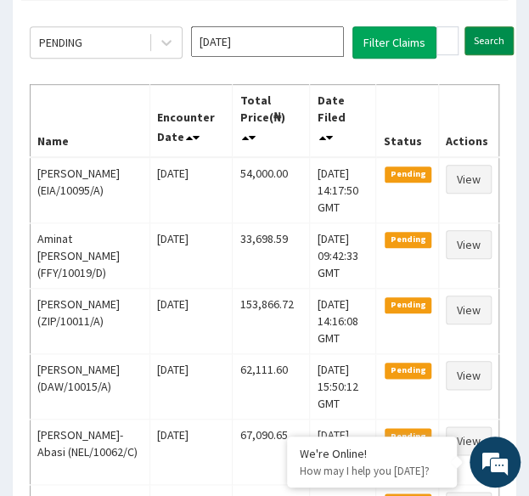
click at [488, 37] on input "Search" at bounding box center [489, 40] width 49 height 29
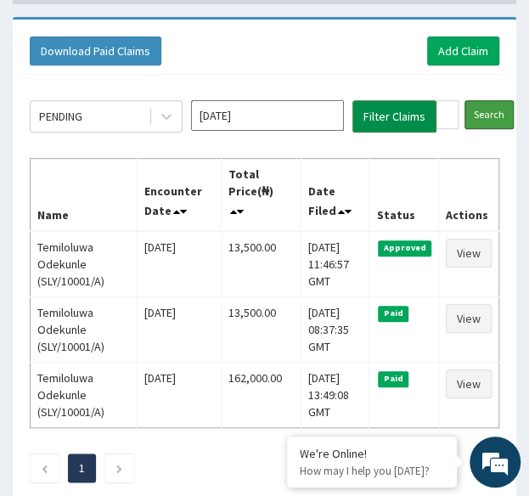
scroll to position [148, 0]
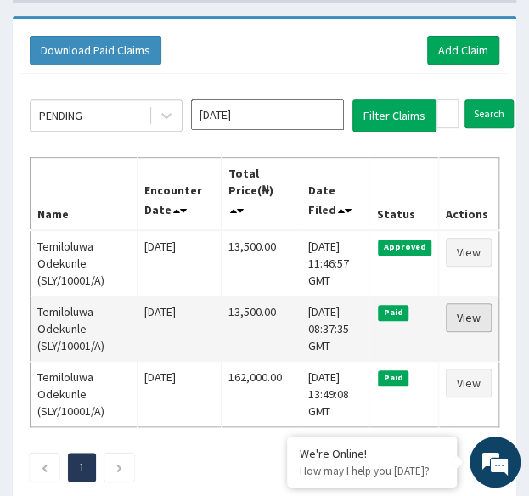
click at [470, 307] on link "View" at bounding box center [469, 317] width 46 height 29
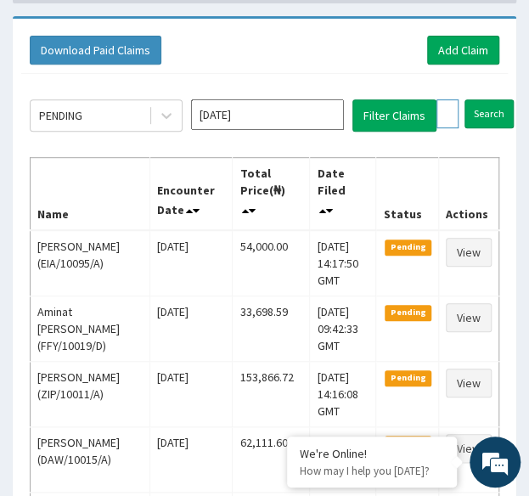
click at [443, 113] on input "SLY/10001/A" at bounding box center [447, 113] width 22 height 29
paste input "HAV/10003/G"
type input "HAV/10003/G"
click at [498, 99] on input "Search" at bounding box center [522, 113] width 49 height 29
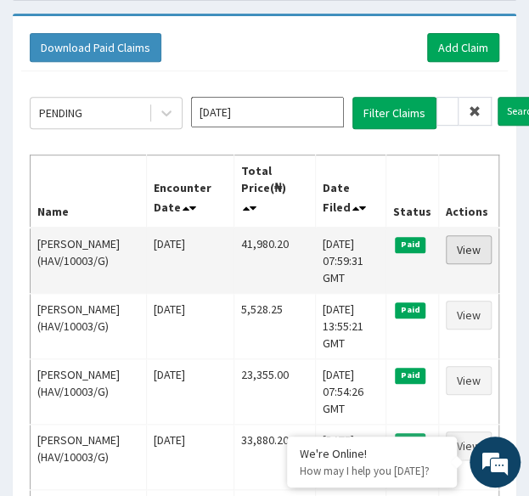
scroll to position [0, 0]
click at [464, 249] on link "View" at bounding box center [469, 249] width 46 height 29
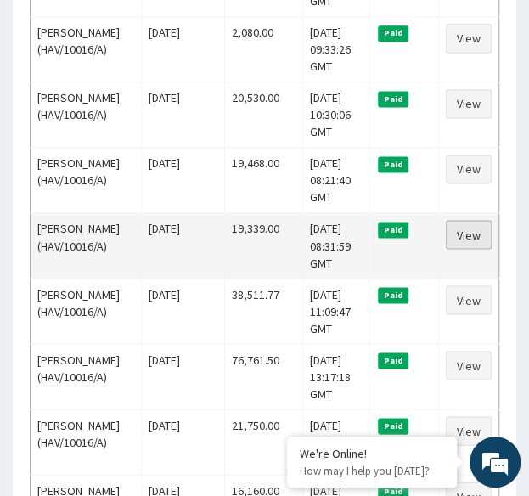
click at [477, 230] on link "View" at bounding box center [469, 234] width 46 height 29
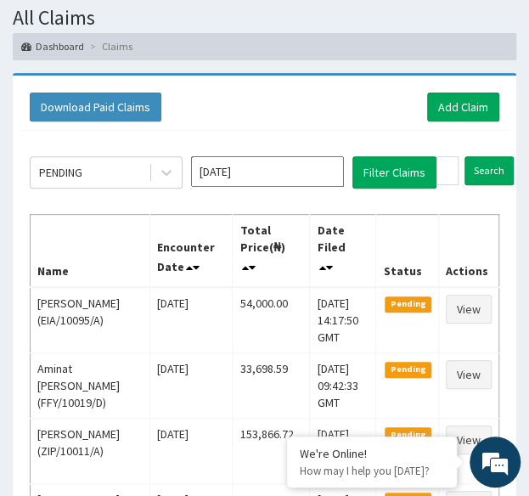
scroll to position [90, 0]
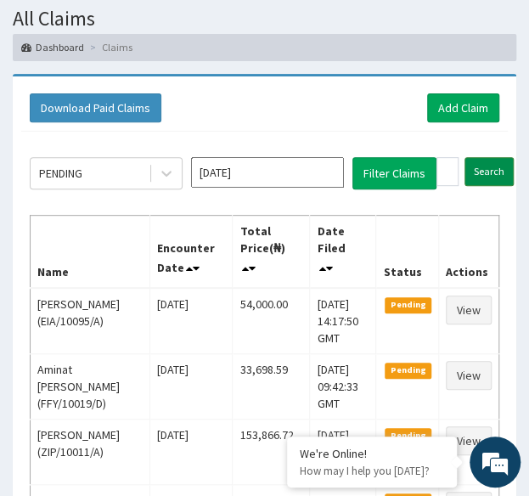
click at [482, 174] on input "Search" at bounding box center [489, 171] width 49 height 29
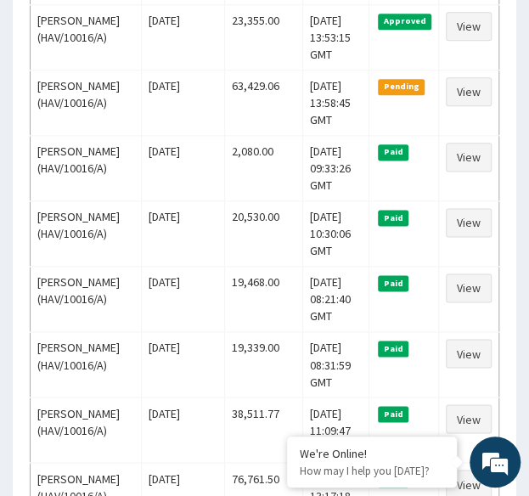
scroll to position [493, 0]
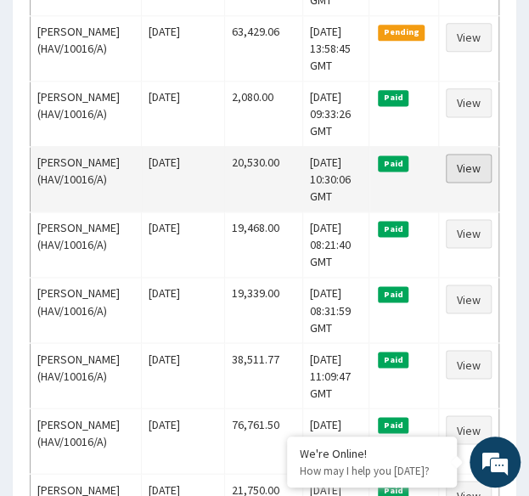
click at [476, 162] on link "View" at bounding box center [469, 168] width 46 height 29
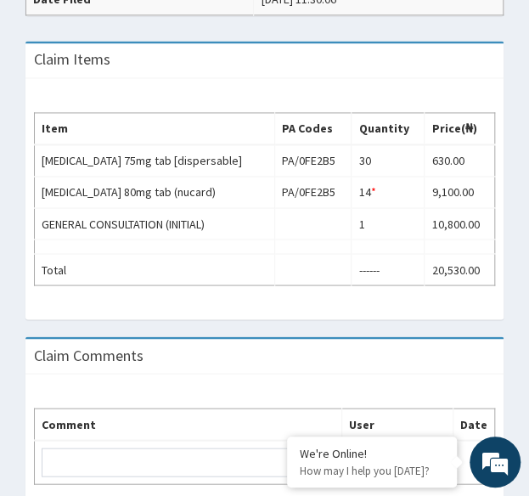
scroll to position [598, 0]
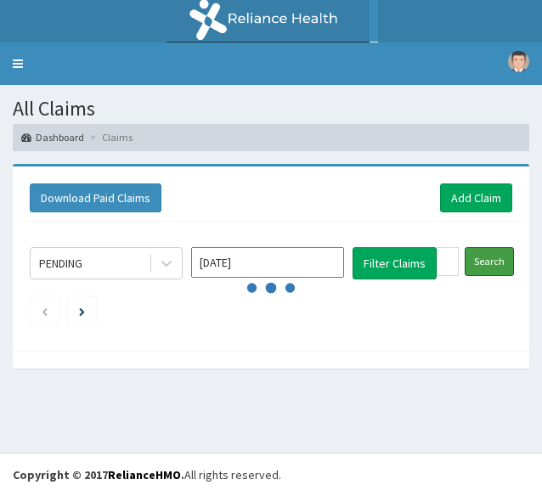
click at [493, 264] on input "Search" at bounding box center [489, 261] width 49 height 29
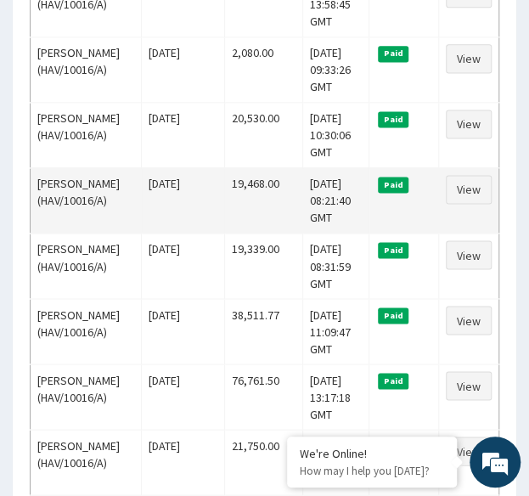
scroll to position [492, 0]
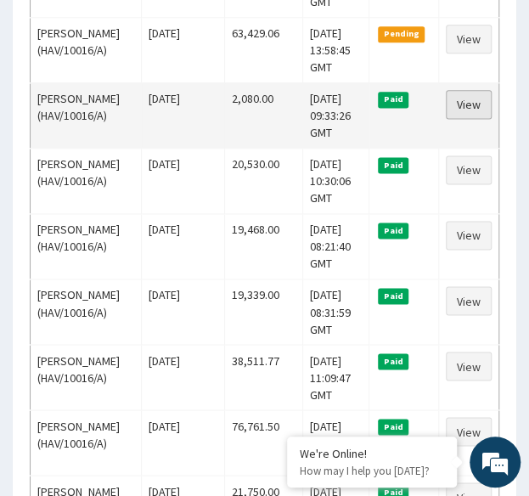
click at [464, 106] on link "View" at bounding box center [469, 104] width 46 height 29
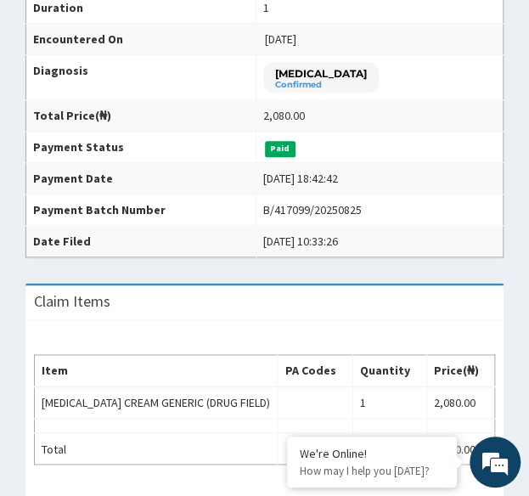
scroll to position [476, 0]
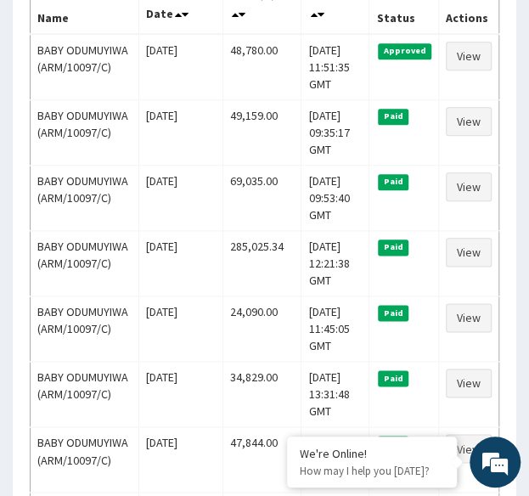
scroll to position [346, 0]
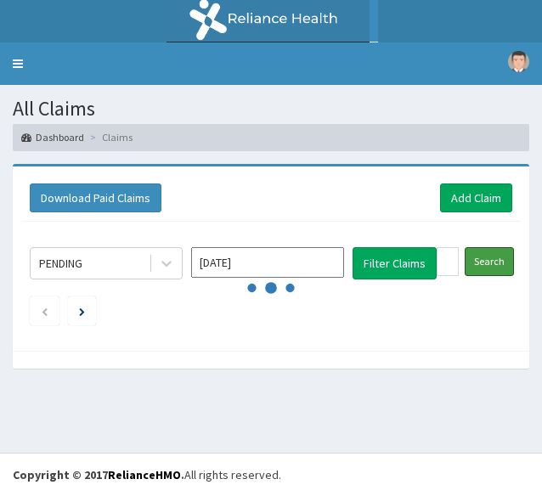
click at [493, 266] on input "Search" at bounding box center [489, 261] width 49 height 29
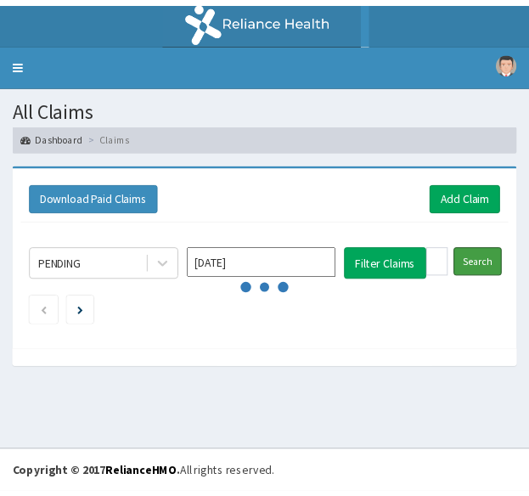
scroll to position [346, 0]
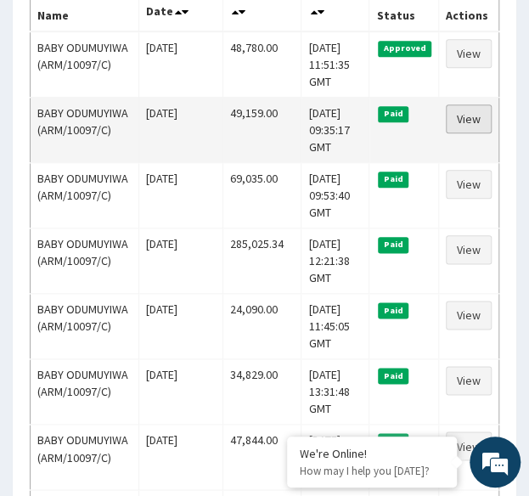
click at [460, 112] on link "View" at bounding box center [469, 118] width 46 height 29
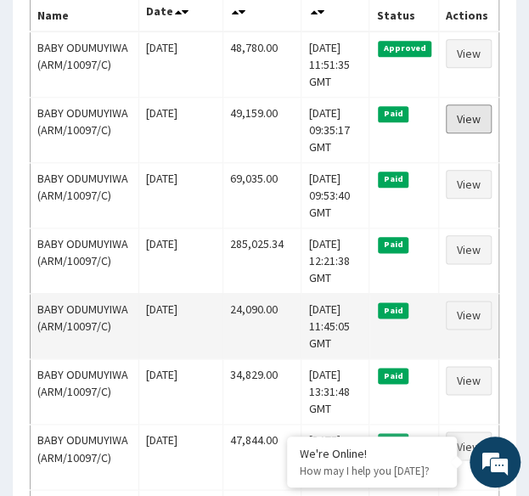
scroll to position [0, 0]
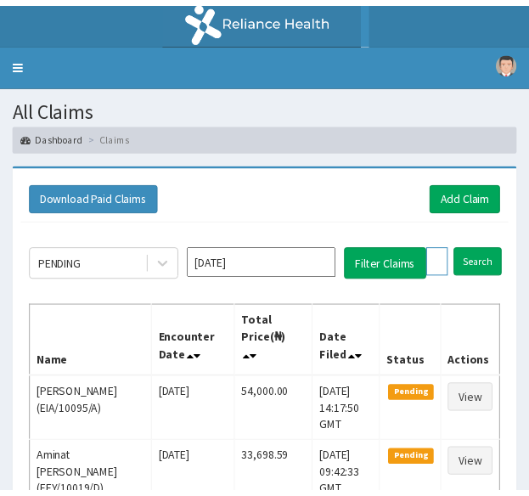
scroll to position [346, 0]
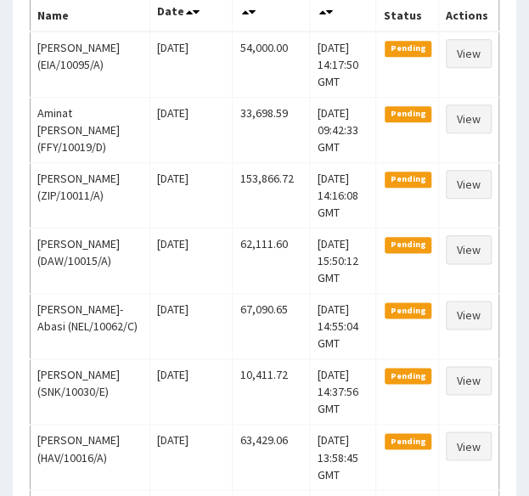
click at [450, 262] on div "PENDING Sep 2025 Filter Claims ARM/10097/C Search Name Encounter Date Total Pri…" at bounding box center [264, 283] width 487 height 817
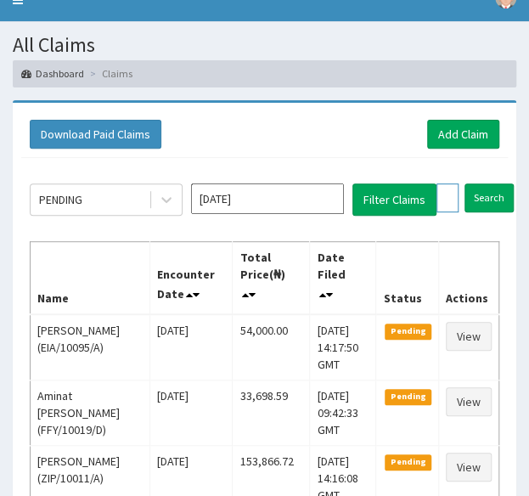
scroll to position [63, 0]
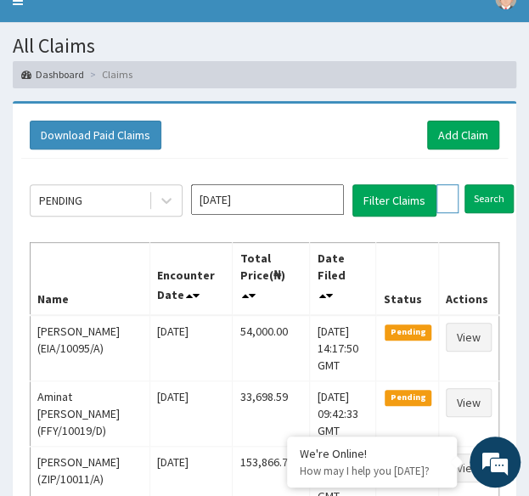
click at [445, 194] on input "ARM/10097/C" at bounding box center [447, 198] width 22 height 29
paste input "GHE/10002/A"
type input "GHE/10002/A"
click at [498, 184] on input "Search" at bounding box center [522, 198] width 49 height 29
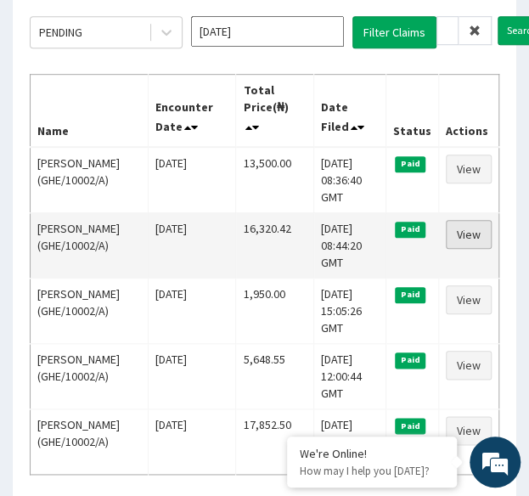
scroll to position [0, 0]
click at [475, 231] on link "View" at bounding box center [469, 234] width 46 height 29
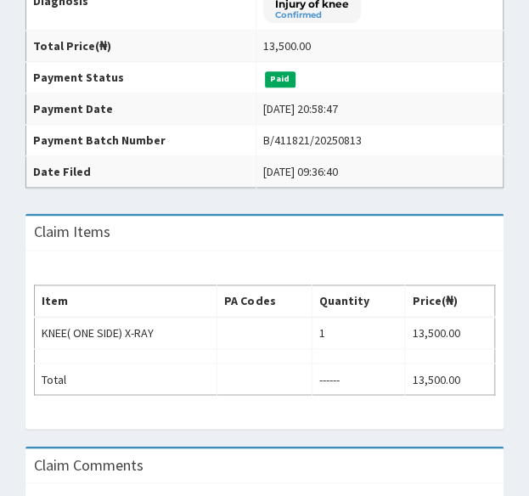
scroll to position [423, 0]
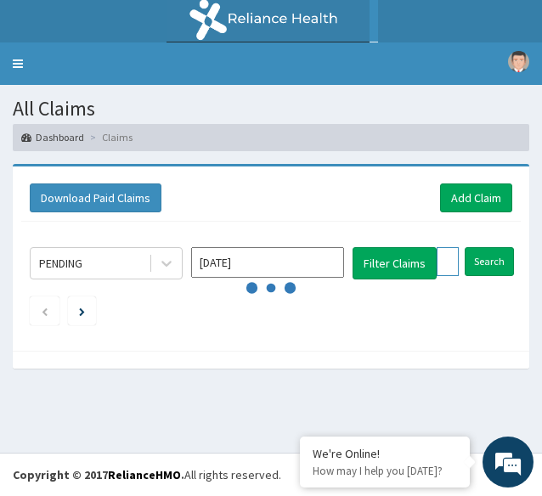
click at [448, 256] on input "GHE/10002/A" at bounding box center [447, 261] width 22 height 29
paste input "7/A"
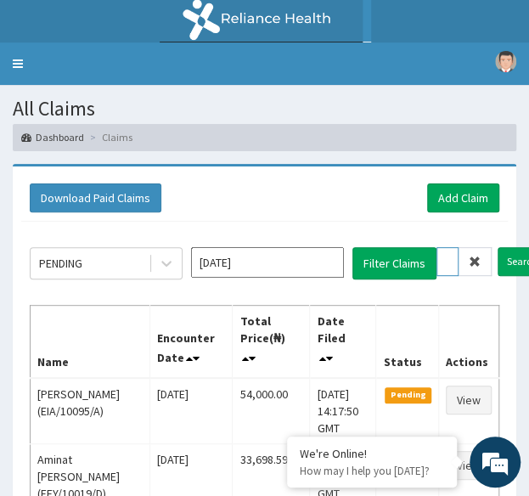
scroll to position [0, 64]
type input "GHE/10007/A"
click at [498, 247] on input "Search" at bounding box center [522, 261] width 49 height 29
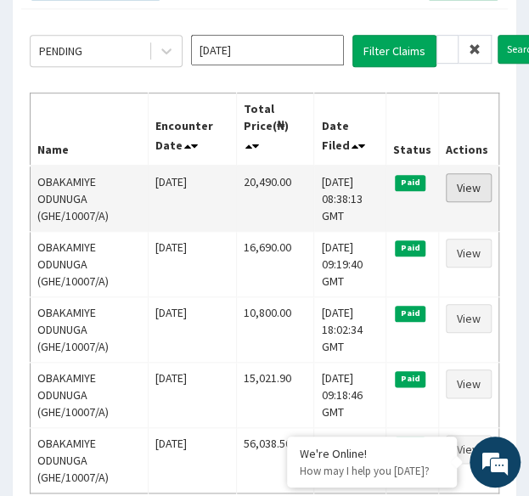
scroll to position [0, 0]
click at [470, 183] on link "View" at bounding box center [469, 187] width 46 height 29
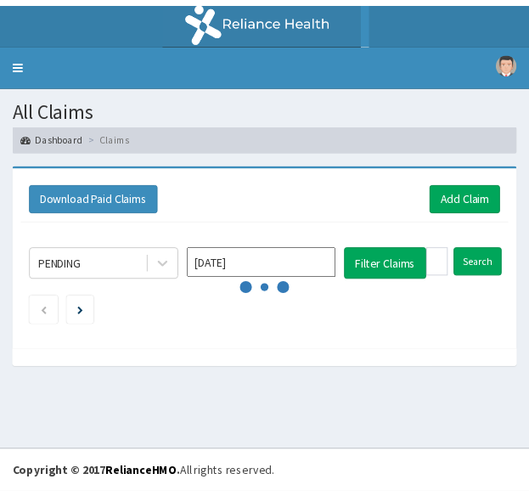
scroll to position [212, 0]
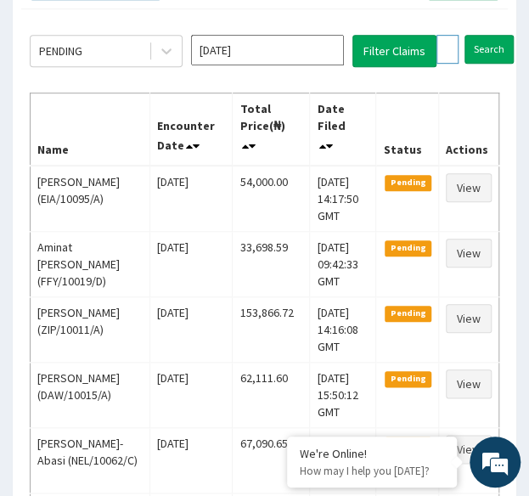
click at [448, 49] on input "GHE/10007/A" at bounding box center [447, 49] width 22 height 29
paste input "BWI/10007/B"
type input "BWI/10007/B"
click at [498, 35] on input "Search" at bounding box center [522, 49] width 49 height 29
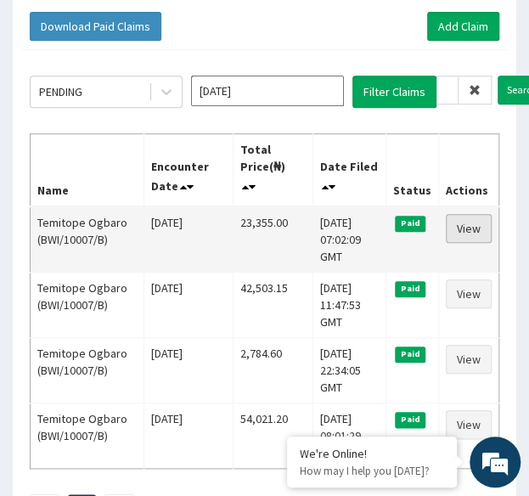
scroll to position [0, 0]
click at [467, 223] on link "View" at bounding box center [469, 228] width 46 height 29
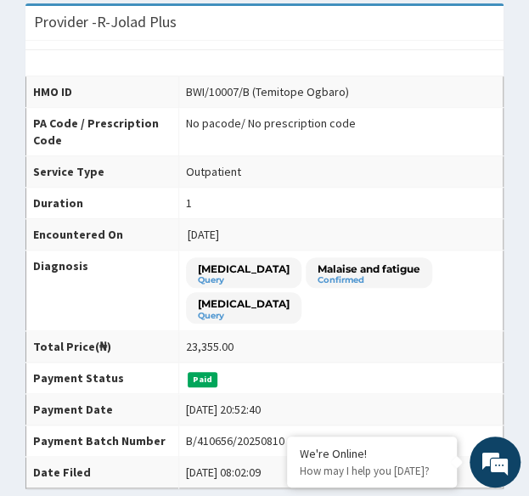
scroll to position [151, 0]
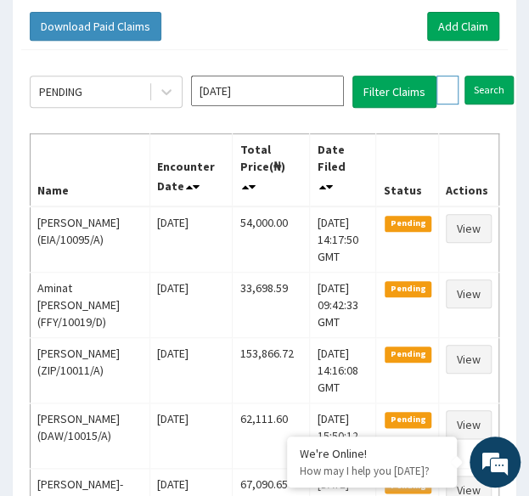
click at [443, 91] on input "BWI/10007/B" at bounding box center [447, 90] width 22 height 29
paste input "UD/10106/A"
type input "BUD/10106/A"
click at [498, 76] on input "Search" at bounding box center [522, 90] width 49 height 29
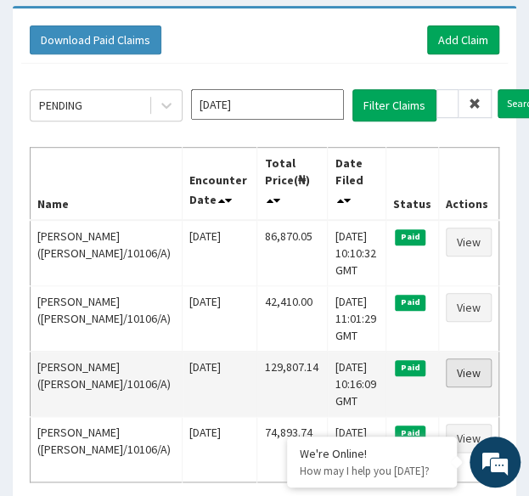
scroll to position [0, 0]
click at [461, 369] on link "View" at bounding box center [469, 372] width 46 height 29
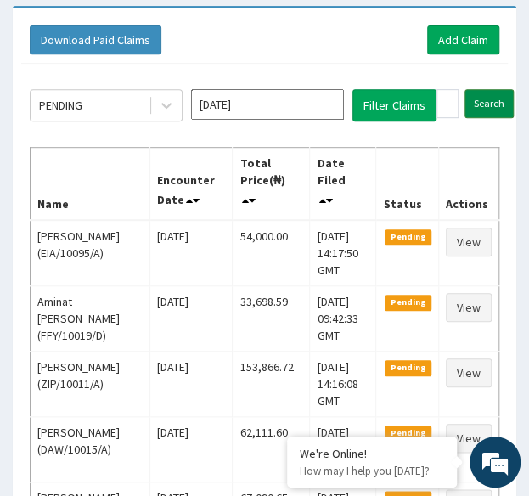
click at [483, 106] on input "Search" at bounding box center [489, 103] width 49 height 29
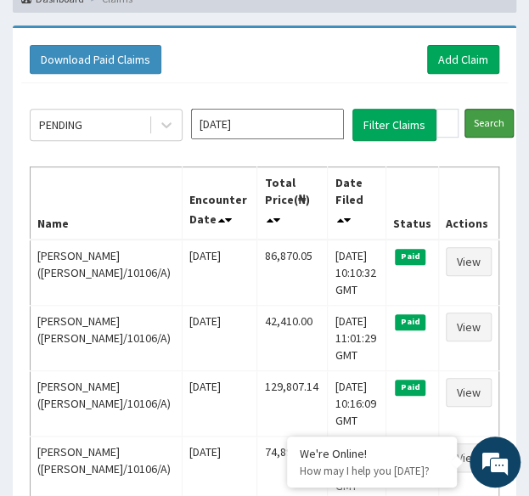
scroll to position [139, 0]
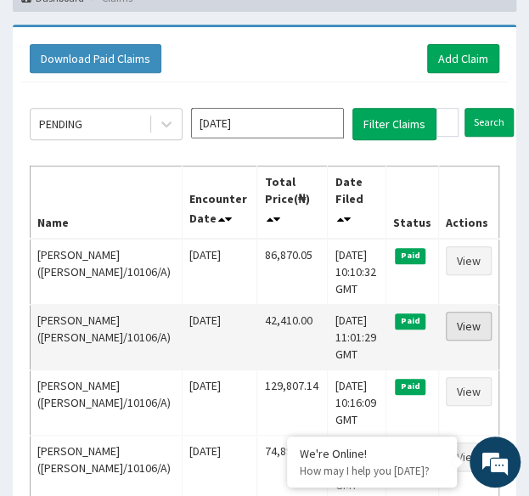
click at [459, 324] on link "View" at bounding box center [469, 326] width 46 height 29
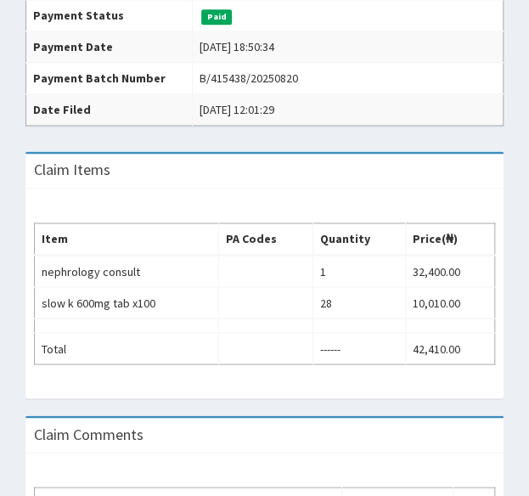
scroll to position [537, 0]
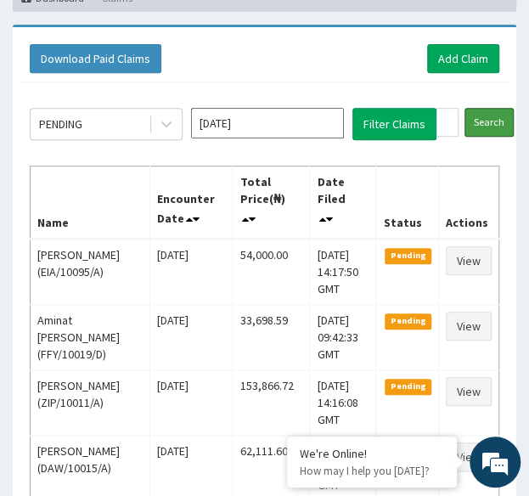
click at [491, 115] on input "Search" at bounding box center [489, 122] width 49 height 29
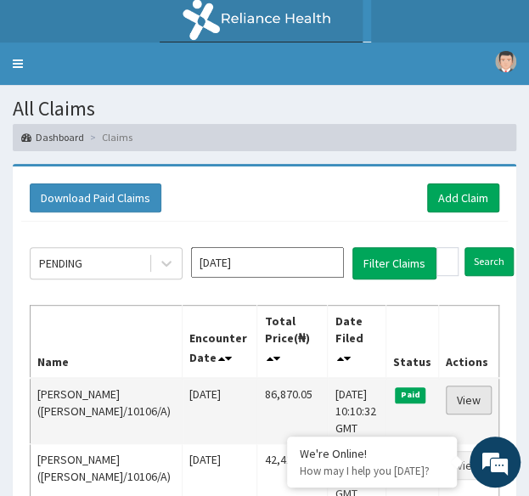
click at [470, 391] on link "View" at bounding box center [469, 400] width 46 height 29
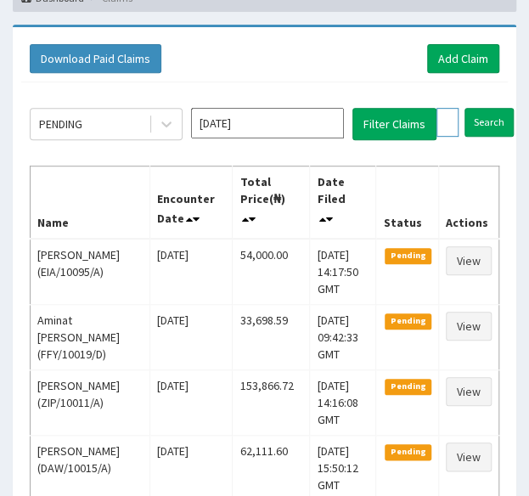
click at [444, 132] on input "BUD/10106/A" at bounding box center [447, 122] width 22 height 29
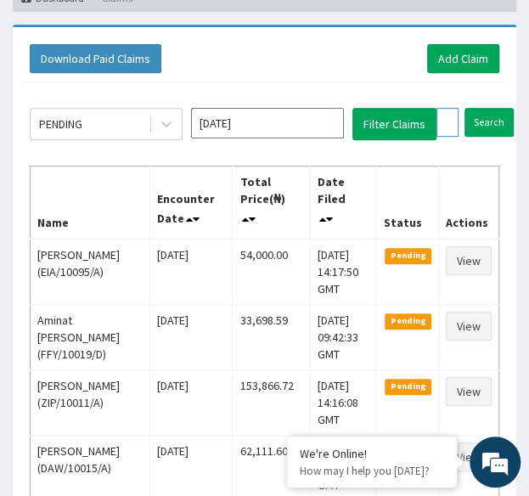
paste input "ABP/10206/A"
type input "ABP/10206/A"
click at [498, 108] on input "Search" at bounding box center [522, 122] width 49 height 29
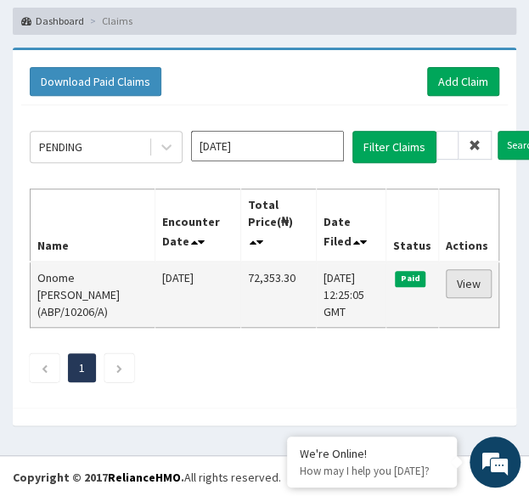
scroll to position [0, 0]
click at [460, 284] on link "View" at bounding box center [469, 283] width 46 height 29
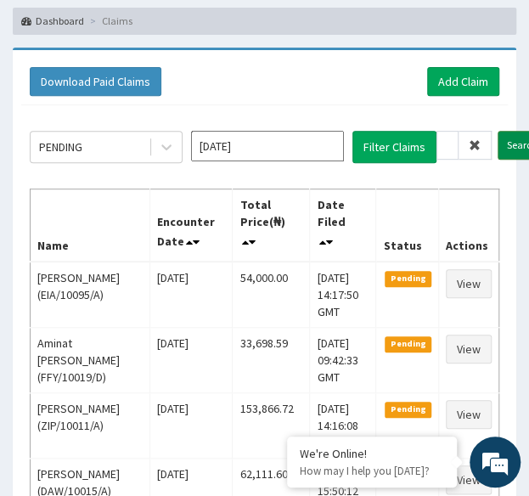
type input "IOD/10090/B"
click at [513, 144] on input "Search" at bounding box center [522, 145] width 49 height 29
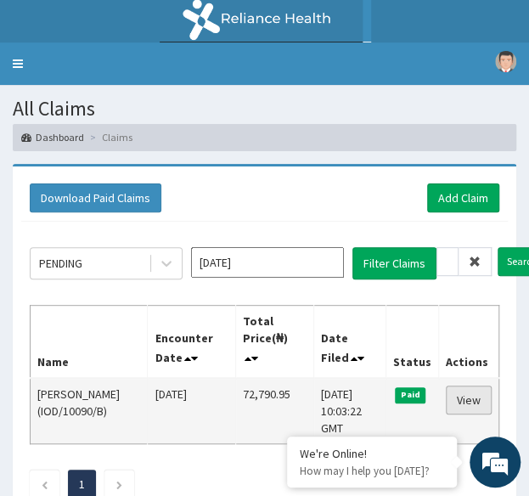
click at [466, 402] on link "View" at bounding box center [469, 400] width 46 height 29
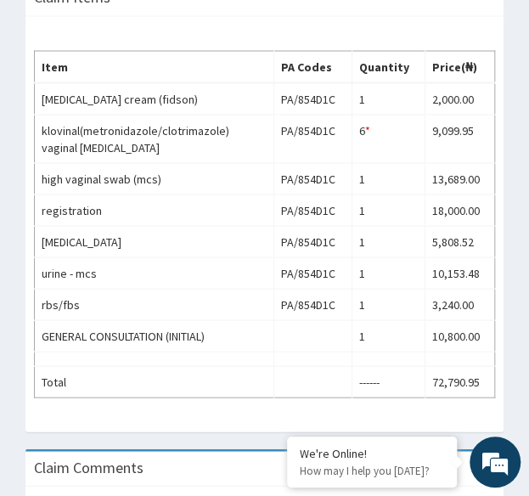
scroll to position [726, 0]
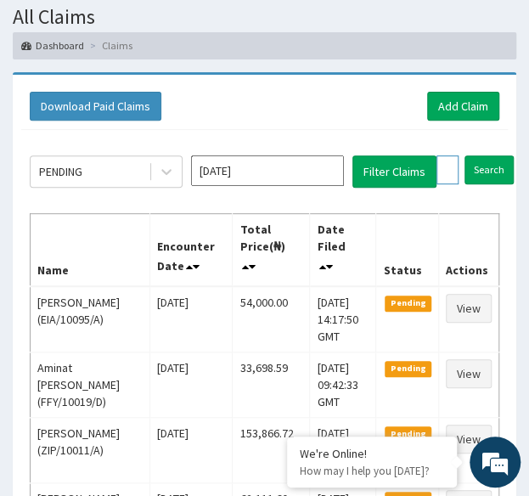
click input "IOD/10090/D"
paste input "RBN/10010/B"
type input "RBN/10010/B"
click input "Search"
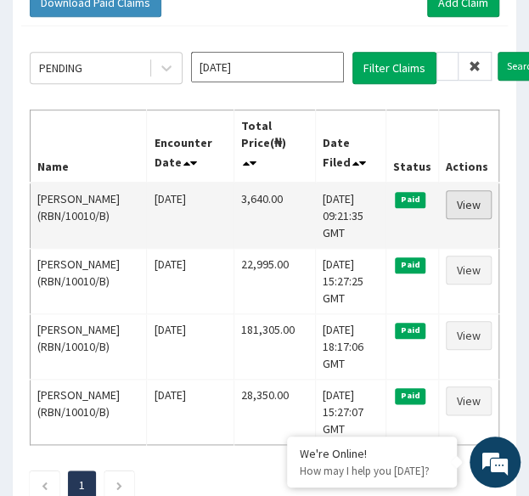
scroll to position [0, 0]
click link "View"
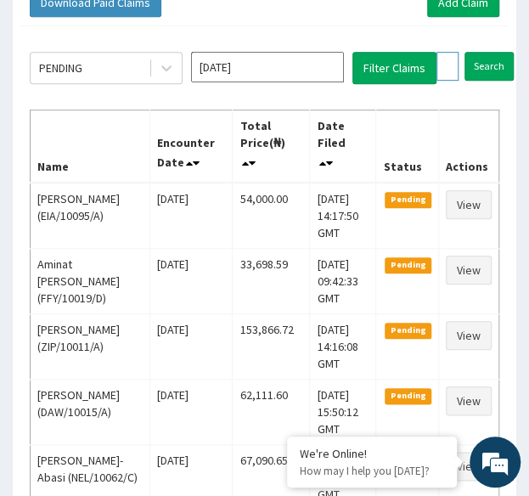
click at [443, 59] on input "RBN/10010/B" at bounding box center [447, 66] width 22 height 29
paste input "ASS/10051/A"
type input "ASS/10051/A"
click at [498, 52] on input "Search" at bounding box center [522, 66] width 49 height 29
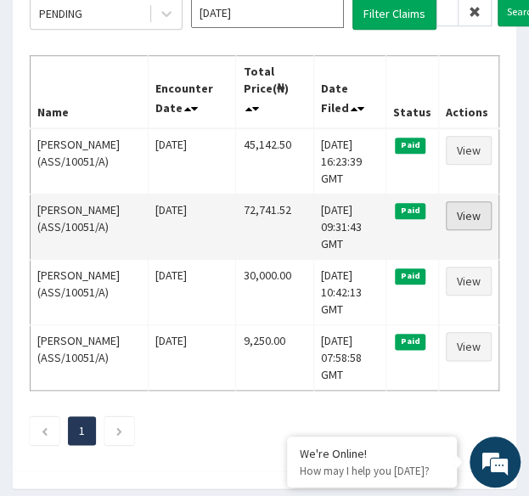
scroll to position [0, 0]
click at [477, 211] on link "View" at bounding box center [469, 215] width 46 height 29
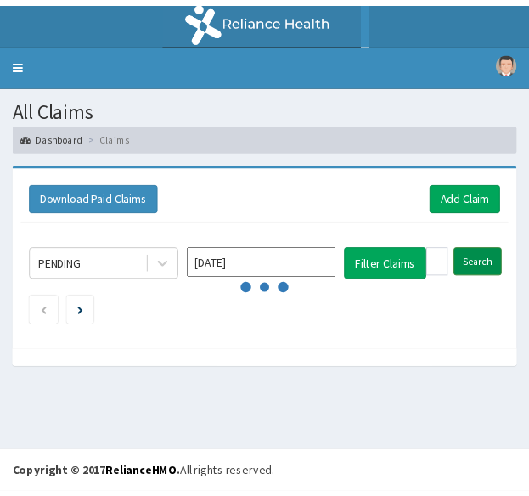
scroll to position [250, 0]
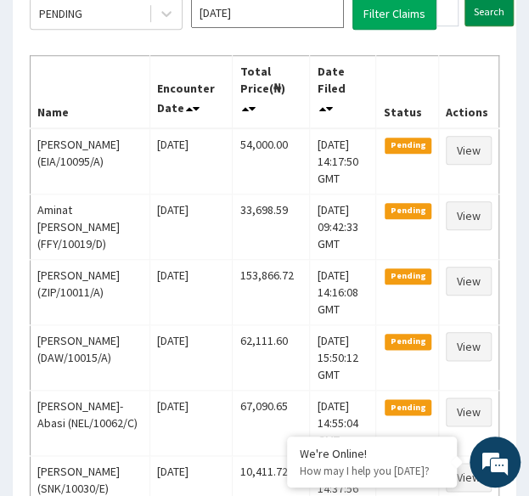
click at [475, 13] on input "Search" at bounding box center [489, 11] width 49 height 29
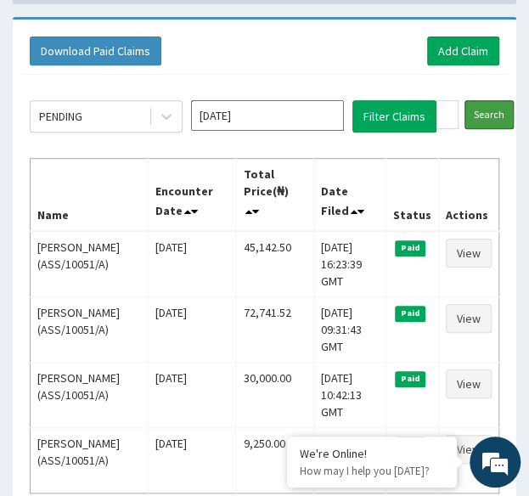
scroll to position [150, 0]
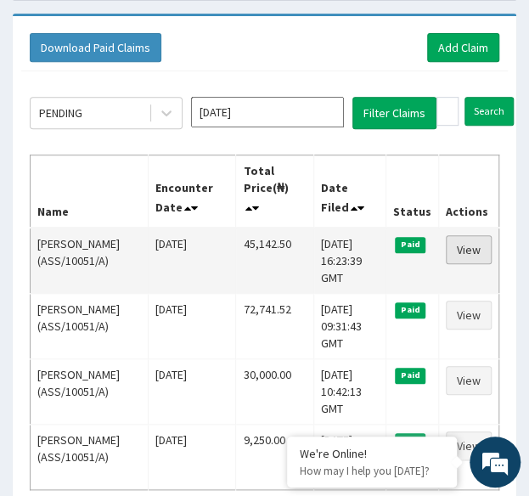
click at [472, 247] on link "View" at bounding box center [469, 249] width 46 height 29
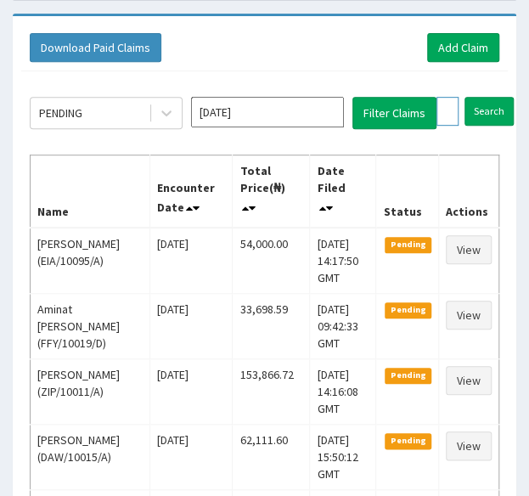
click at [445, 104] on input "ASS/10051/A" at bounding box center [447, 111] width 22 height 29
paste input "MWX/10043/A"
type input "MWX/10043/A"
click at [498, 97] on input "Search" at bounding box center [522, 111] width 49 height 29
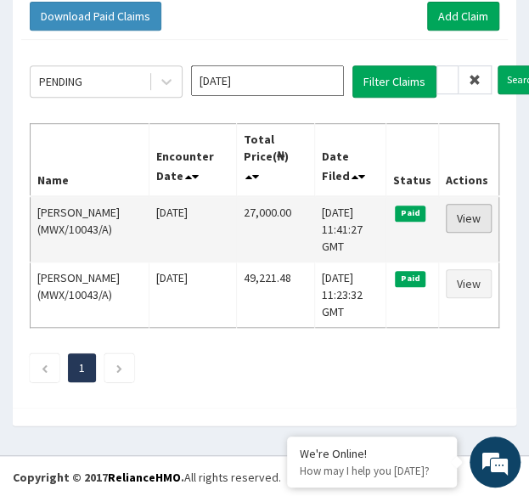
scroll to position [0, 0]
click at [469, 217] on link "View" at bounding box center [469, 218] width 46 height 29
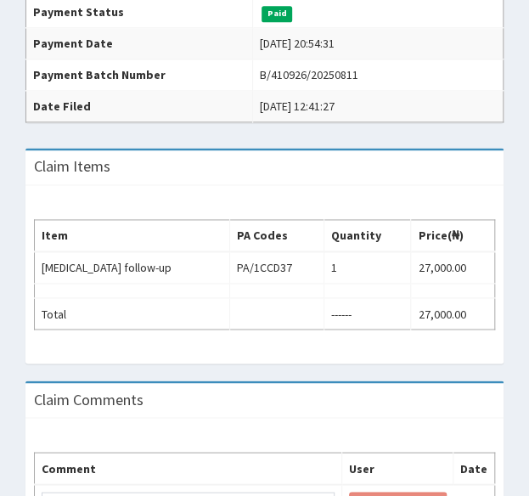
scroll to position [487, 0]
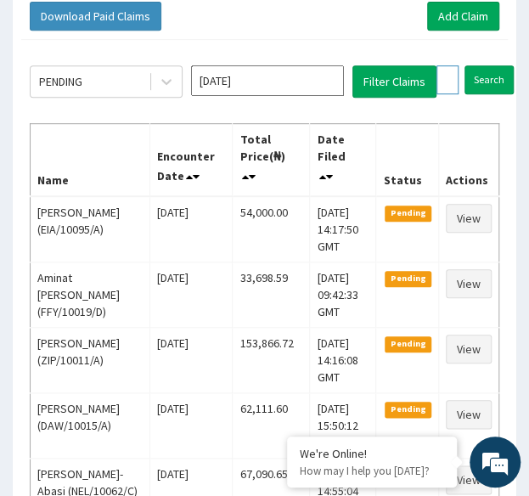
click at [445, 75] on input "MWX/10043/A" at bounding box center [447, 79] width 22 height 29
paste input "PES/10173/A"
type input "PES/10173/A"
click at [498, 65] on input "Search" at bounding box center [522, 79] width 49 height 29
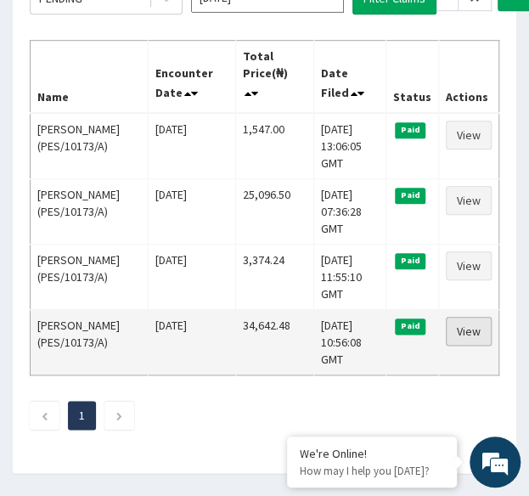
scroll to position [0, 0]
click at [467, 332] on link "View" at bounding box center [469, 331] width 46 height 29
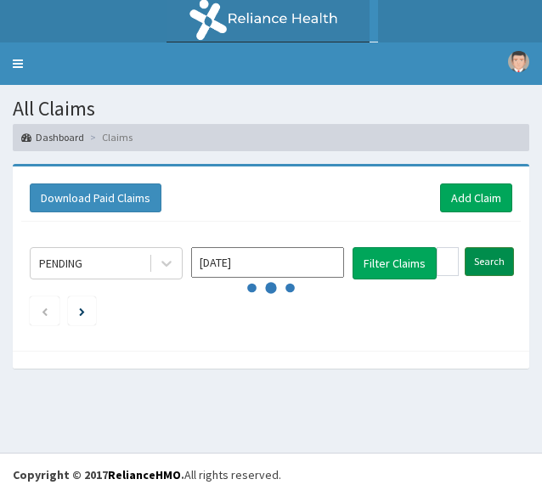
click at [493, 260] on input "Search" at bounding box center [489, 261] width 49 height 29
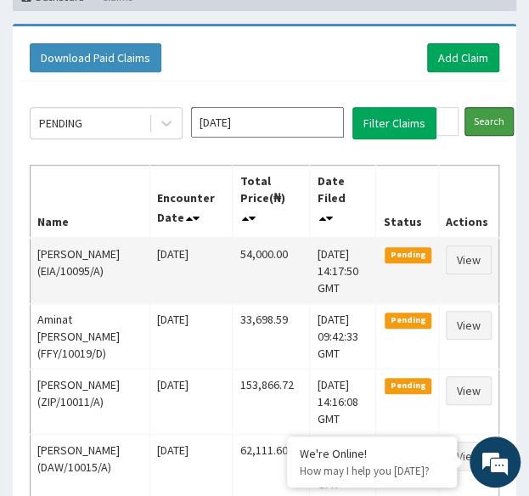
scroll to position [139, 0]
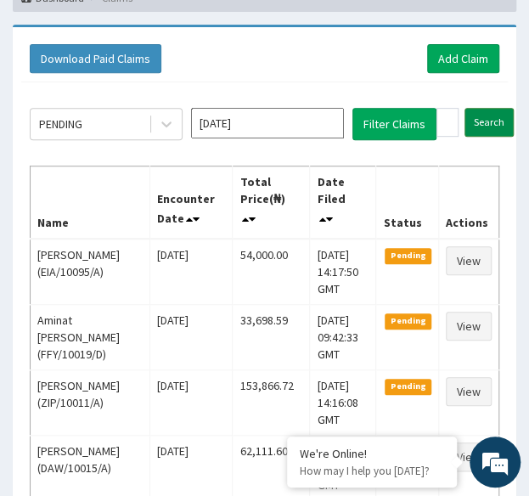
click at [487, 130] on input "Search" at bounding box center [489, 122] width 49 height 29
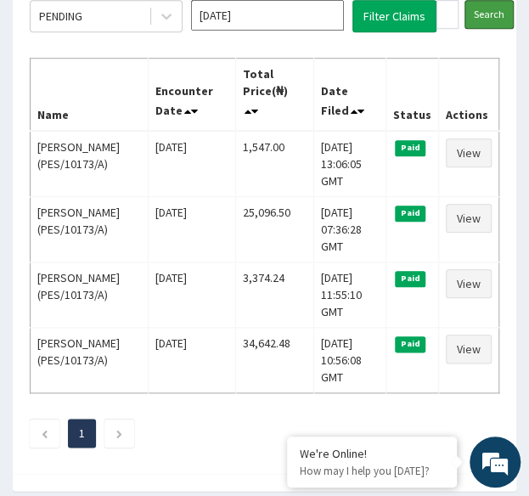
scroll to position [249, 0]
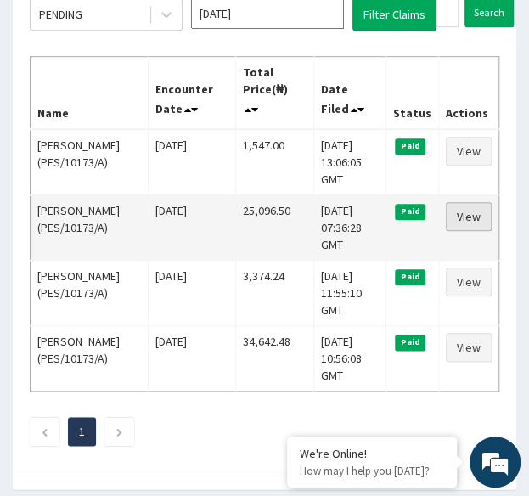
click at [464, 215] on link "View" at bounding box center [469, 216] width 46 height 29
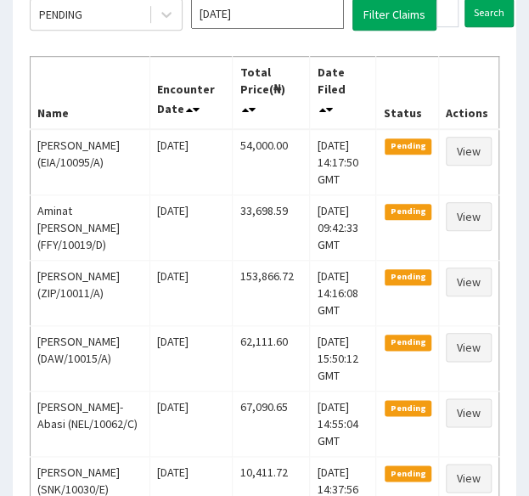
click at [448, 260] on td "View" at bounding box center [468, 226] width 60 height 65
click at [445, 14] on input "PES/10173/A" at bounding box center [447, 12] width 22 height 29
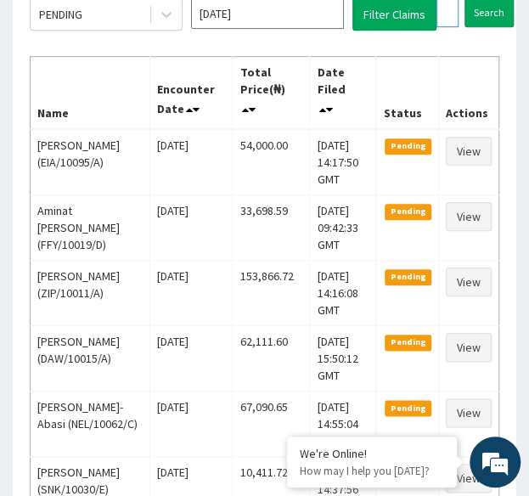
paste input "RIS/10094/B"
type input "RIS/10094/B"
click at [498, 0] on input "Search" at bounding box center [522, 12] width 49 height 29
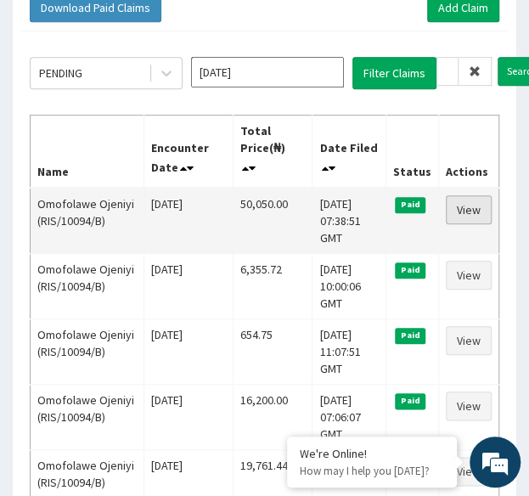
scroll to position [0, 0]
click at [465, 211] on link "View" at bounding box center [469, 209] width 46 height 29
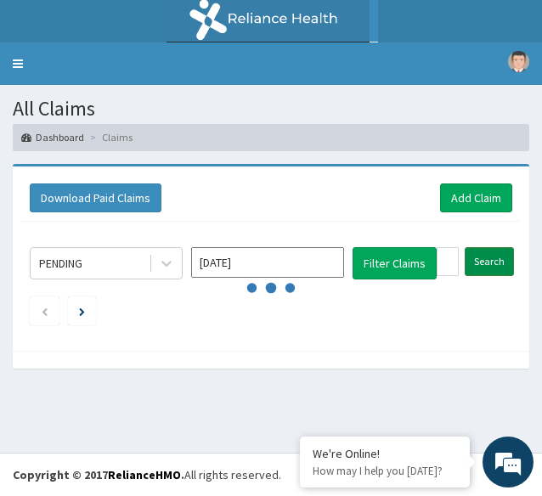
click at [494, 266] on input "Search" at bounding box center [489, 261] width 49 height 29
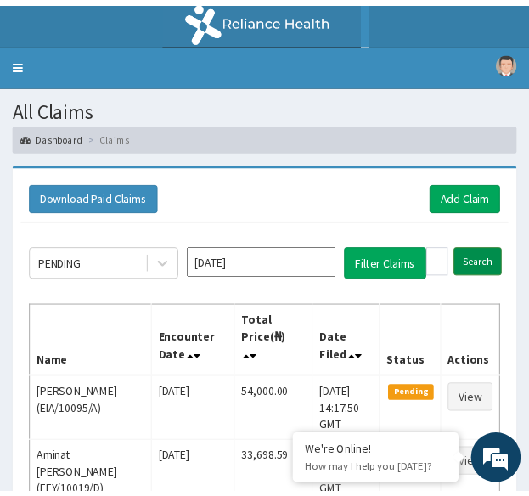
scroll to position [190, 0]
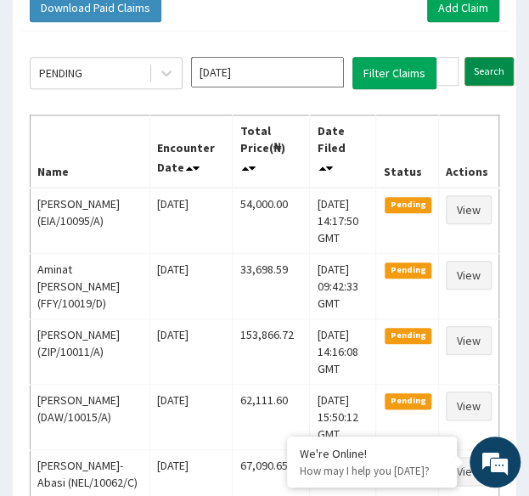
click at [477, 68] on input "Search" at bounding box center [489, 71] width 49 height 29
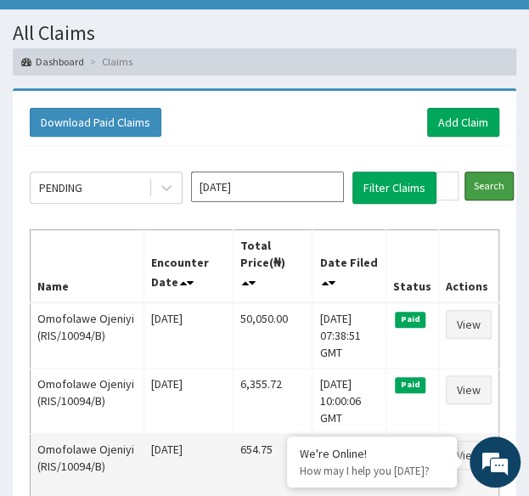
scroll to position [92, 0]
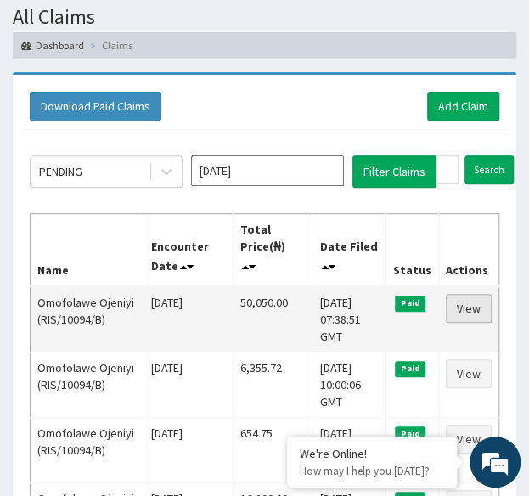
click at [461, 313] on link "View" at bounding box center [469, 308] width 46 height 29
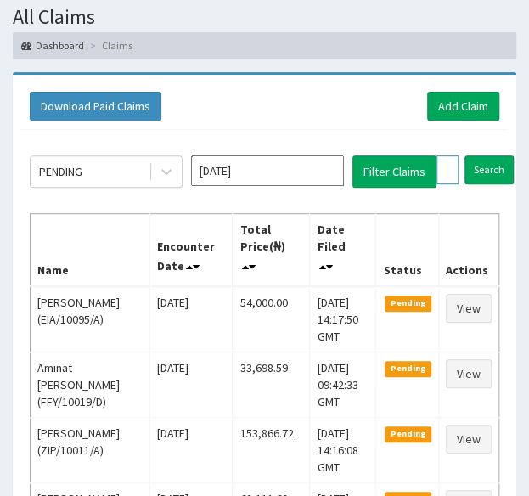
click at [438, 163] on input "RIS/10094/B" at bounding box center [447, 169] width 22 height 29
paste input "CIL/10051"
type input "CIL/10051/B"
click at [498, 155] on input "Search" at bounding box center [522, 169] width 49 height 29
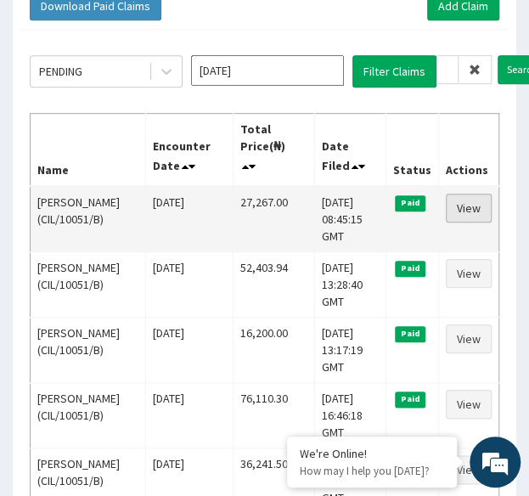
scroll to position [0, 0]
click at [475, 213] on link "View" at bounding box center [469, 208] width 46 height 29
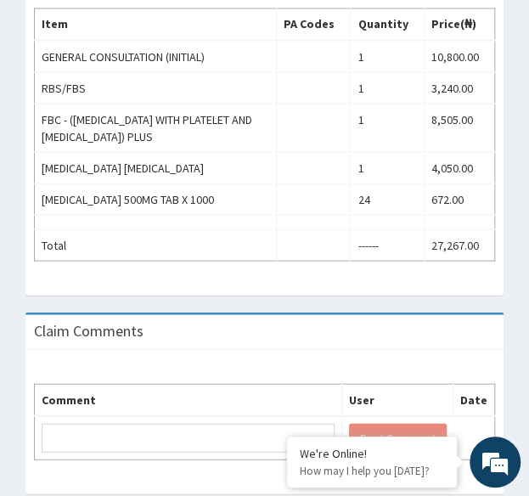
scroll to position [750, 0]
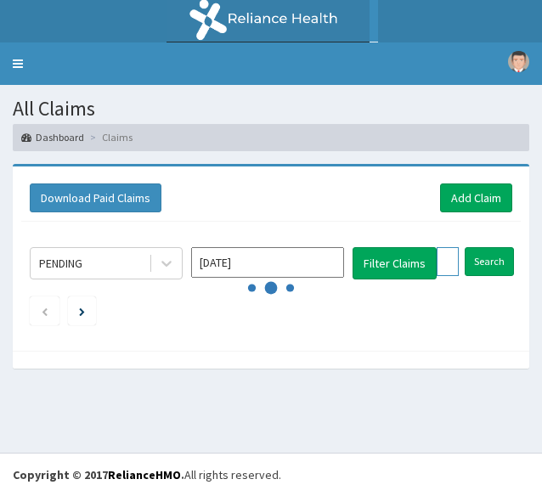
click at [450, 260] on input "CIL/10051/B" at bounding box center [447, 261] width 22 height 29
paste input "PGL/10163/A"
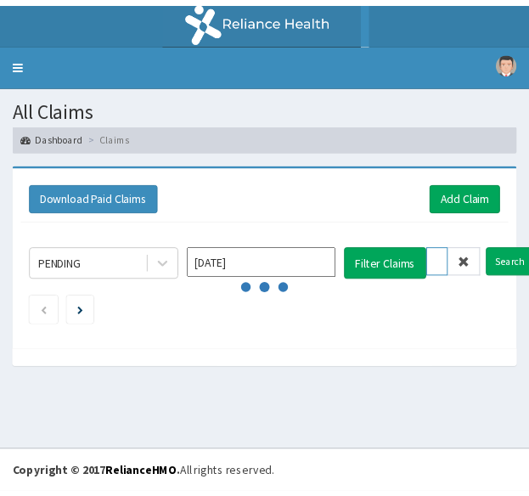
scroll to position [0, 63]
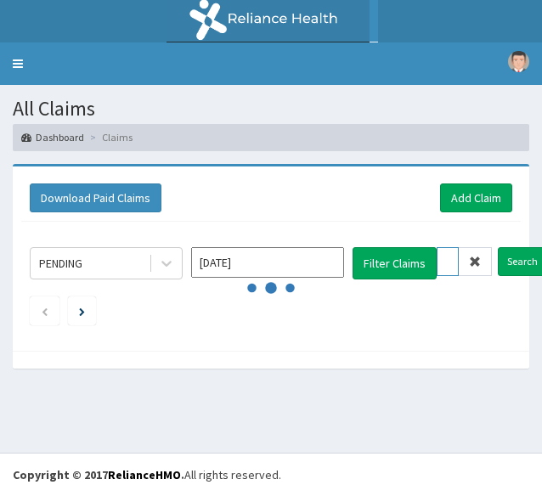
type input "PGL/10163/A"
click at [498, 247] on input "Search" at bounding box center [522, 261] width 49 height 29
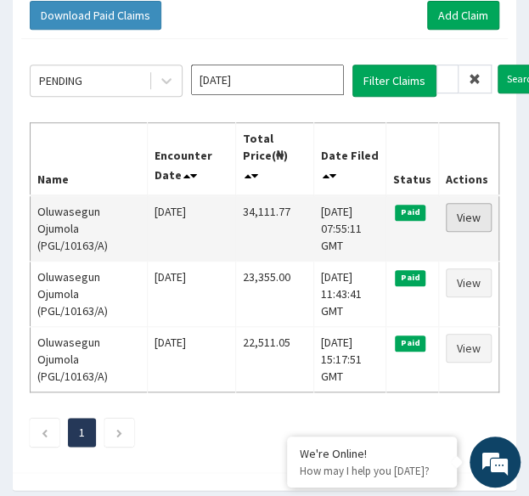
scroll to position [0, 0]
click at [474, 213] on link "View" at bounding box center [469, 217] width 46 height 29
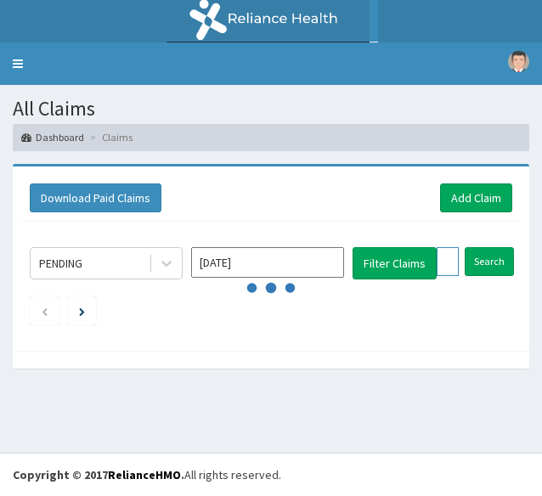
click at [443, 269] on input "PGL/10163/A" at bounding box center [447, 261] width 22 height 29
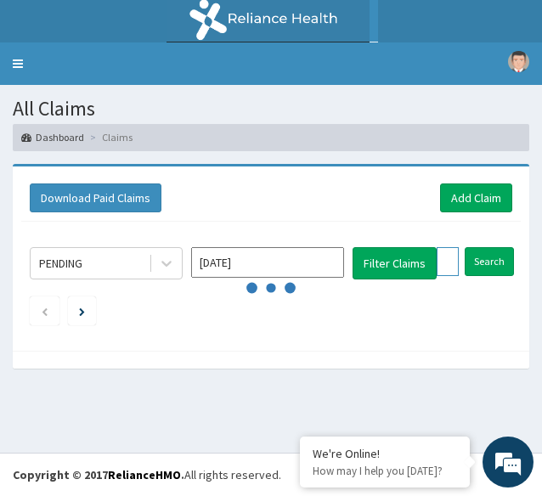
paste input "[DEMOGRAPHIC_DATA]/10458"
type input "[DEMOGRAPHIC_DATA]/10458/A"
click at [498, 247] on input "Search" at bounding box center [522, 261] width 49 height 29
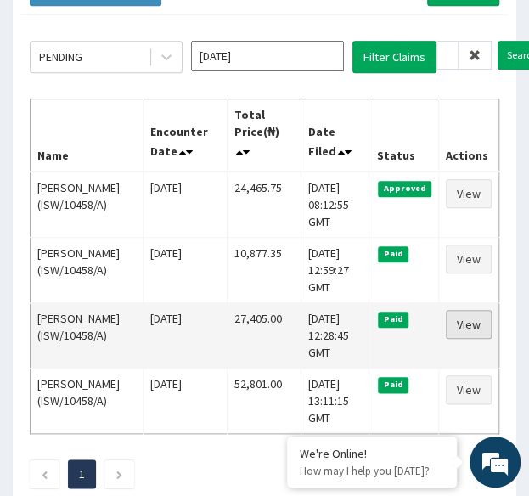
scroll to position [0, 0]
click at [470, 324] on link "View" at bounding box center [469, 324] width 46 height 29
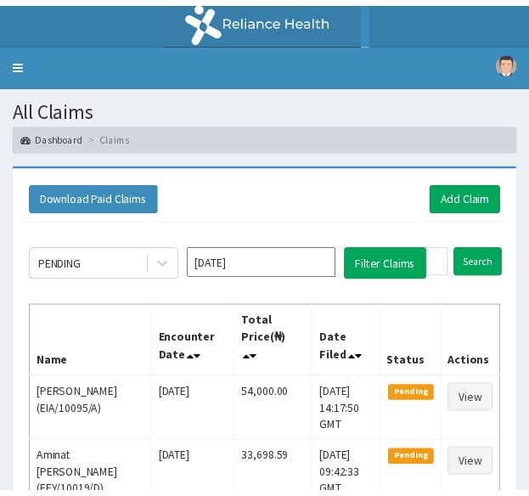
scroll to position [206, 0]
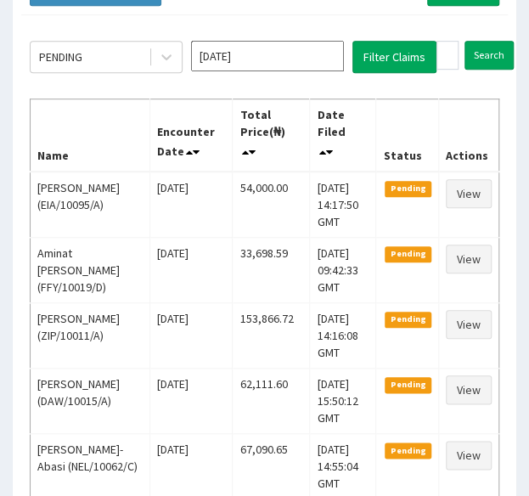
click at [489, 261] on link "View" at bounding box center [469, 259] width 46 height 29
click at [494, 46] on input "Search" at bounding box center [489, 55] width 49 height 29
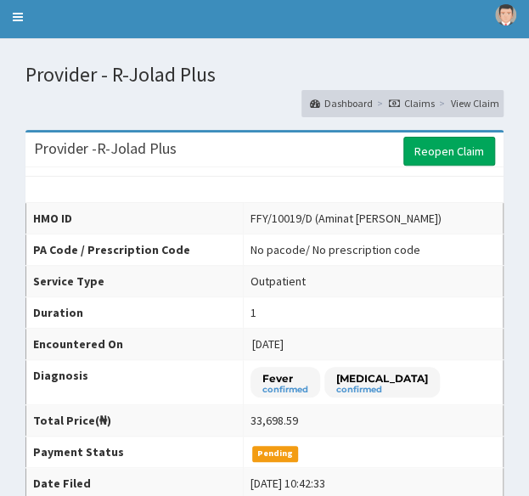
scroll to position [48, 0]
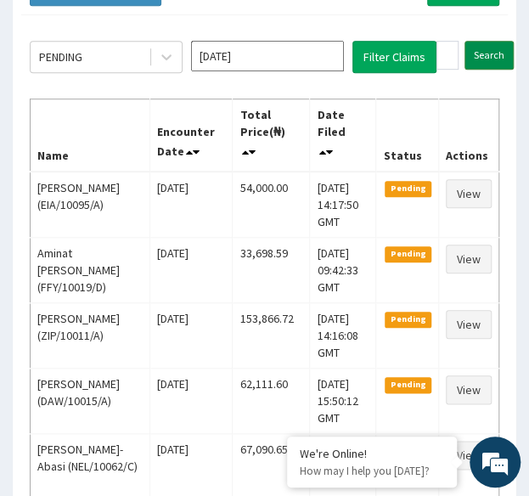
click at [489, 59] on input "Search" at bounding box center [489, 55] width 49 height 29
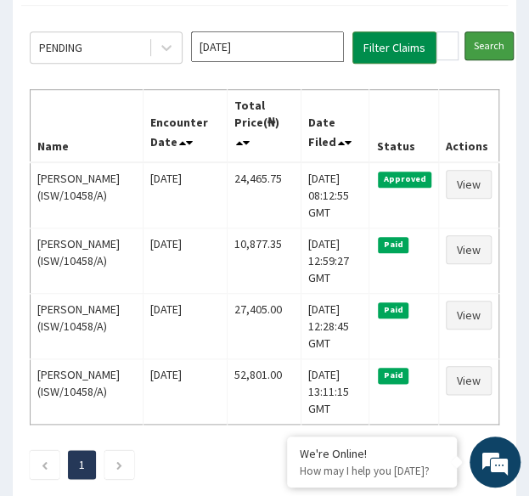
scroll to position [217, 0]
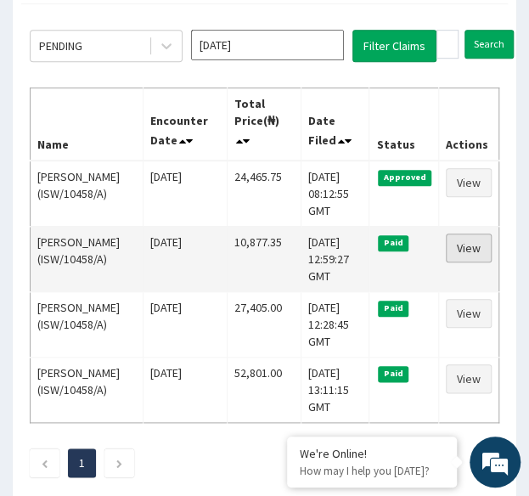
click at [476, 249] on link "View" at bounding box center [469, 248] width 46 height 29
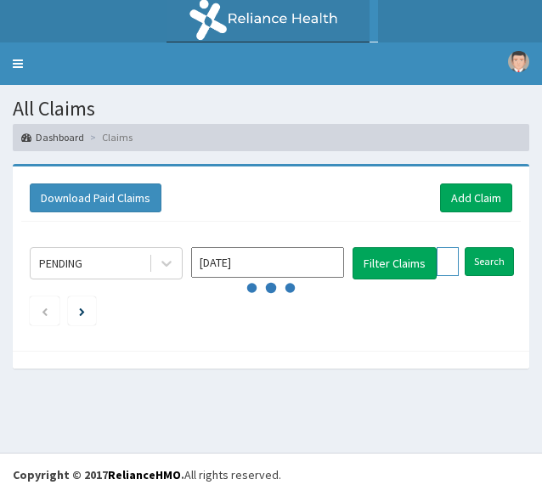
drag, startPoint x: 0, startPoint y: 0, endPoint x: 451, endPoint y: 251, distance: 515.8
click at [451, 251] on input "ISW/10458/A" at bounding box center [447, 261] width 22 height 29
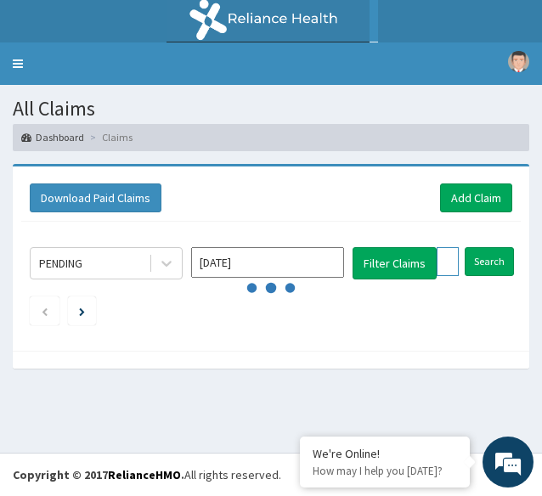
paste input "MON/10076/B"
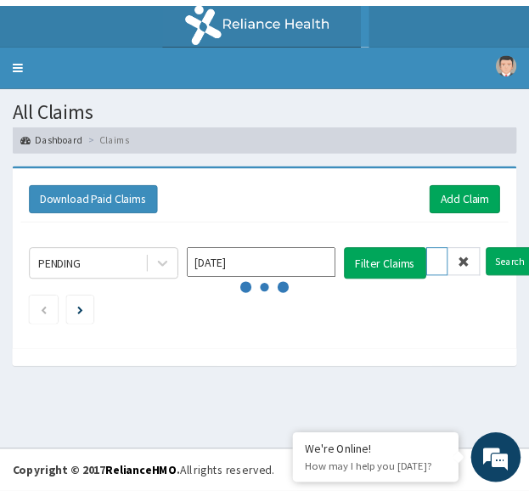
scroll to position [0, 70]
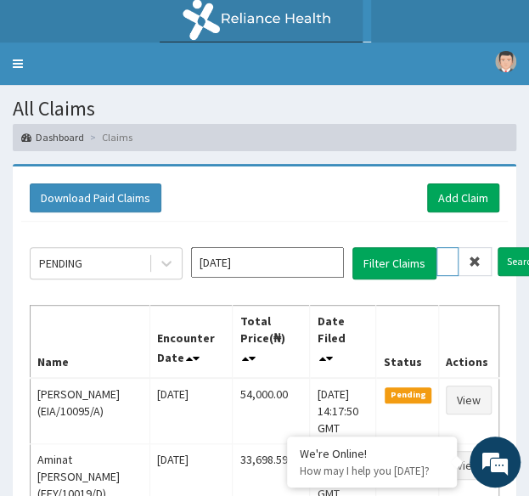
type input "MON/10076/B"
click at [498, 247] on input "Search" at bounding box center [522, 261] width 49 height 29
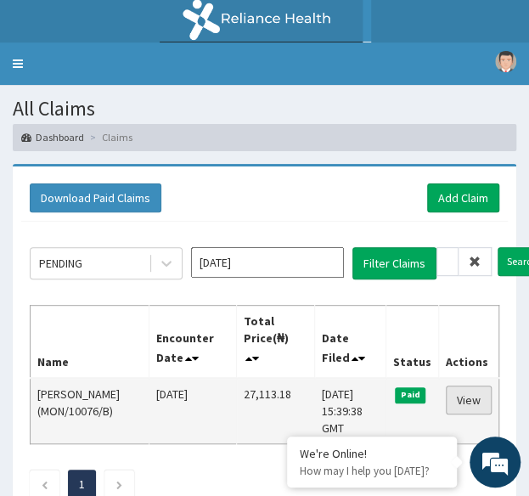
scroll to position [0, 0]
click at [482, 402] on link "View" at bounding box center [469, 400] width 46 height 29
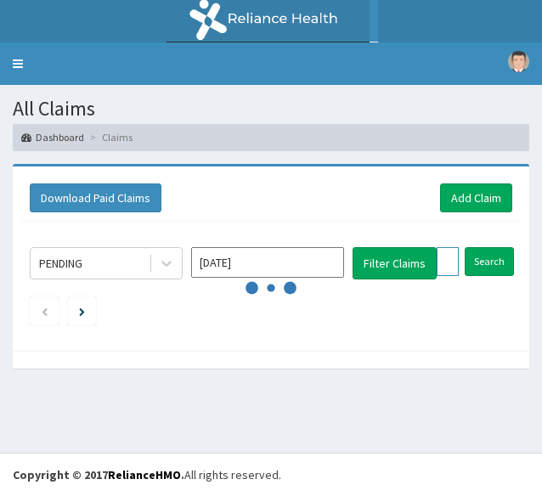
click at [450, 259] on input "MON/10076/B" at bounding box center [447, 261] width 22 height 29
paste input "REL/10347/A"
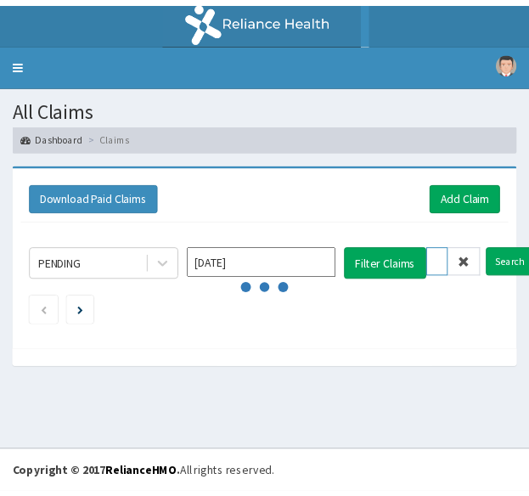
scroll to position [0, 61]
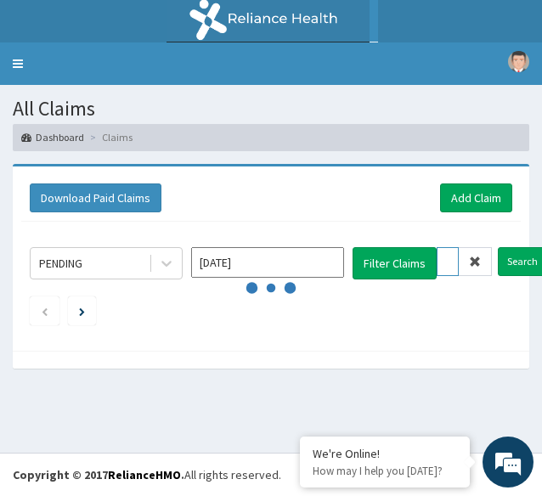
type input "REL/10347/A"
click at [498, 247] on input "Search" at bounding box center [522, 261] width 49 height 29
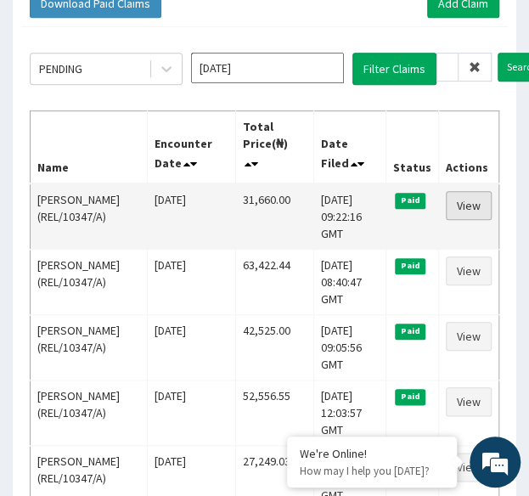
scroll to position [0, 0]
click at [476, 200] on link "View" at bounding box center [469, 205] width 46 height 29
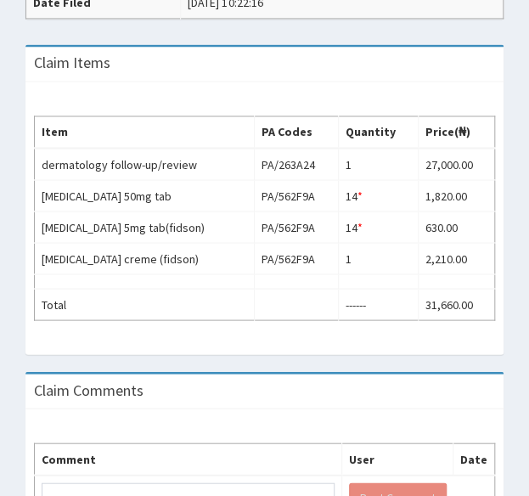
scroll to position [644, 0]
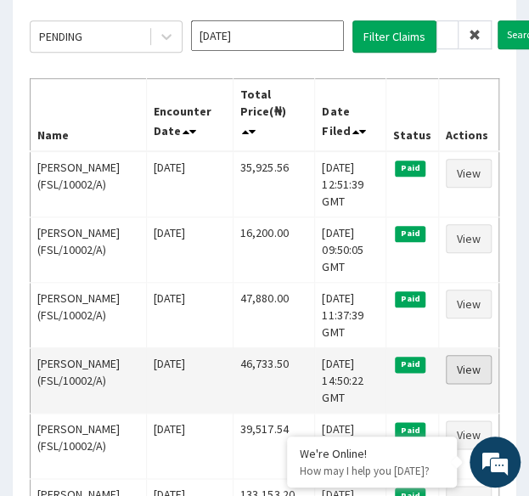
click at [470, 366] on link "View" at bounding box center [469, 369] width 46 height 29
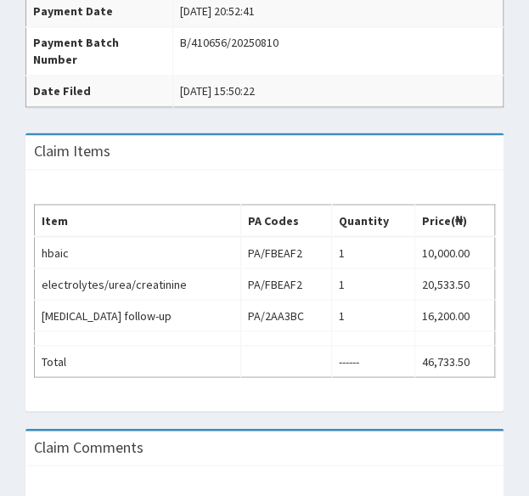
scroll to position [572, 0]
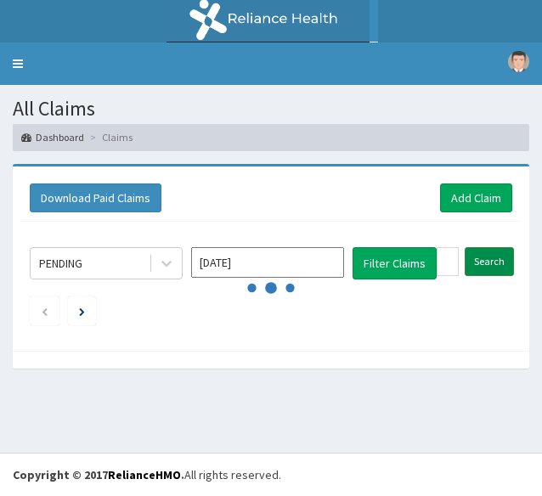
click at [490, 251] on input "Search" at bounding box center [489, 261] width 49 height 29
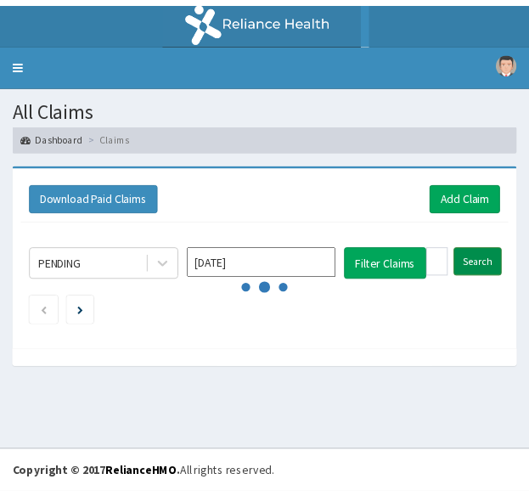
scroll to position [227, 0]
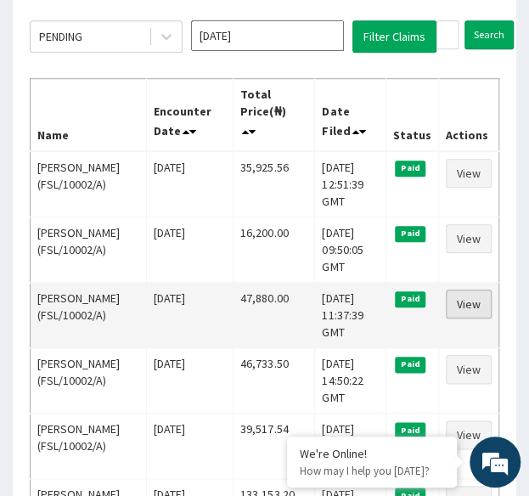
click at [470, 302] on link "View" at bounding box center [469, 304] width 46 height 29
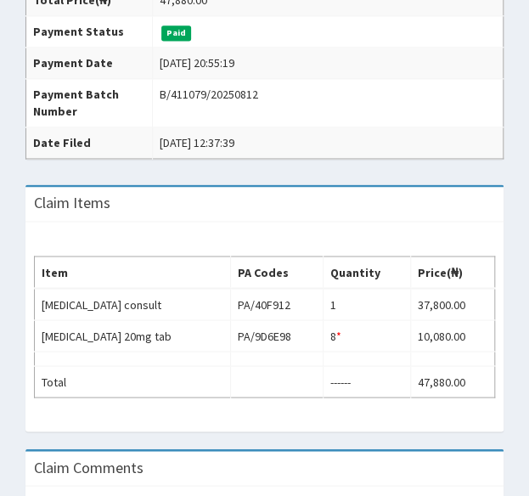
scroll to position [555, 0]
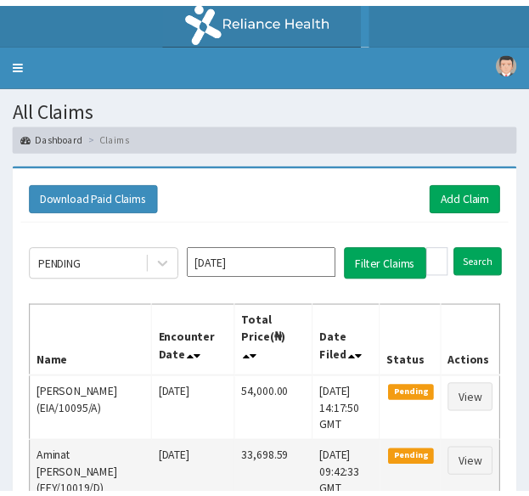
scroll to position [227, 0]
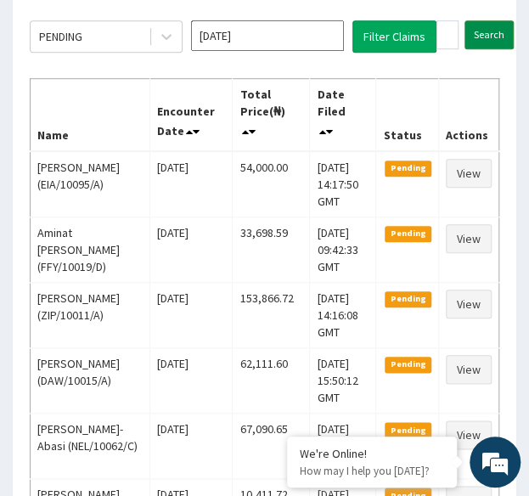
click at [485, 35] on input "Search" at bounding box center [489, 34] width 49 height 29
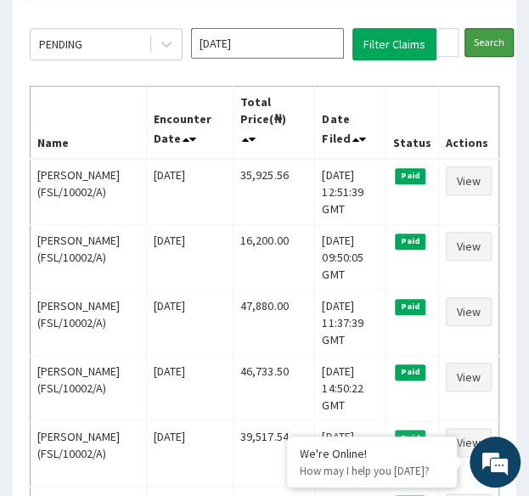
scroll to position [224, 0]
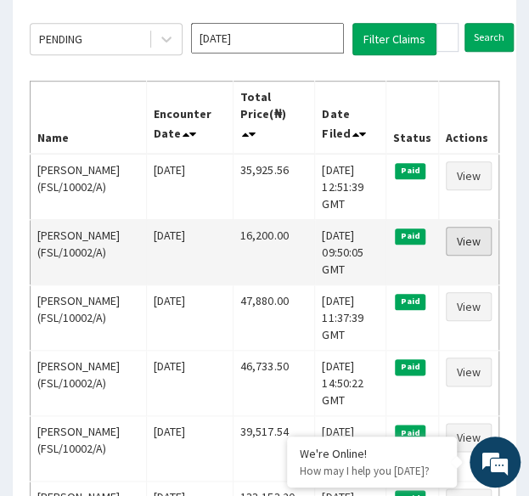
click at [476, 245] on link "View" at bounding box center [469, 241] width 46 height 29
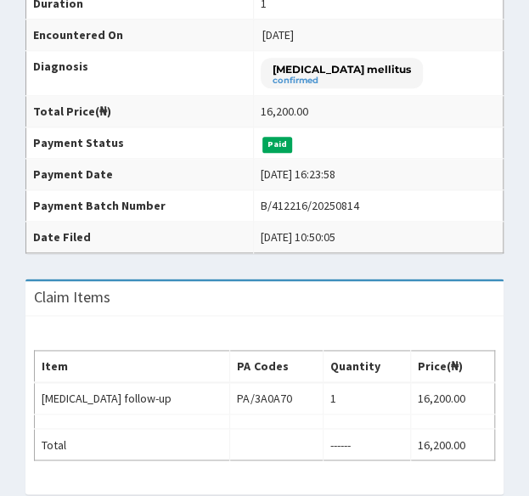
scroll to position [357, 0]
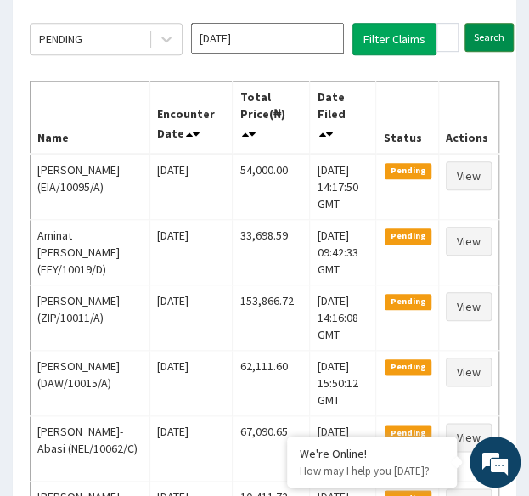
click at [482, 31] on input "Search" at bounding box center [489, 37] width 49 height 29
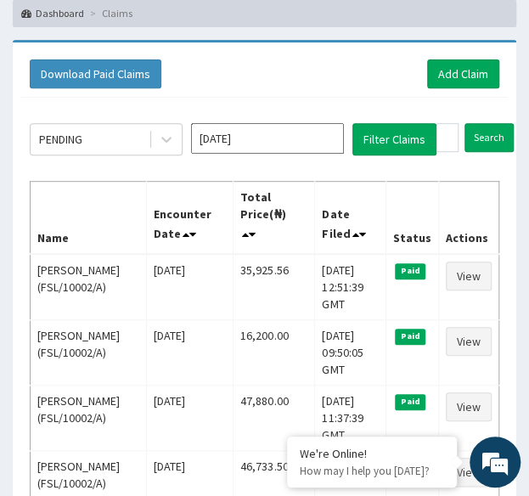
scroll to position [125, 0]
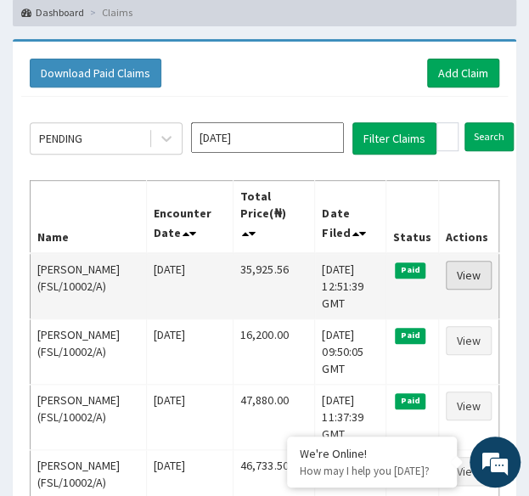
click at [482, 275] on link "View" at bounding box center [469, 275] width 46 height 29
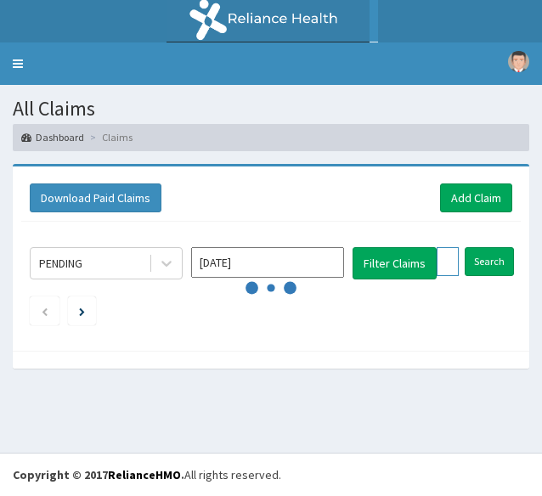
click at [447, 256] on input "FSL/10002/A" at bounding box center [447, 261] width 22 height 29
paste input "ABP/10316/A"
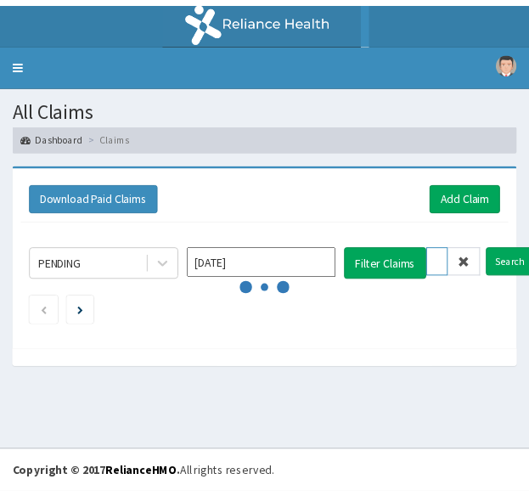
scroll to position [0, 62]
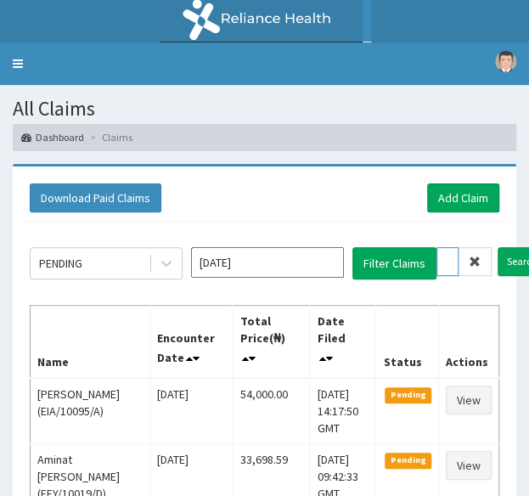
type input "ABP/10316/A"
click at [498, 247] on input "Search" at bounding box center [522, 261] width 49 height 29
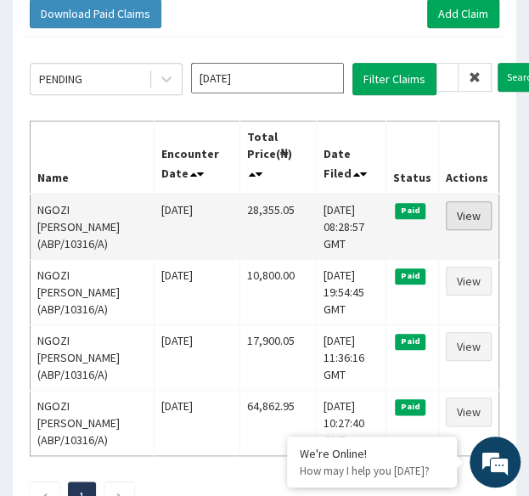
scroll to position [0, 0]
click at [477, 216] on link "View" at bounding box center [469, 215] width 46 height 29
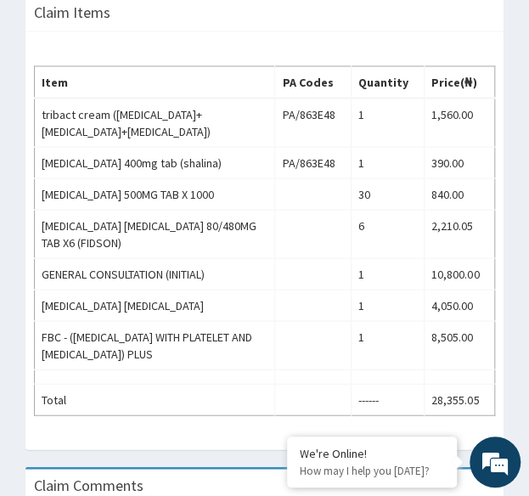
scroll to position [717, 0]
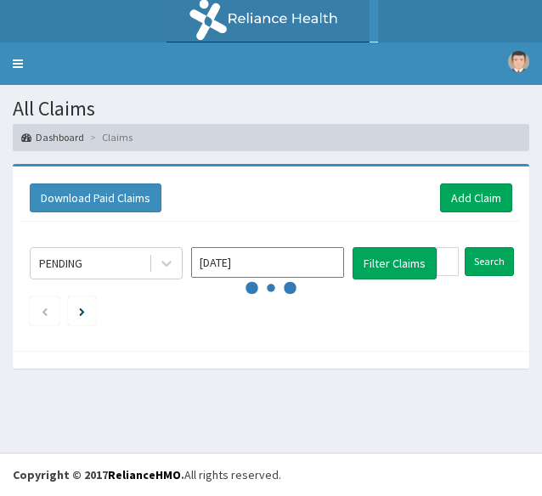
click at [455, 262] on input "ABP/10316/A" at bounding box center [447, 261] width 22 height 29
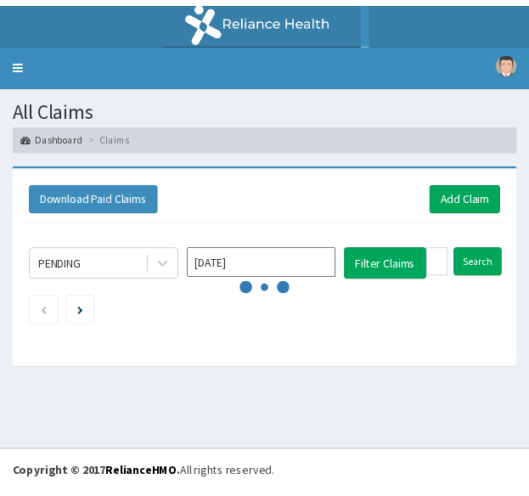
scroll to position [0, 62]
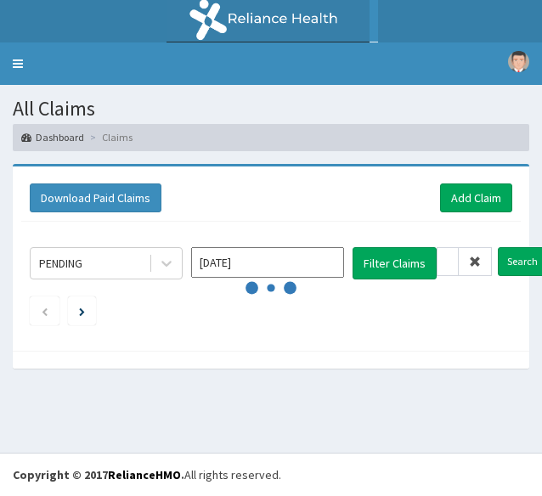
type input "DEL/10159/A"
click at [498, 247] on input "Search" at bounding box center [522, 261] width 49 height 29
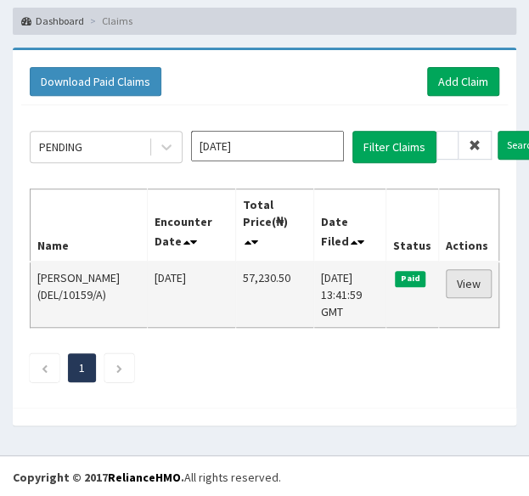
scroll to position [0, 0]
click at [476, 281] on link "View" at bounding box center [469, 283] width 46 height 29
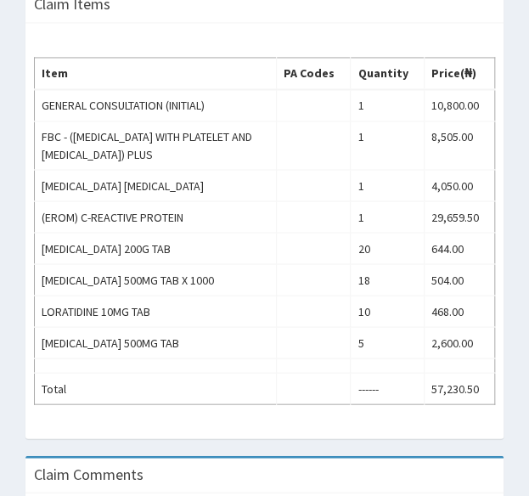
scroll to position [652, 0]
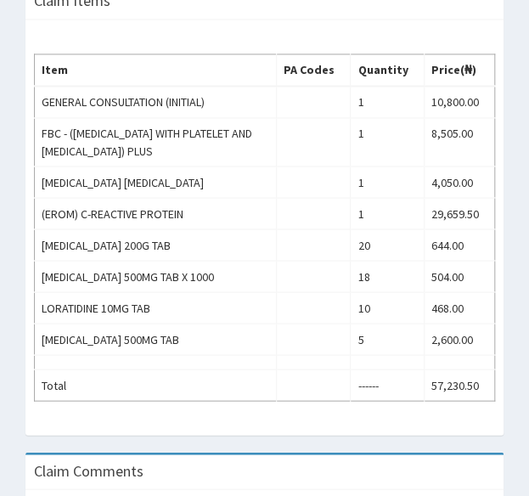
click at [12, 223] on div "Provider - R-Jolad Plus HMO ID DEL/10159/A ([PERSON_NAME]) PA Code / Prescripti…" at bounding box center [264, 82] width 529 height 1140
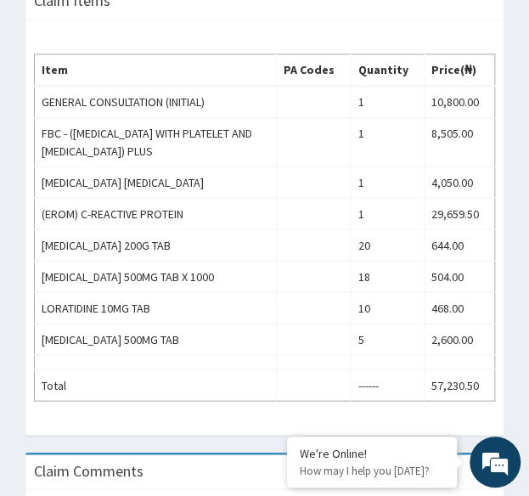
scroll to position [0, 0]
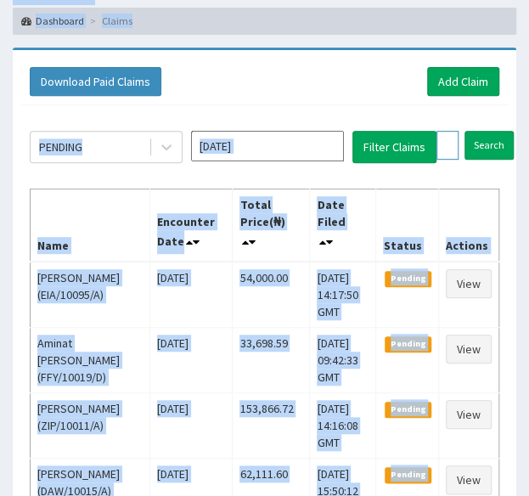
click at [453, 137] on input "DEL/10159/A" at bounding box center [447, 145] width 22 height 29
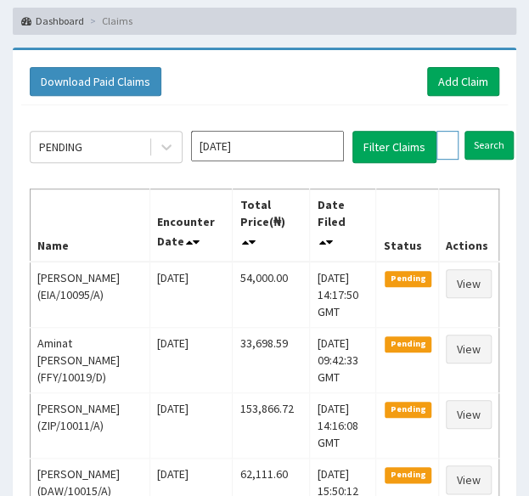
paste input "AFO/10040"
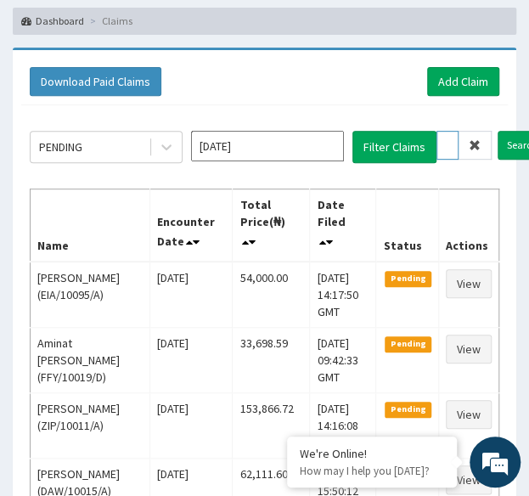
type input "AFO/10040/A"
click at [498, 131] on input "Search" at bounding box center [522, 145] width 49 height 29
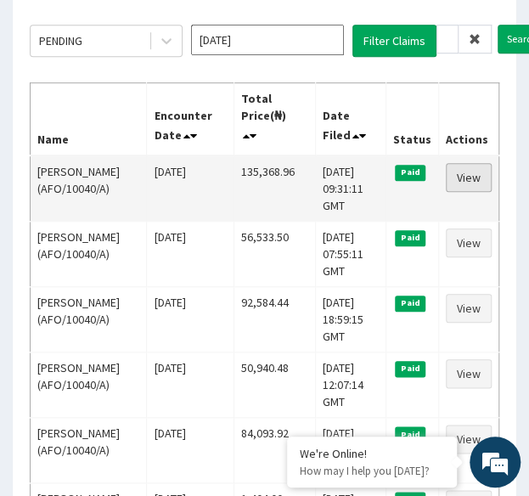
scroll to position [0, 0]
click at [475, 174] on link "View" at bounding box center [469, 177] width 46 height 29
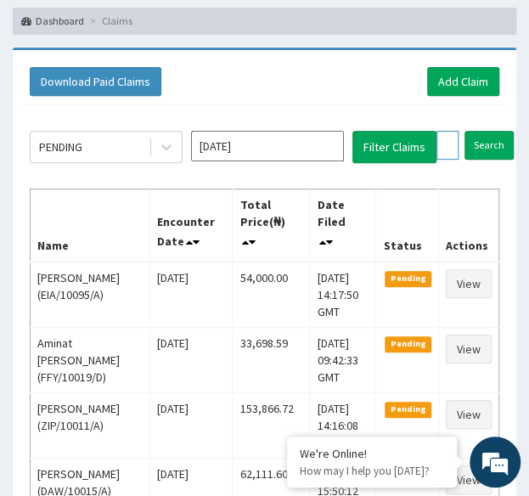
click at [447, 149] on input "WMP/10004/B" at bounding box center [447, 145] width 22 height 29
paste input "FTP/10071"
type input "FTP/10071/B"
click at [498, 131] on input "Search" at bounding box center [522, 145] width 49 height 29
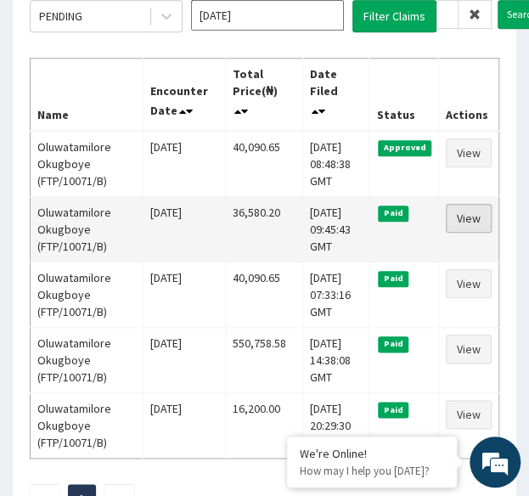
scroll to position [0, 0]
click at [457, 233] on link "View" at bounding box center [469, 218] width 46 height 29
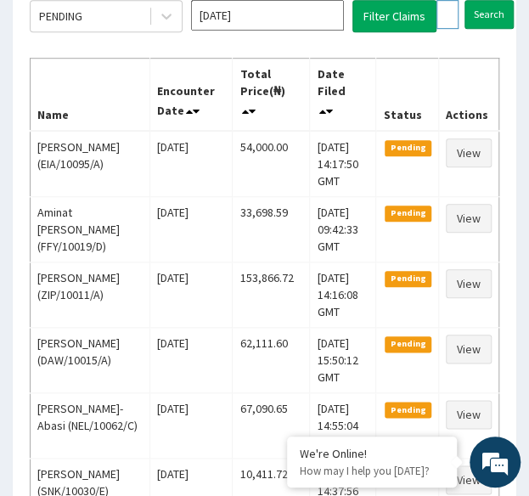
click at [444, 20] on input "FTP/10071/B" at bounding box center [447, 14] width 22 height 29
paste input "NEL/10067/A"
type input "NEL/10067/A"
click at [498, 0] on input "Search" at bounding box center [522, 14] width 49 height 29
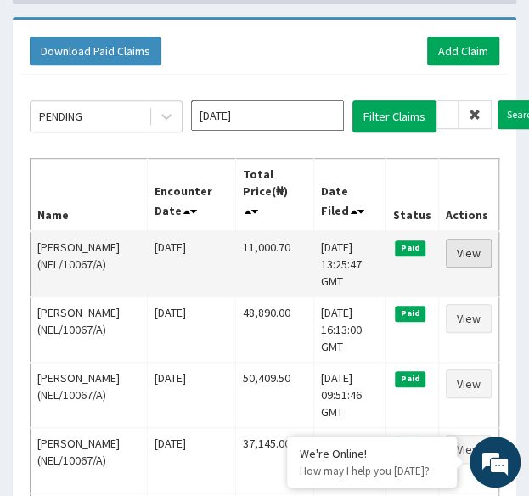
scroll to position [0, 0]
click at [464, 248] on link "View" at bounding box center [469, 253] width 46 height 29
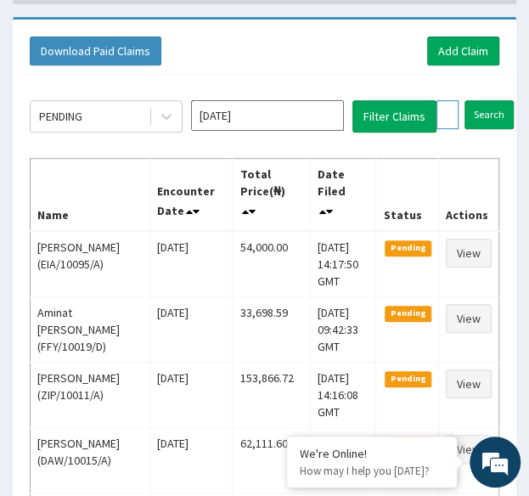
click at [436, 113] on input "NEL/10067/A" at bounding box center [447, 114] width 22 height 29
paste input "QZE/10024"
type input "QZE/10024/A"
click at [498, 100] on input "Search" at bounding box center [522, 114] width 49 height 29
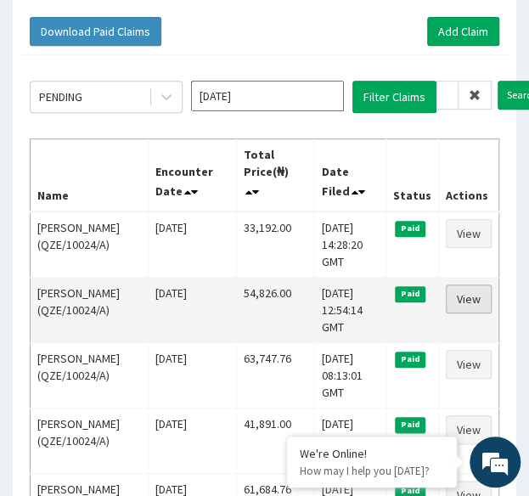
scroll to position [0, 0]
click at [465, 296] on link "View" at bounding box center [469, 298] width 46 height 29
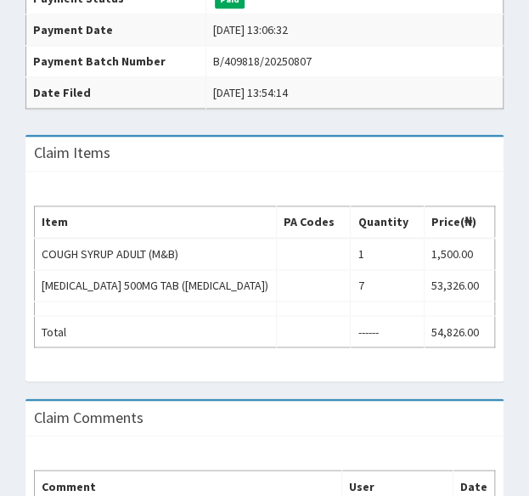
scroll to position [501, 0]
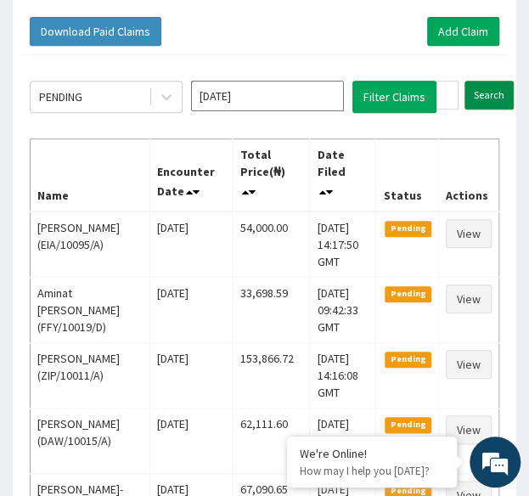
click at [486, 92] on input "Search" at bounding box center [489, 95] width 49 height 29
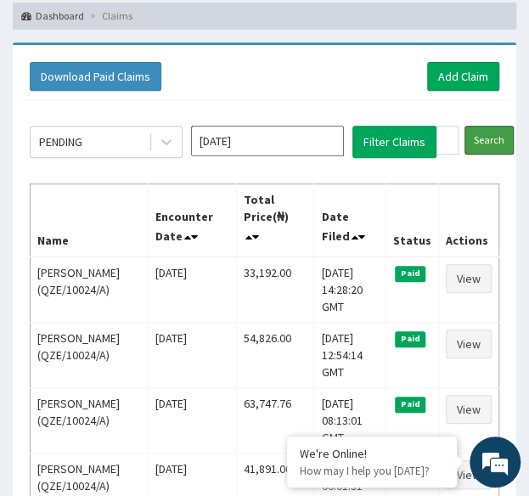
scroll to position [122, 0]
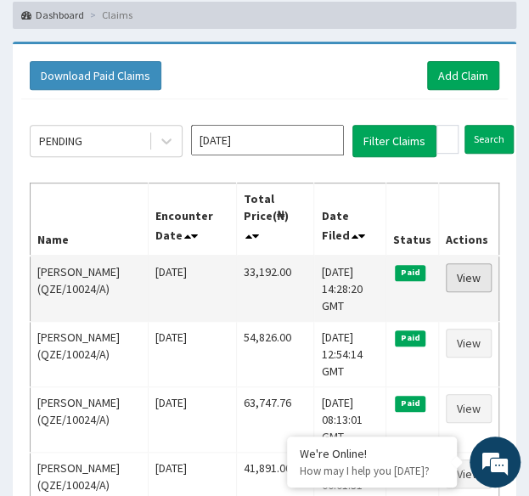
click at [474, 274] on link "View" at bounding box center [469, 277] width 46 height 29
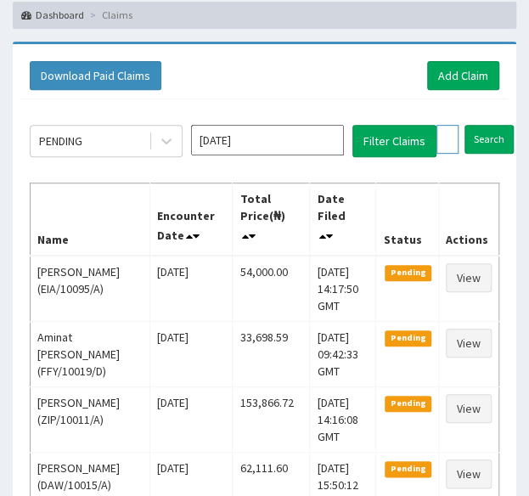
click at [443, 140] on input "QZE/10024/A" at bounding box center [447, 139] width 22 height 29
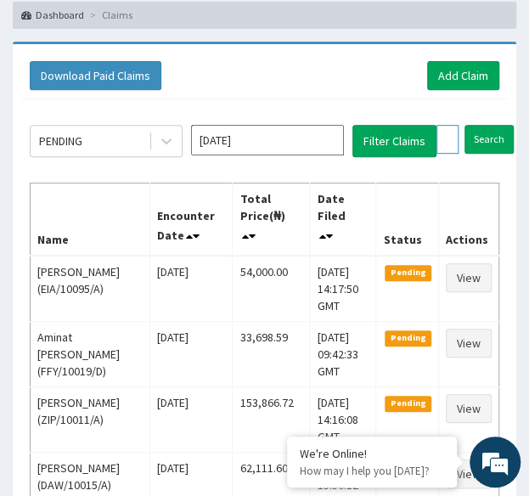
paste input "LAC/10060/B"
click at [498, 125] on input "Search" at bounding box center [522, 139] width 49 height 29
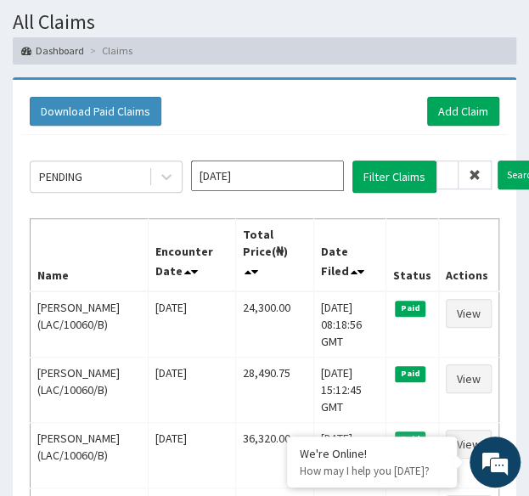
scroll to position [83, 0]
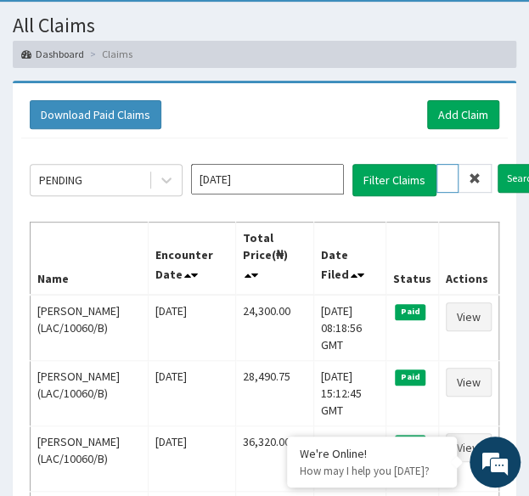
click at [447, 171] on input "LAC/10060/B" at bounding box center [447, 178] width 22 height 29
paste input "TI/10175/A"
type input "LTI/10175/A"
click at [498, 164] on input "Search" at bounding box center [522, 178] width 49 height 29
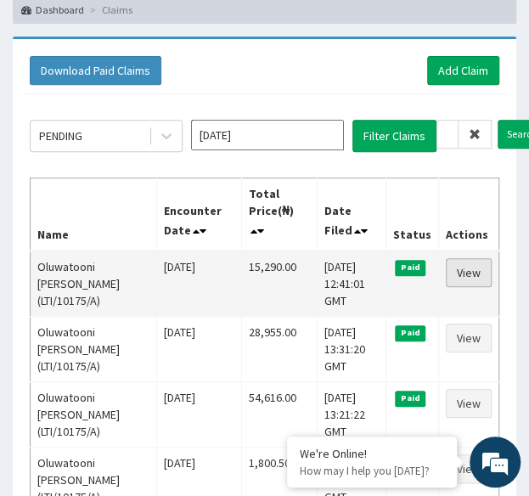
scroll to position [0, 0]
click at [468, 272] on link "View" at bounding box center [469, 272] width 46 height 29
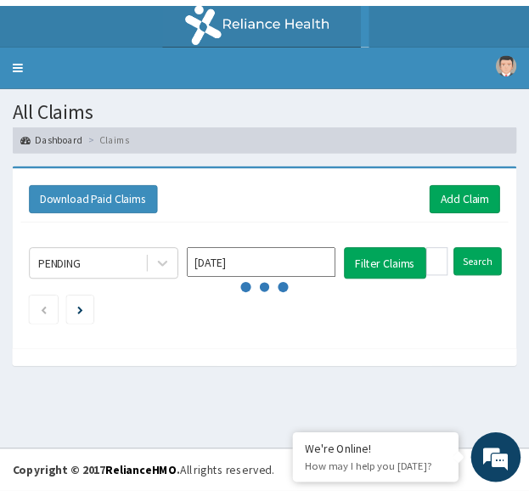
scroll to position [127, 0]
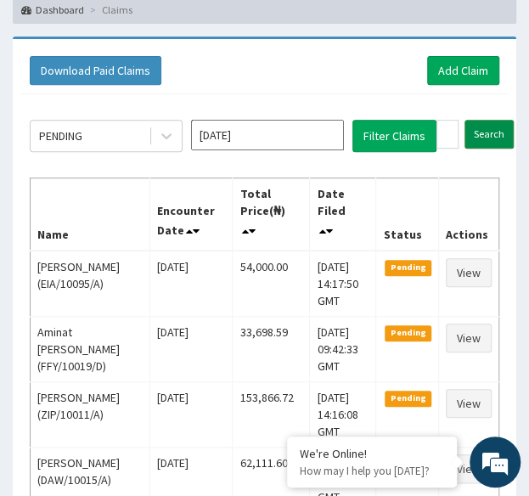
click at [484, 124] on input "Search" at bounding box center [489, 134] width 49 height 29
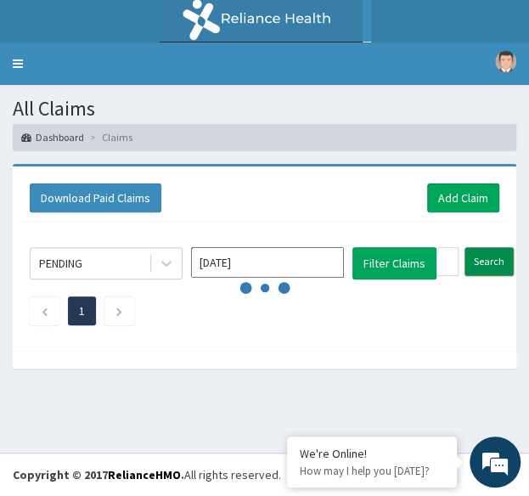
scroll to position [0, 0]
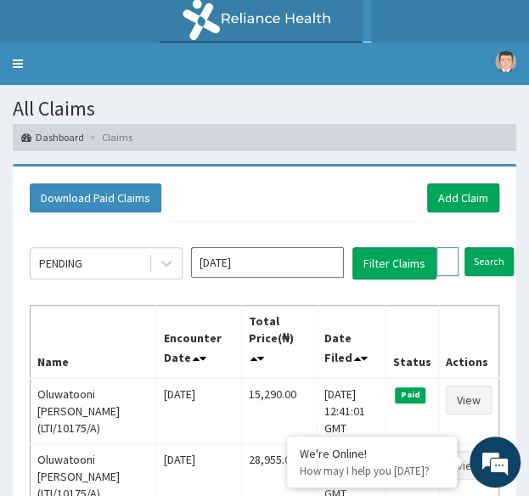
click at [446, 266] on input "LTI/10175/A" at bounding box center [447, 261] width 22 height 29
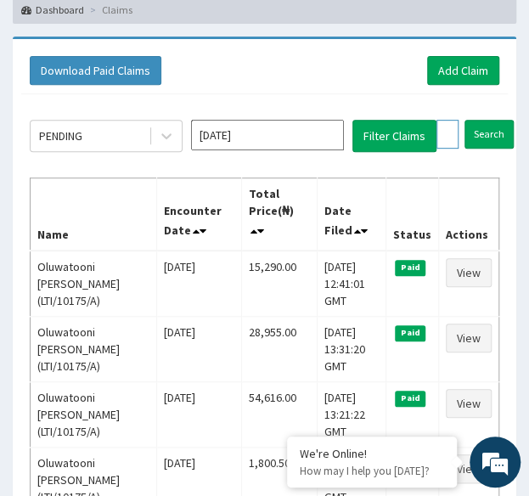
paste input "TLR/10138/B"
type input "TLR/10138/B"
click at [498, 120] on input "Search" at bounding box center [522, 134] width 49 height 29
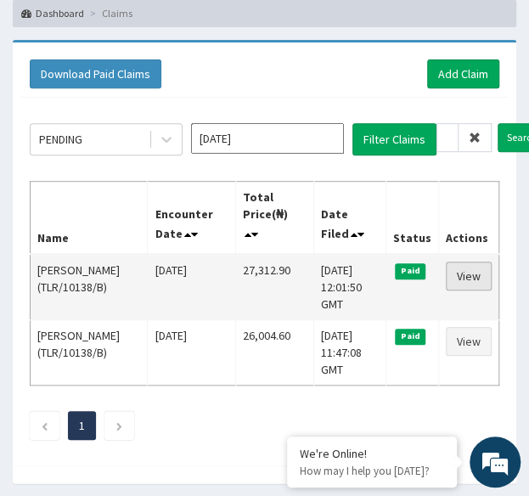
scroll to position [0, 0]
click at [469, 274] on link "View" at bounding box center [469, 276] width 46 height 29
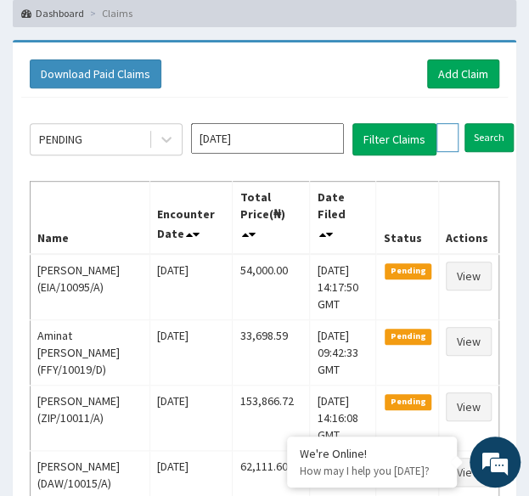
click at [443, 134] on input "TLR/10138/B" at bounding box center [447, 137] width 22 height 29
paste input "EVL/10002"
type input "EVL/10002/B"
click at [498, 123] on input "Search" at bounding box center [522, 137] width 49 height 29
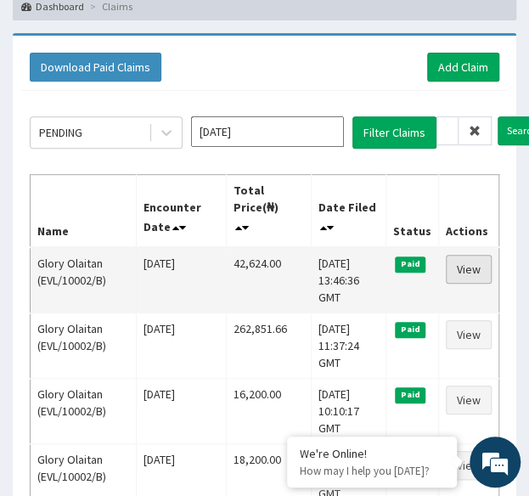
scroll to position [0, 0]
click at [481, 264] on link "View" at bounding box center [469, 269] width 46 height 29
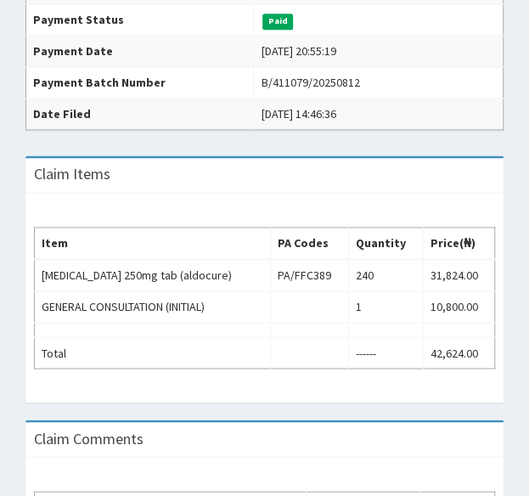
scroll to position [480, 0]
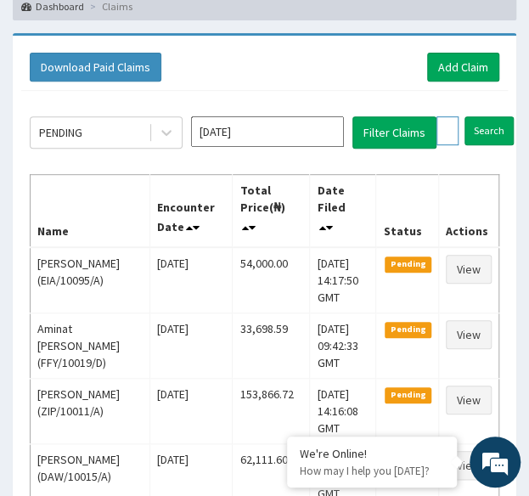
click at [448, 124] on input "EVL/10002/B" at bounding box center [447, 130] width 22 height 29
paste input "ISW/10505/A"
type input "ISW/10505/A"
click at [498, 116] on input "Search" at bounding box center [522, 130] width 49 height 29
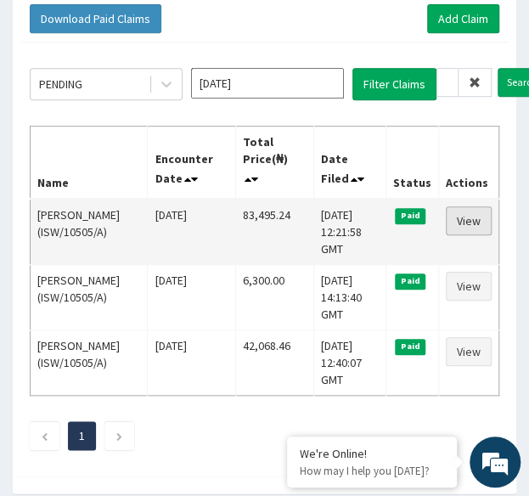
scroll to position [0, 0]
click at [465, 229] on link "View" at bounding box center [469, 220] width 46 height 29
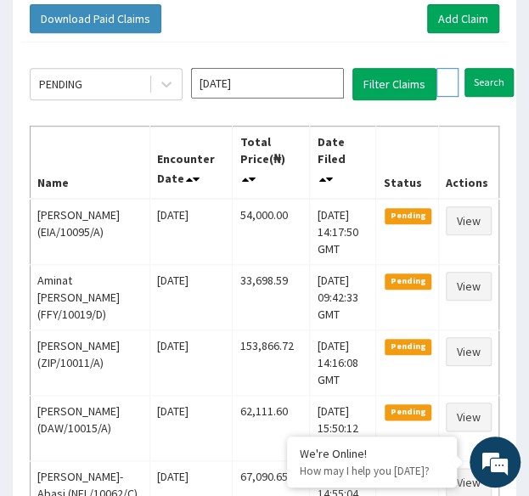
click at [451, 78] on input "ISW/10505/A" at bounding box center [447, 82] width 22 height 29
paste input "FFY/10019"
type input "FFY/10019/A"
click at [498, 68] on input "Search" at bounding box center [522, 82] width 49 height 29
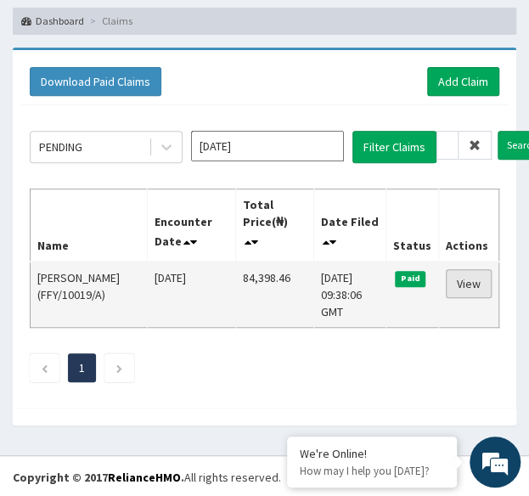
scroll to position [0, 0]
click at [481, 279] on link "View" at bounding box center [469, 283] width 46 height 29
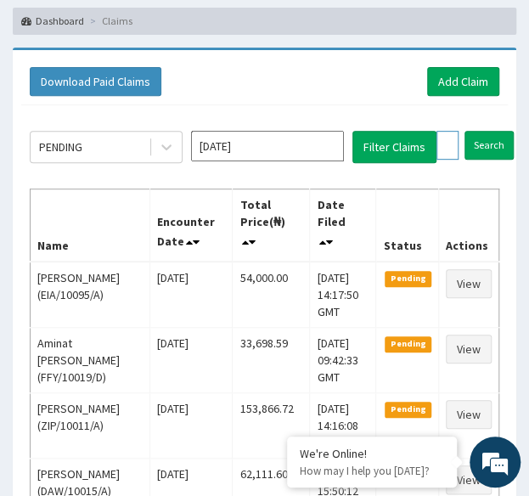
click at [440, 138] on input "FFY/10019/A" at bounding box center [447, 145] width 22 height 29
paste input "ISW/10275/C"
type input "ISW/10275/C"
click at [498, 131] on input "Search" at bounding box center [522, 145] width 49 height 29
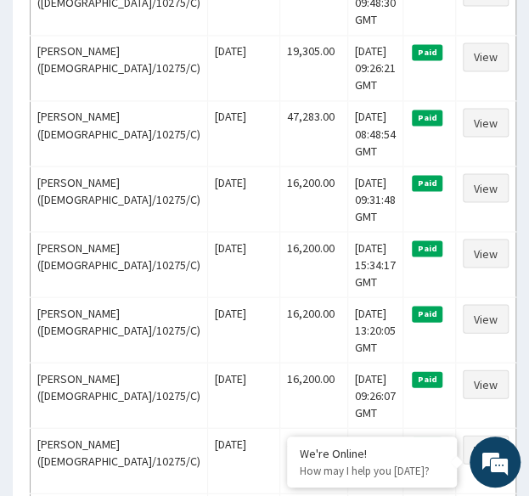
scroll to position [0, 0]
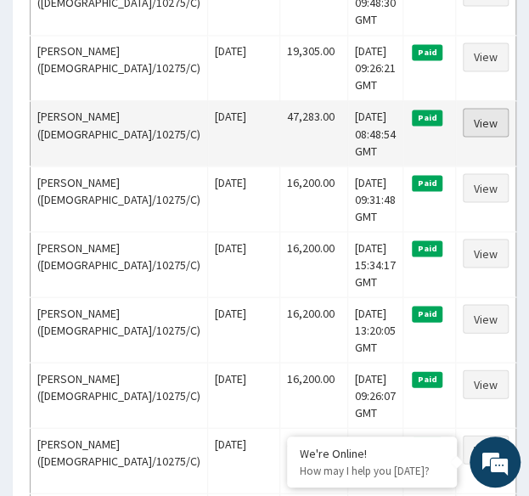
click at [469, 114] on link "View" at bounding box center [486, 122] width 46 height 29
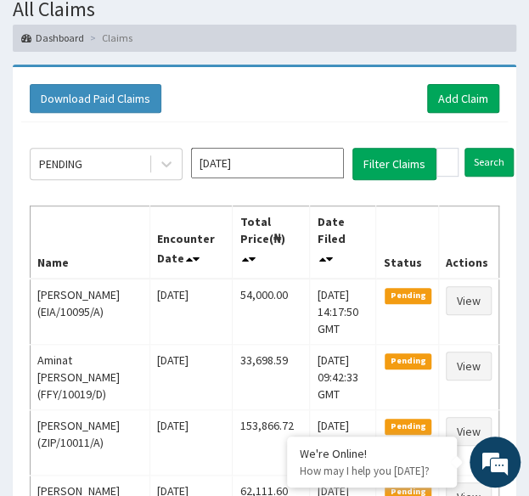
scroll to position [91, 0]
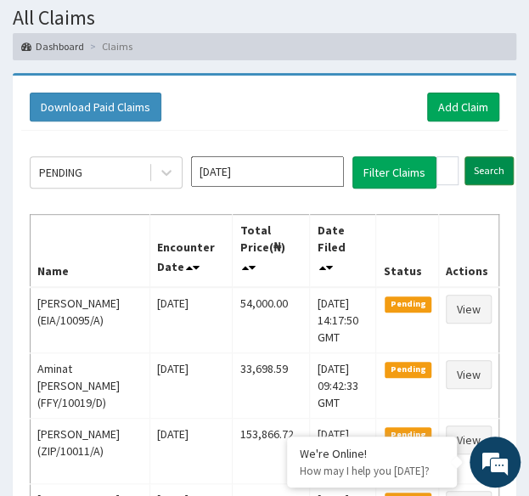
click at [500, 174] on input "Search" at bounding box center [489, 170] width 49 height 29
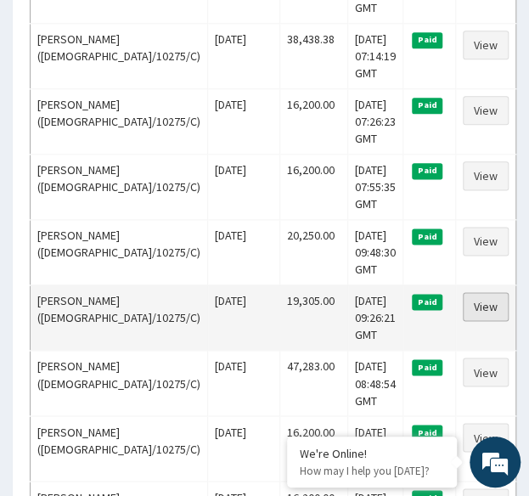
scroll to position [0, 0]
click at [466, 306] on link "View" at bounding box center [486, 306] width 46 height 29
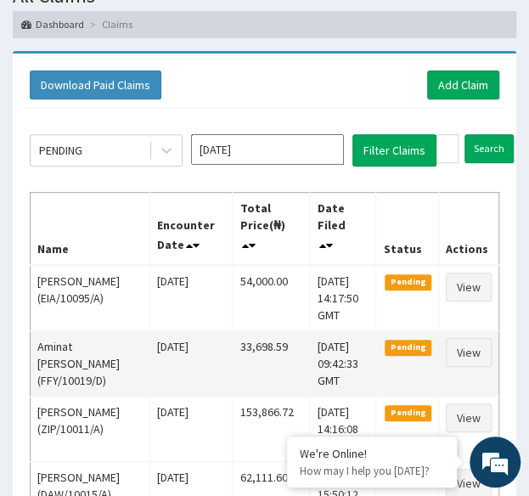
scroll to position [112, 0]
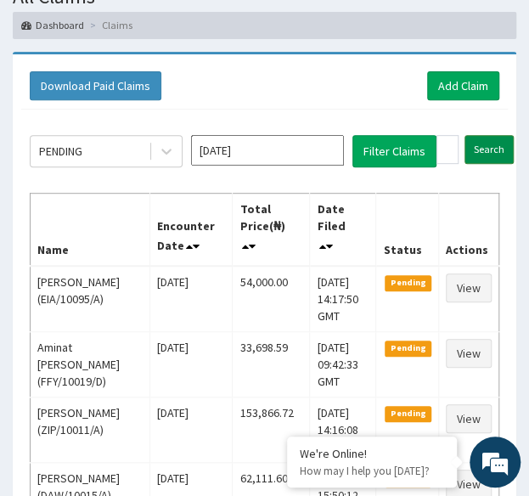
click at [482, 142] on input "Search" at bounding box center [489, 149] width 49 height 29
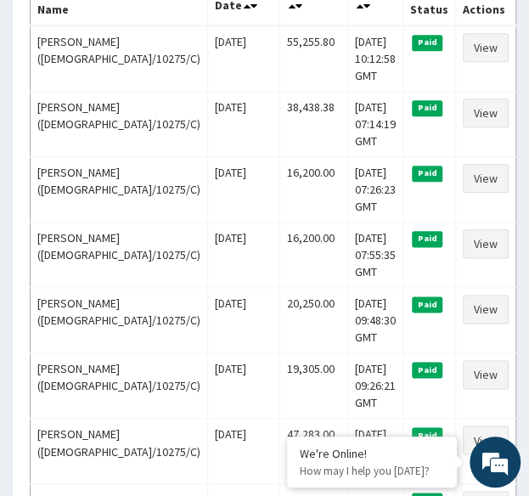
scroll to position [354, 0]
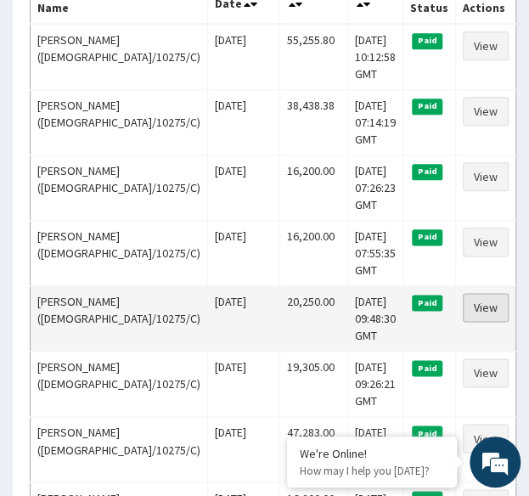
click at [473, 305] on link "View" at bounding box center [486, 307] width 46 height 29
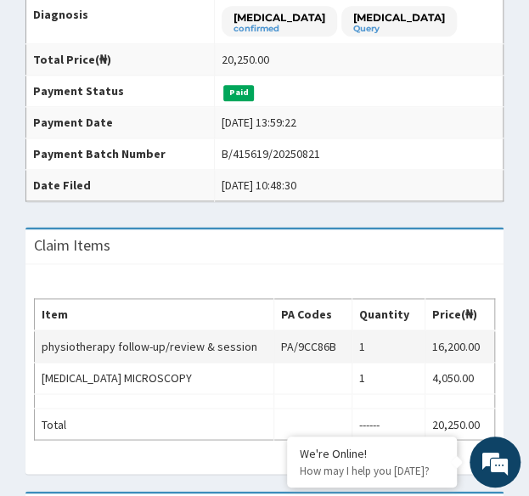
scroll to position [408, 0]
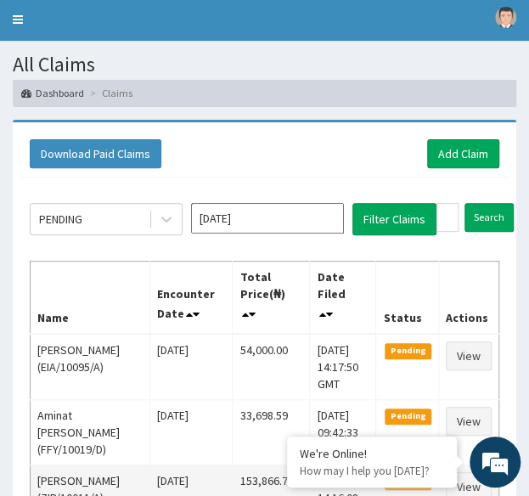
scroll to position [40, 0]
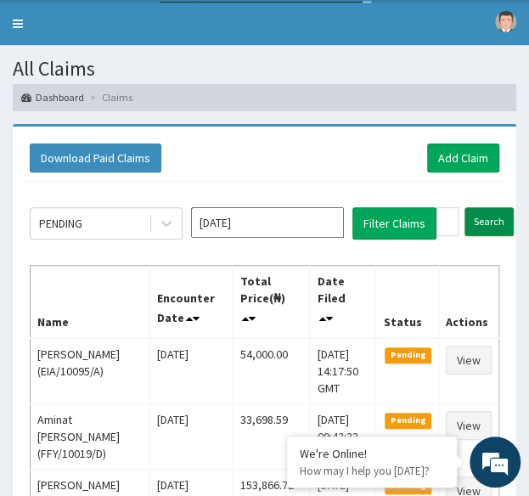
click at [491, 218] on input "Search" at bounding box center [489, 221] width 49 height 29
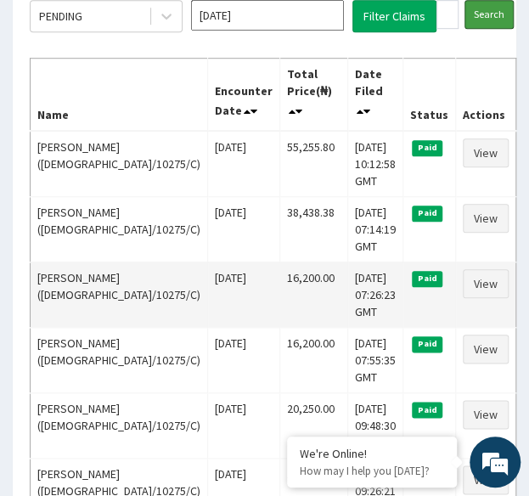
scroll to position [0, 0]
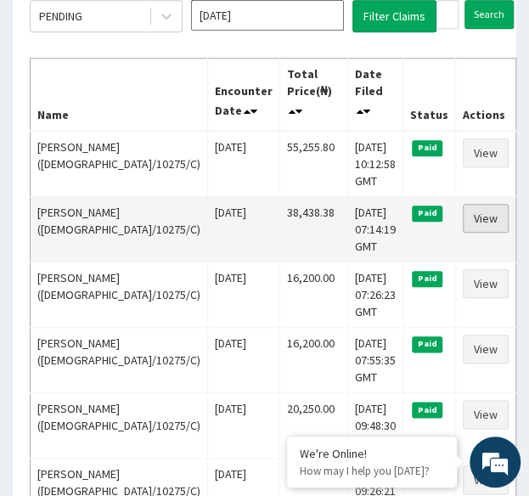
click at [480, 206] on link "View" at bounding box center [486, 218] width 46 height 29
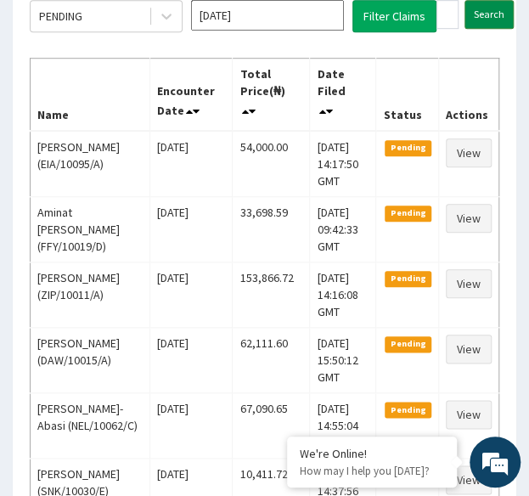
click at [490, 16] on input "Search" at bounding box center [489, 14] width 49 height 29
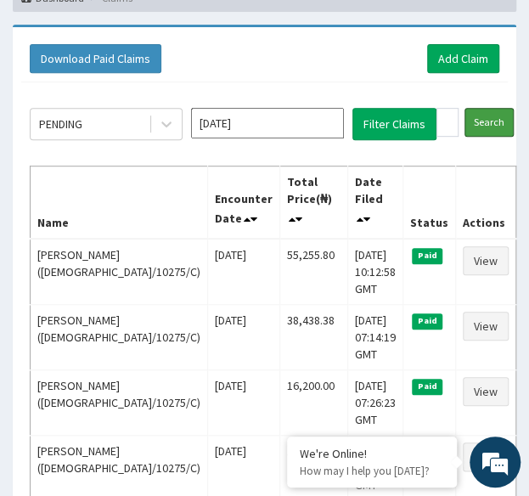
scroll to position [145, 0]
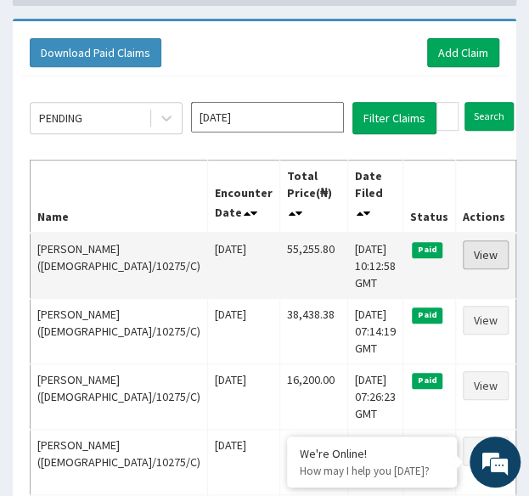
click at [476, 254] on link "View" at bounding box center [486, 254] width 46 height 29
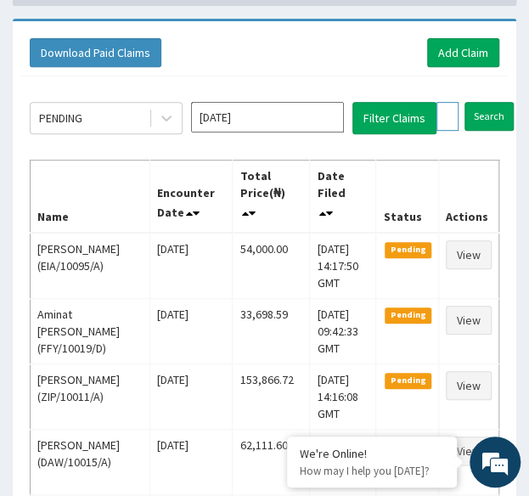
click at [445, 108] on input "ISW/10275/C" at bounding box center [447, 116] width 22 height 29
paste input "ABP/10125/A"
type input "ABP/10125/A"
click at [498, 102] on input "Search" at bounding box center [522, 116] width 49 height 29
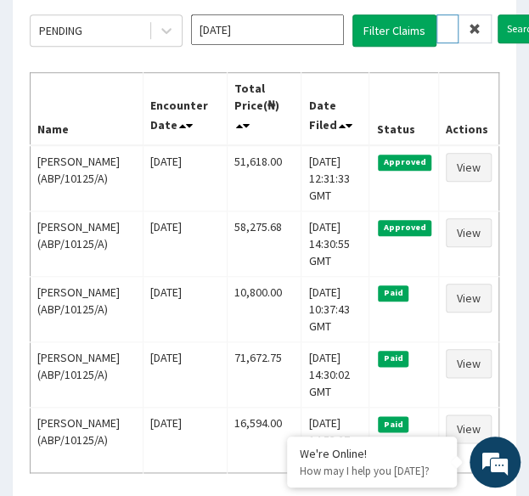
scroll to position [234, 0]
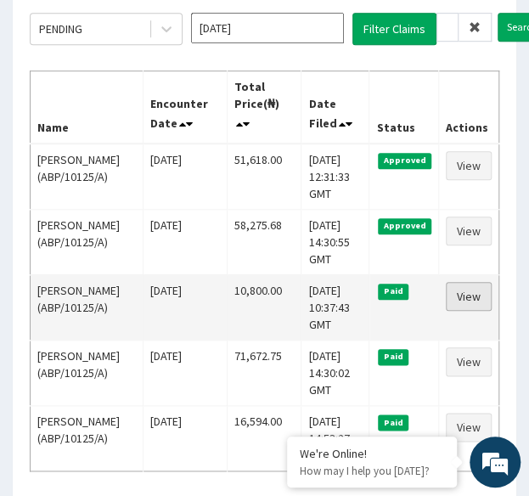
click at [482, 296] on link "View" at bounding box center [469, 296] width 46 height 29
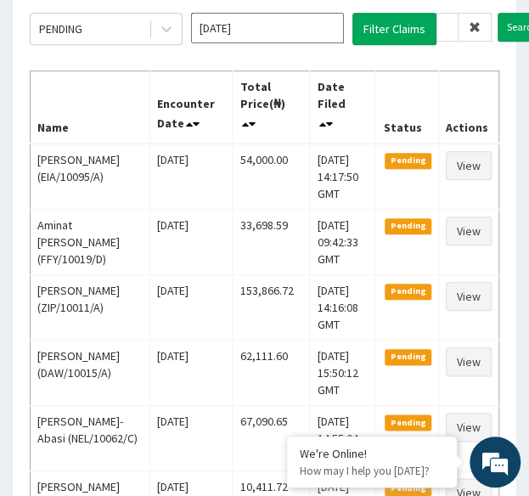
scroll to position [0, 61]
type input "ISW/10275/A"
click at [498, 13] on input "Search" at bounding box center [522, 27] width 49 height 29
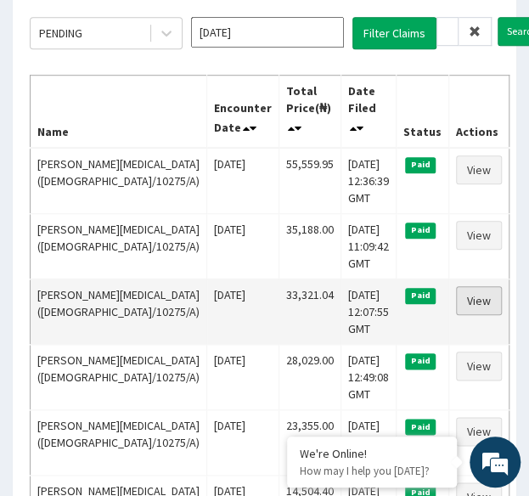
scroll to position [0, 0]
click at [470, 301] on link "View" at bounding box center [479, 300] width 46 height 29
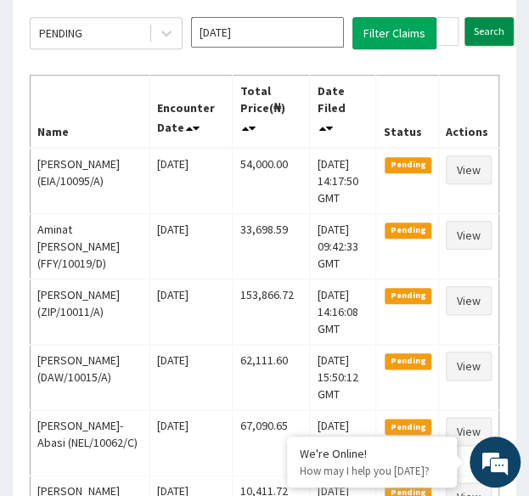
click at [499, 31] on input "Search" at bounding box center [489, 31] width 49 height 29
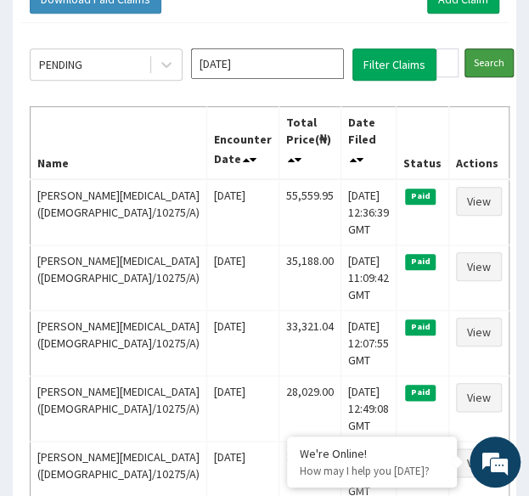
scroll to position [200, 0]
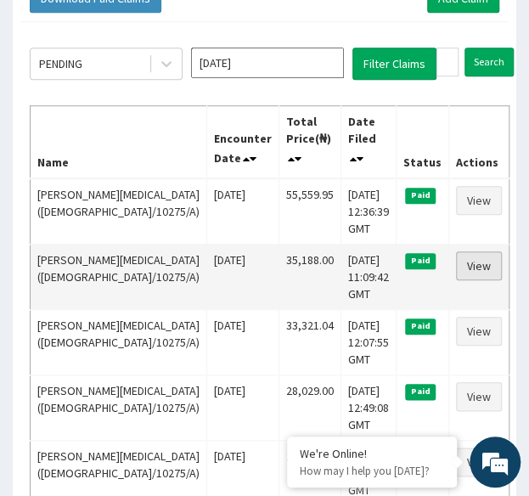
click at [476, 263] on link "View" at bounding box center [479, 265] width 46 height 29
